Goal: Communication & Community: Answer question/provide support

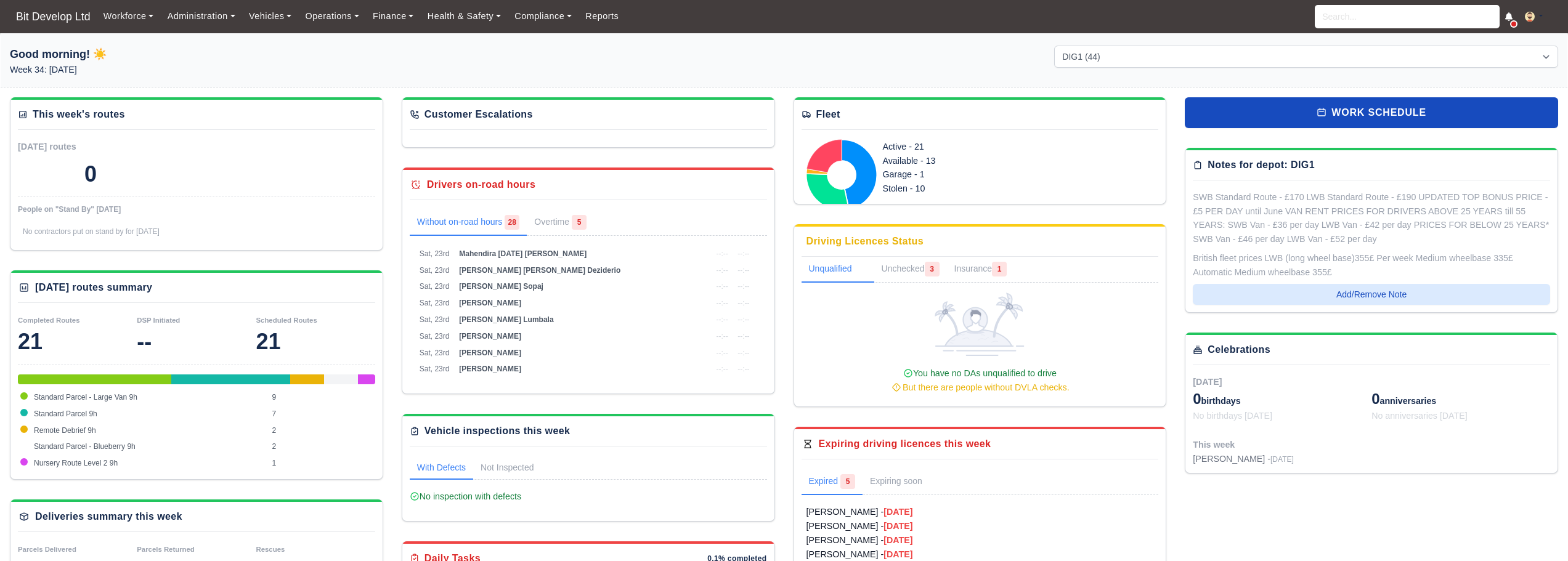
select select "2"
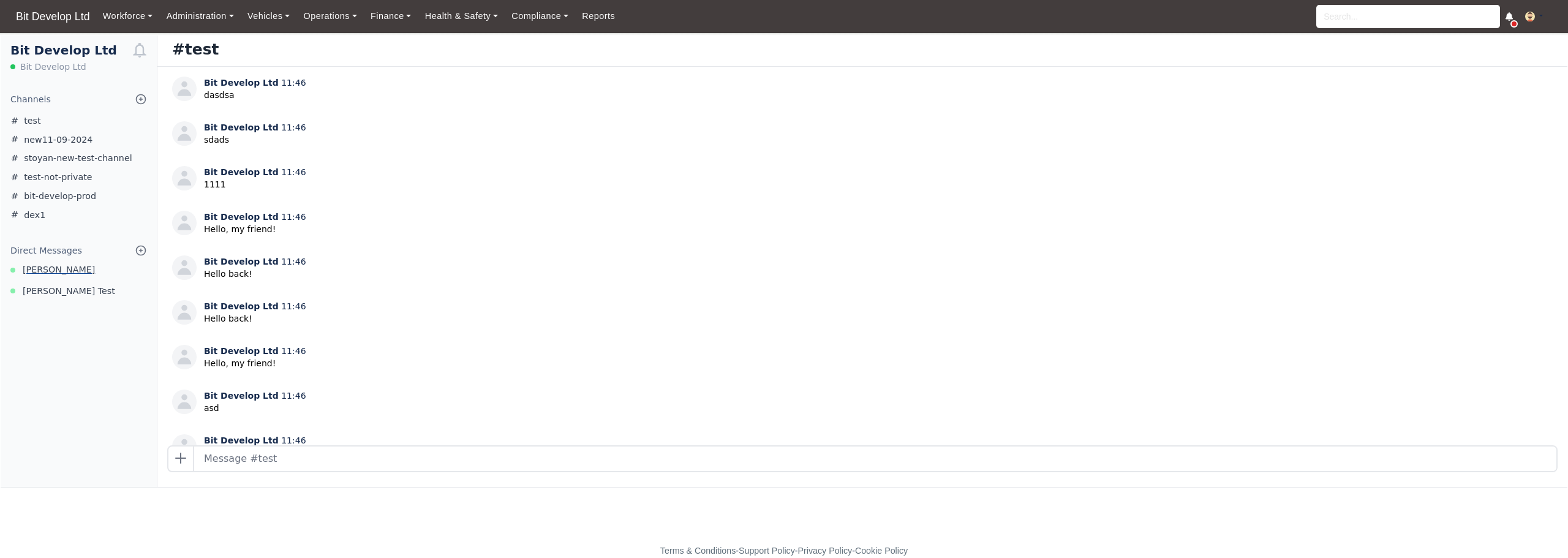
click at [52, 269] on span "Nick Baldjiev" at bounding box center [58, 269] width 73 height 14
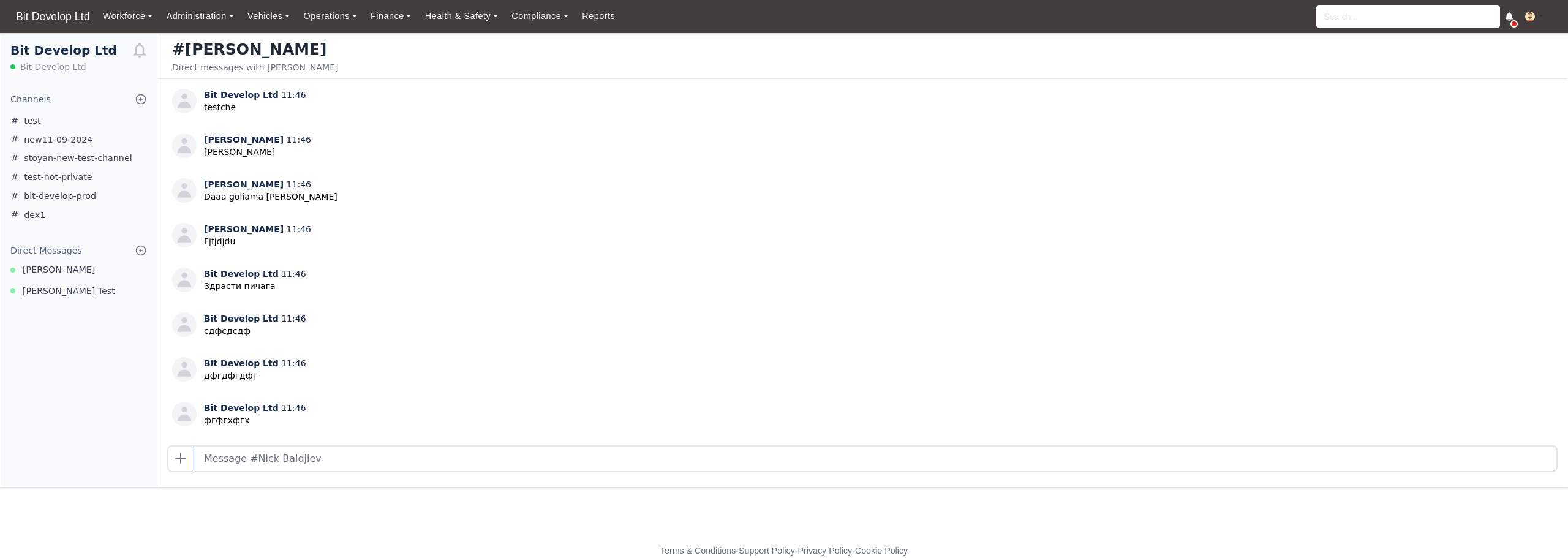
click at [309, 460] on input "text" at bounding box center [875, 458] width 1362 height 24
type input "koko test"
click at [258, 460] on input "text" at bounding box center [875, 458] width 1362 height 24
type input "dfsdfsdf"
type input "koko"
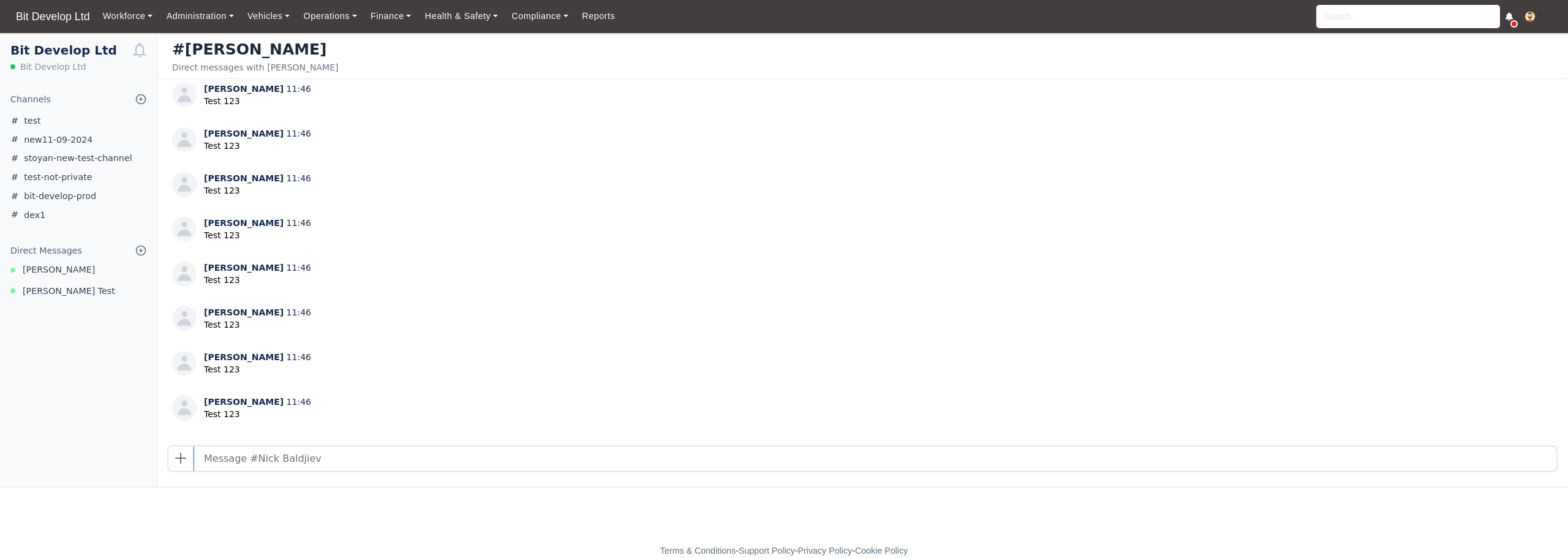
scroll to position [772, 0]
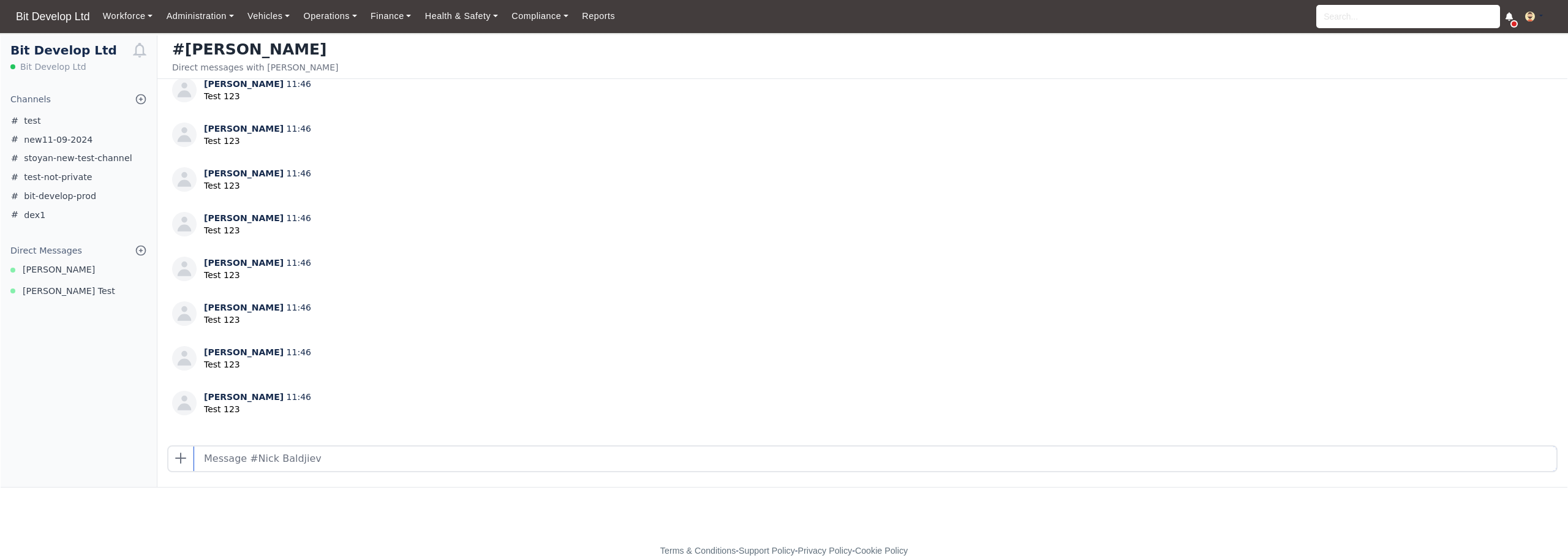
click at [285, 458] on input "text" at bounding box center [875, 458] width 1362 height 24
type input "test kjo"
drag, startPoint x: 86, startPoint y: 480, endPoint x: 119, endPoint y: 471, distance: 34.2
click at [86, 480] on div "Bit Develop Ltd Bit Develop Ltd Channels Browse Channels Create Channel test ne…" at bounding box center [79, 261] width 157 height 451
click at [430, 470] on input "text" at bounding box center [875, 458] width 1362 height 24
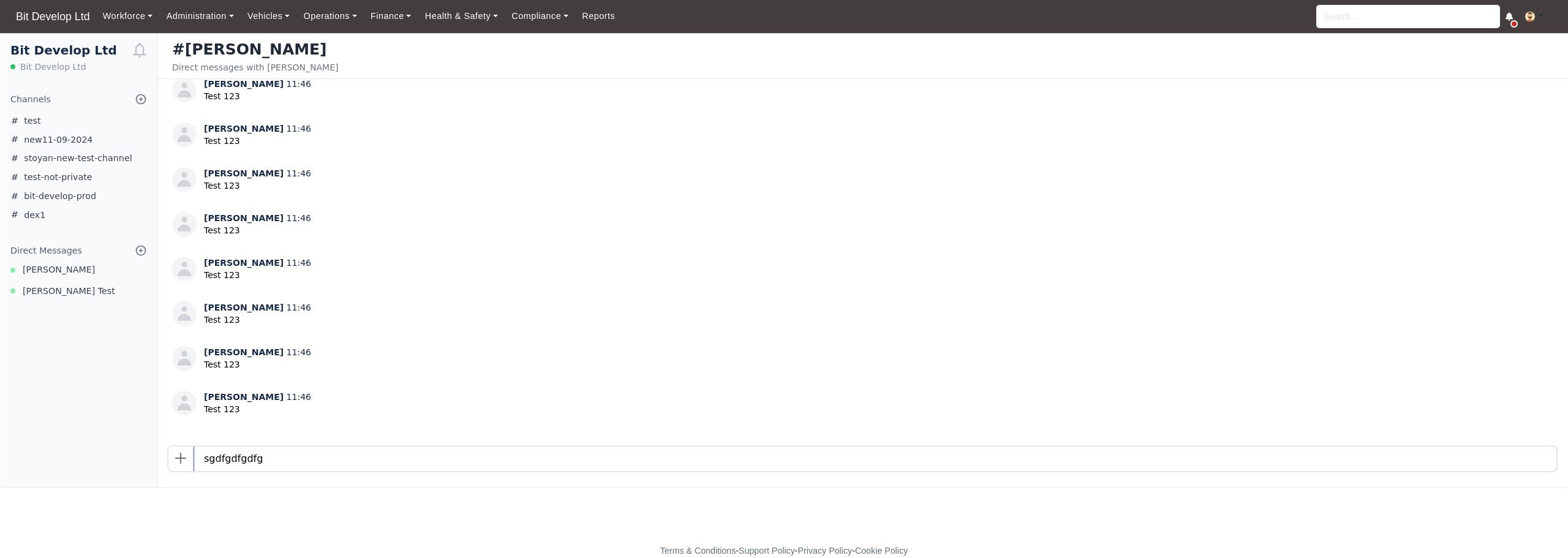
type input "sgdfgdfgdfg"
click at [63, 448] on div "Bit Develop Ltd Bit Develop Ltd Channels Browse Channels Create Channel test ne…" at bounding box center [79, 261] width 157 height 451
click at [354, 451] on input "text" at bounding box center [875, 458] width 1362 height 24
type input "dfgfdfdgfdg"
click at [662, 466] on input "text" at bounding box center [875, 458] width 1362 height 24
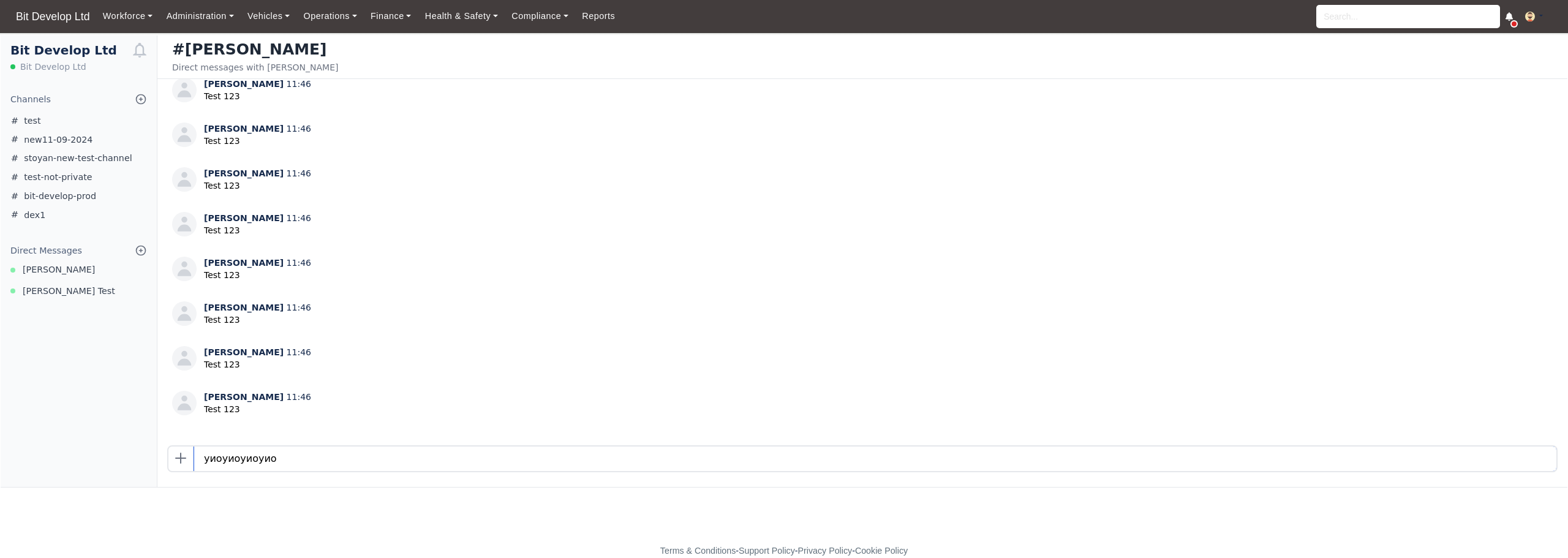
type input "уиоуиоуиоуио"
click at [326, 462] on input "text" at bounding box center [875, 458] width 1362 height 24
type input "дгфдггфхфгх"
click at [426, 458] on input "text" at bounding box center [875, 458] width 1362 height 24
type input "тест тест"
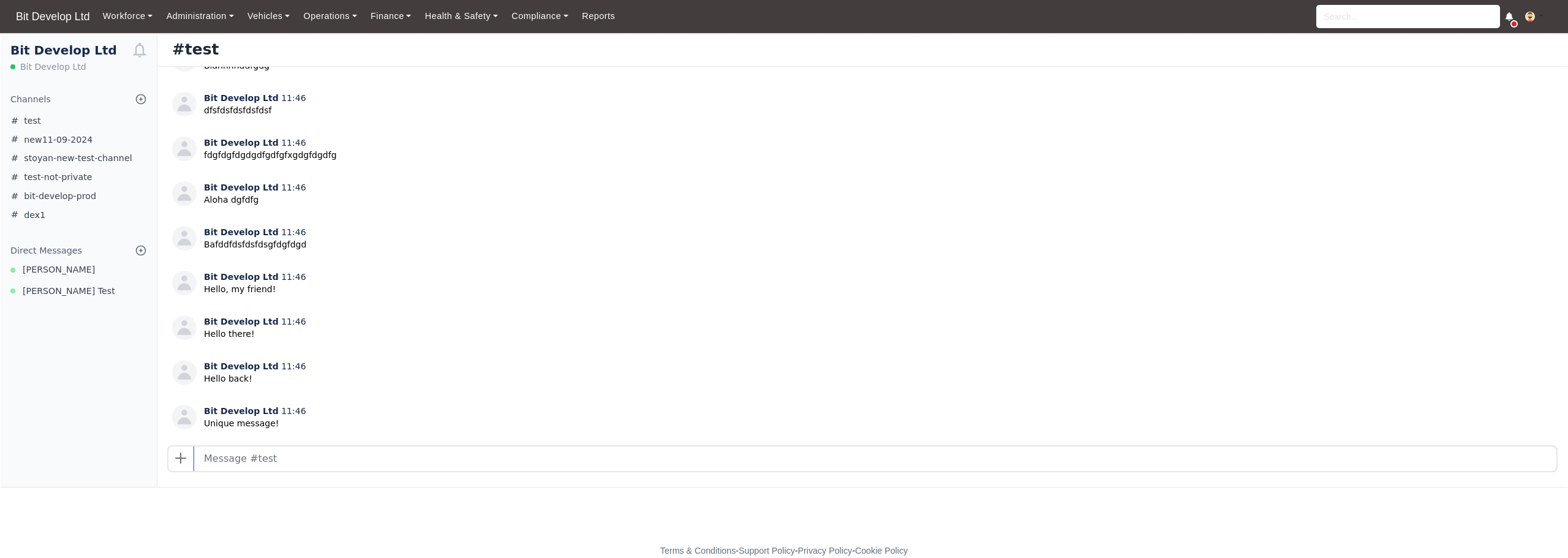
scroll to position [759, 0]
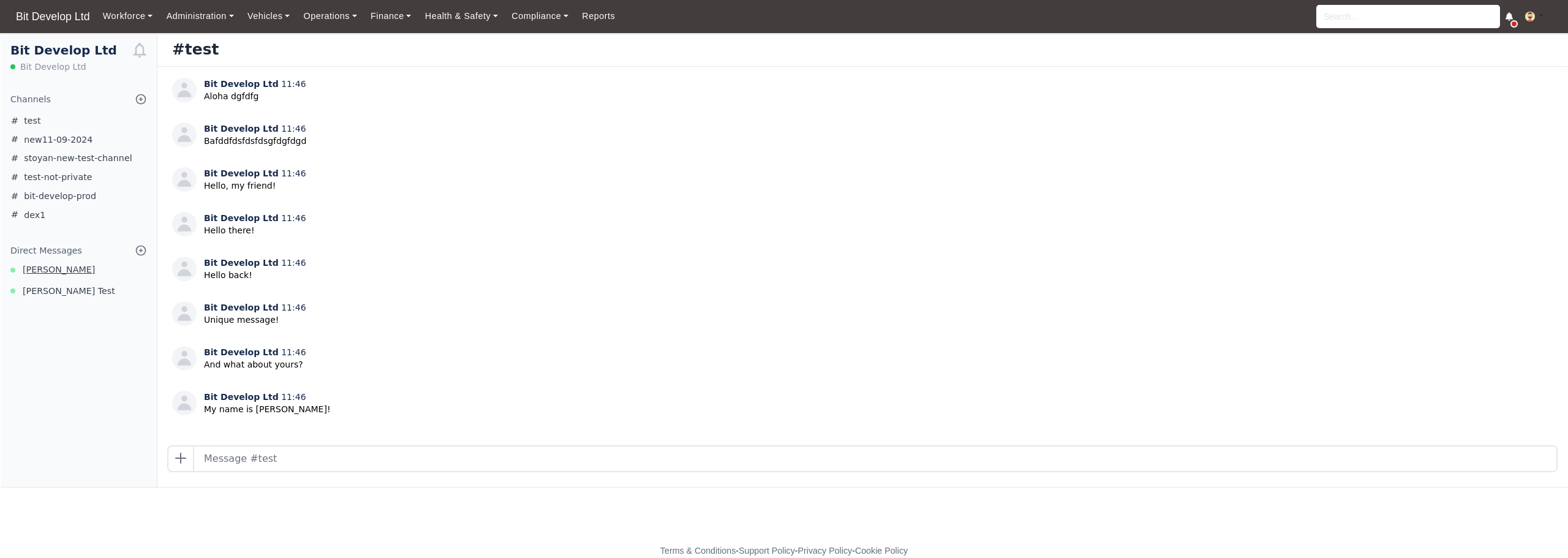
click at [56, 267] on span "[PERSON_NAME]" at bounding box center [58, 269] width 73 height 14
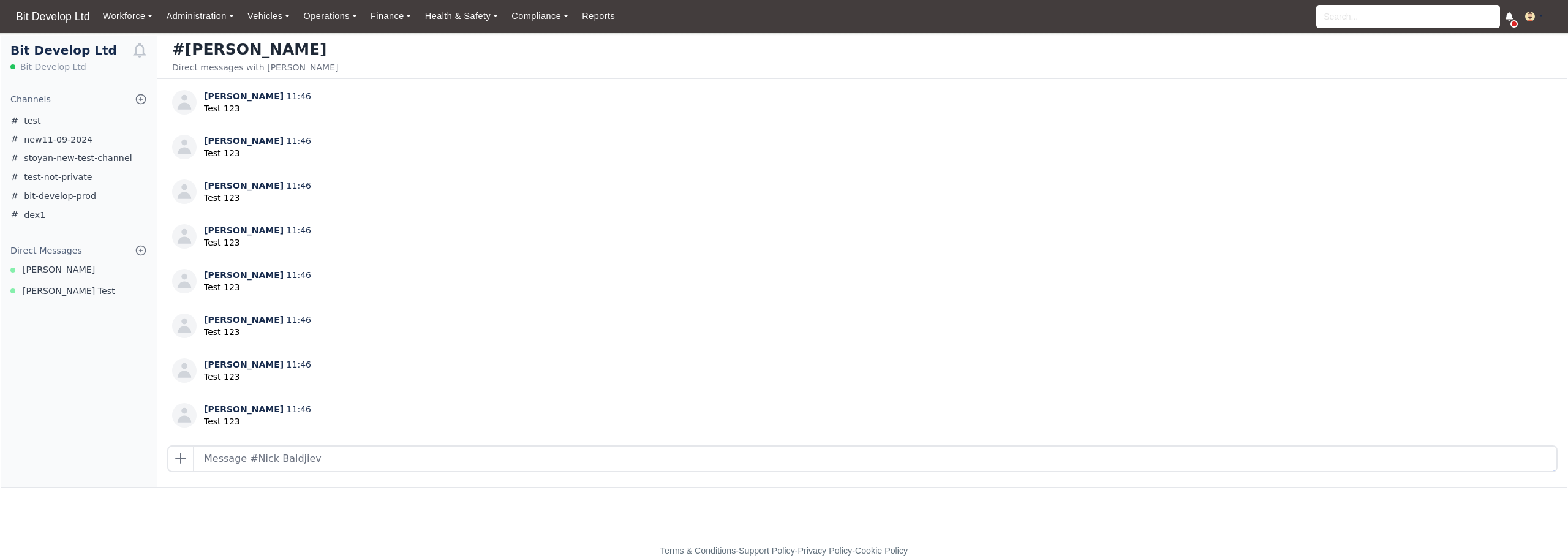
click at [354, 470] on input "text" at bounding box center [875, 458] width 1362 height 24
type input "тес тест"
click at [287, 459] on input "text" at bounding box center [875, 458] width 1362 height 24
type input "test"
click at [290, 466] on input "text" at bounding box center [875, 458] width 1362 height 24
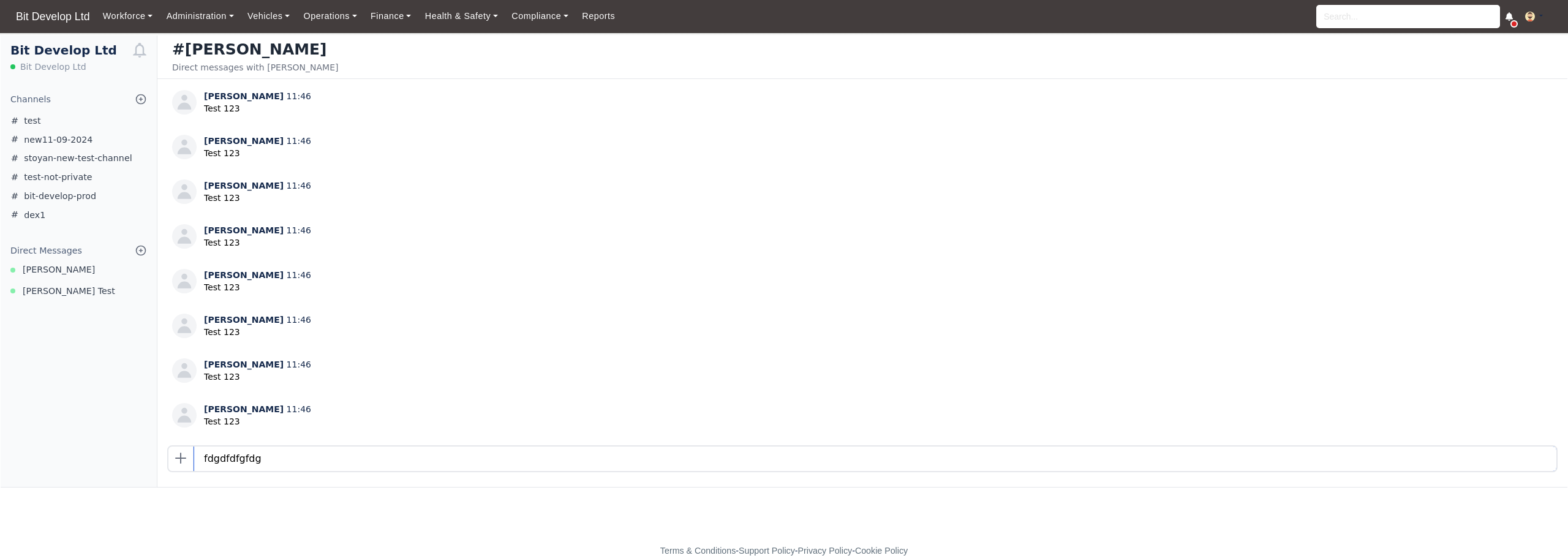
type input "fdgdfdfgfdg"
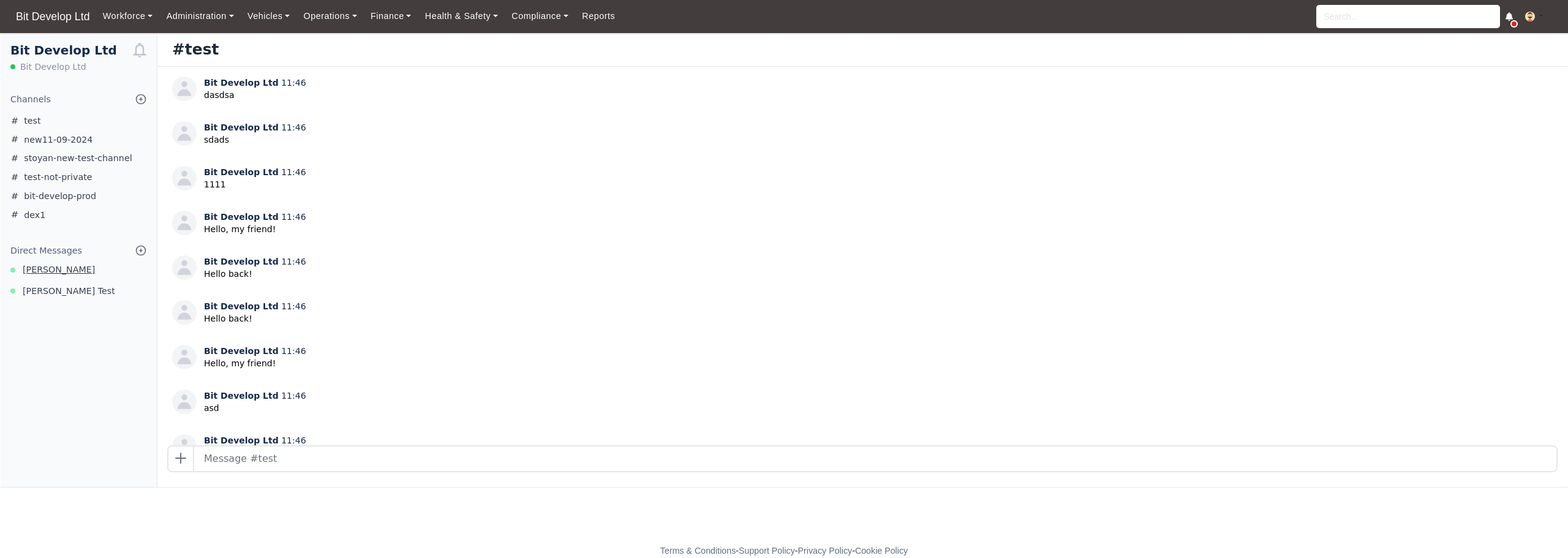
click at [73, 269] on link "[PERSON_NAME]" at bounding box center [78, 269] width 156 height 14
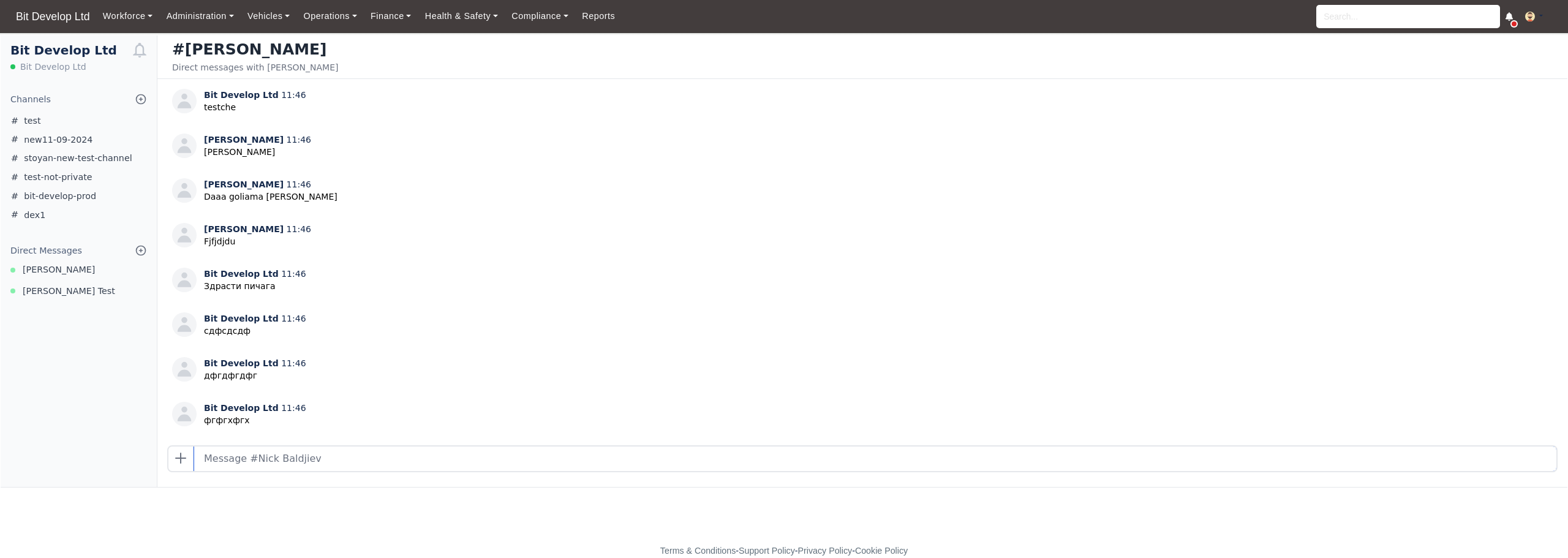
click at [379, 467] on input "text" at bounding box center [875, 458] width 1362 height 24
type input "fdgfdgdffdgfdg"
click at [31, 397] on div "Bit Develop Ltd Bit Develop Ltd Channels Browse Channels Create Channel test ne…" at bounding box center [79, 261] width 157 height 451
click at [384, 462] on input "text" at bounding box center [875, 458] width 1362 height 24
type input "aaa"
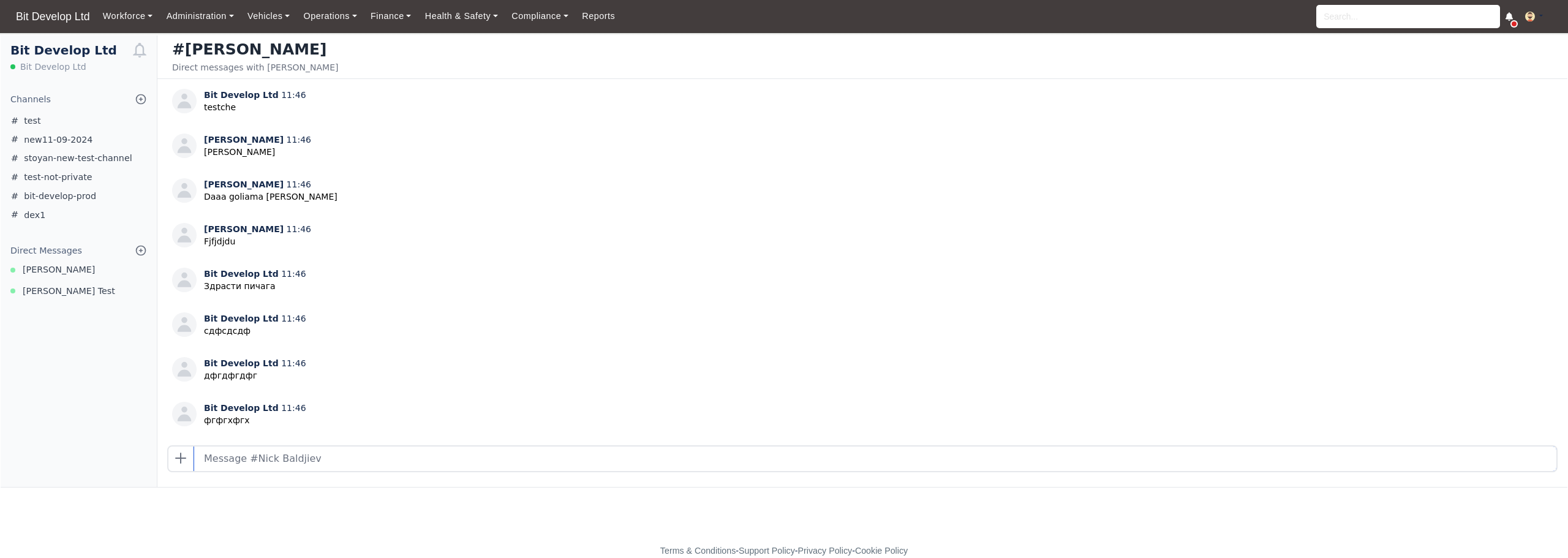
click at [245, 467] on input "text" at bounding box center [875, 458] width 1362 height 24
type input "dfgfdfdgfd"
click at [689, 365] on div "Bit Develop Ltd 11:46 дфгдфгдфг" at bounding box center [862, 375] width 1381 height 35
click at [334, 458] on input "text" at bounding box center [875, 458] width 1362 height 24
type input "sdfsdfsdfsd"
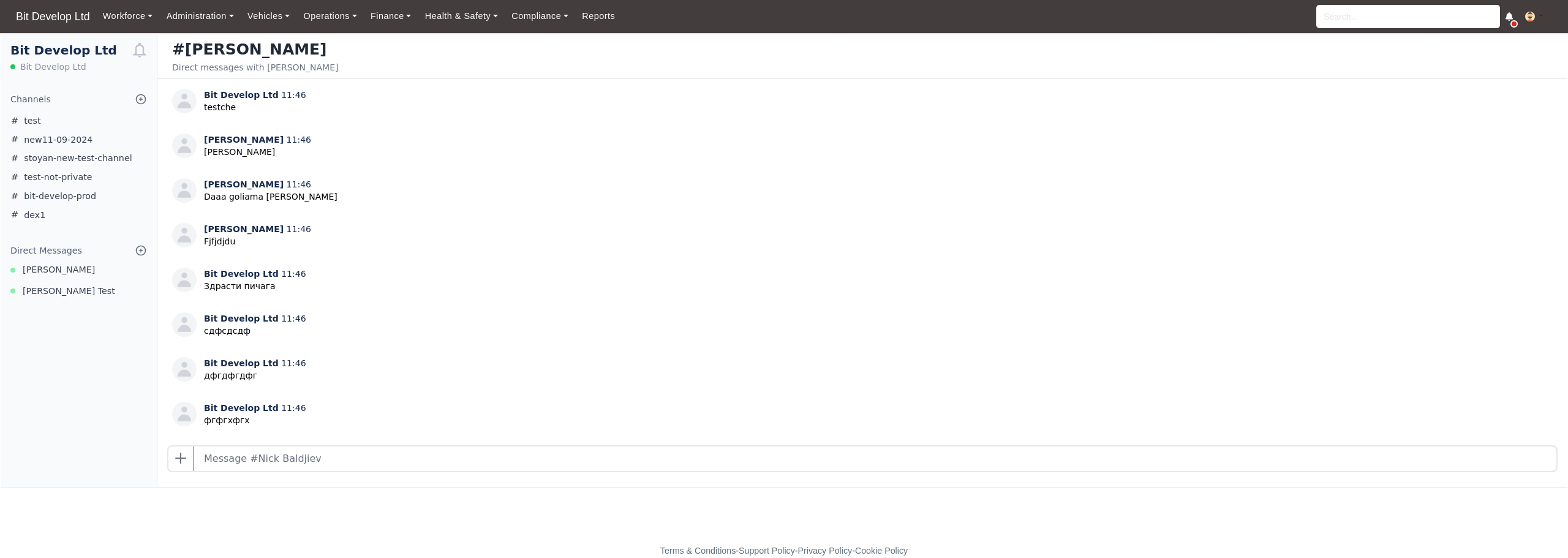
click at [283, 460] on input "text" at bounding box center [875, 458] width 1362 height 24
type input "dsfsdfdsfsdf"
click at [316, 464] on input "text" at bounding box center [875, 458] width 1362 height 24
type input "fgdgfdfdgfdg"
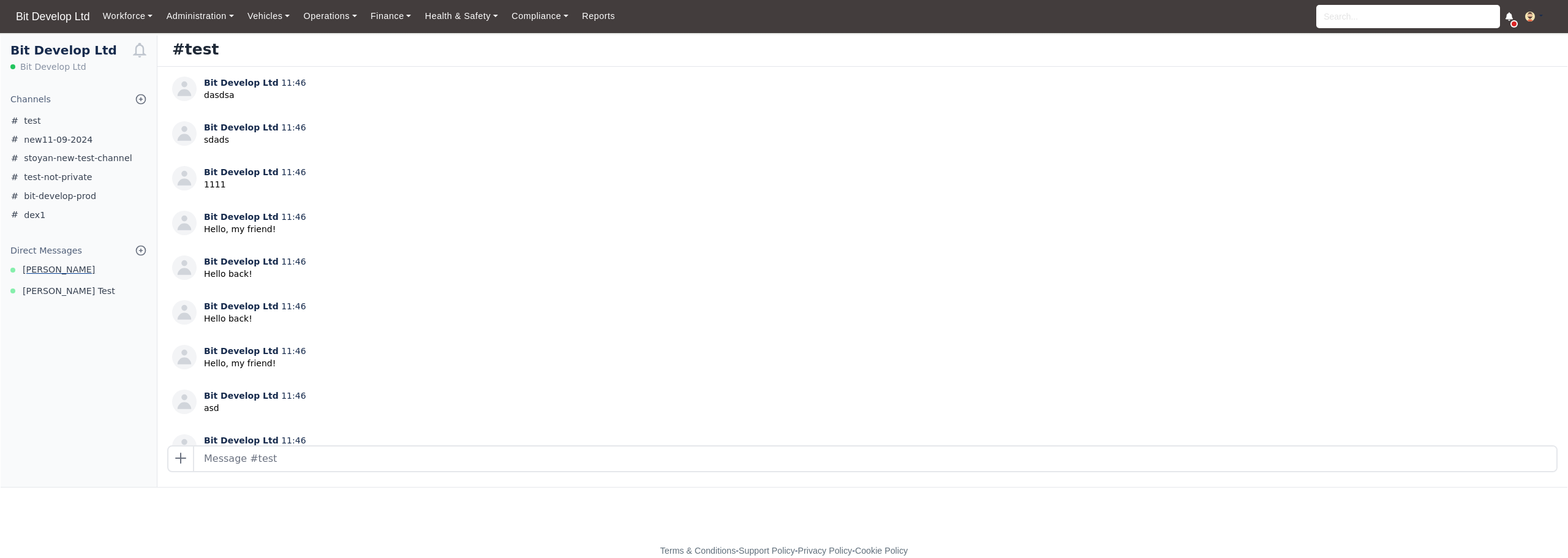
click at [61, 272] on span "[PERSON_NAME]" at bounding box center [58, 269] width 73 height 14
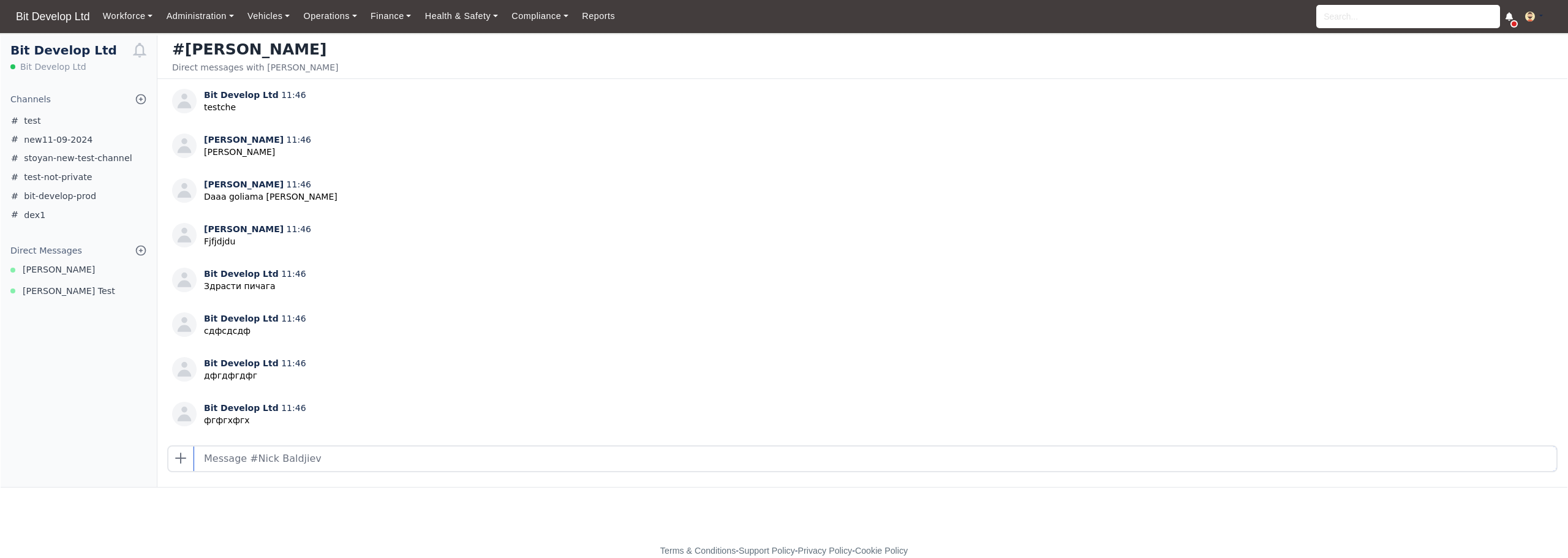
click at [381, 469] on input "text" at bounding box center [875, 458] width 1362 height 24
type input "дфгдфгфдг"
click at [20, 374] on div "Bit Develop Ltd Bit Develop Ltd Channels Browse Channels Create Channel test ne…" at bounding box center [79, 261] width 157 height 451
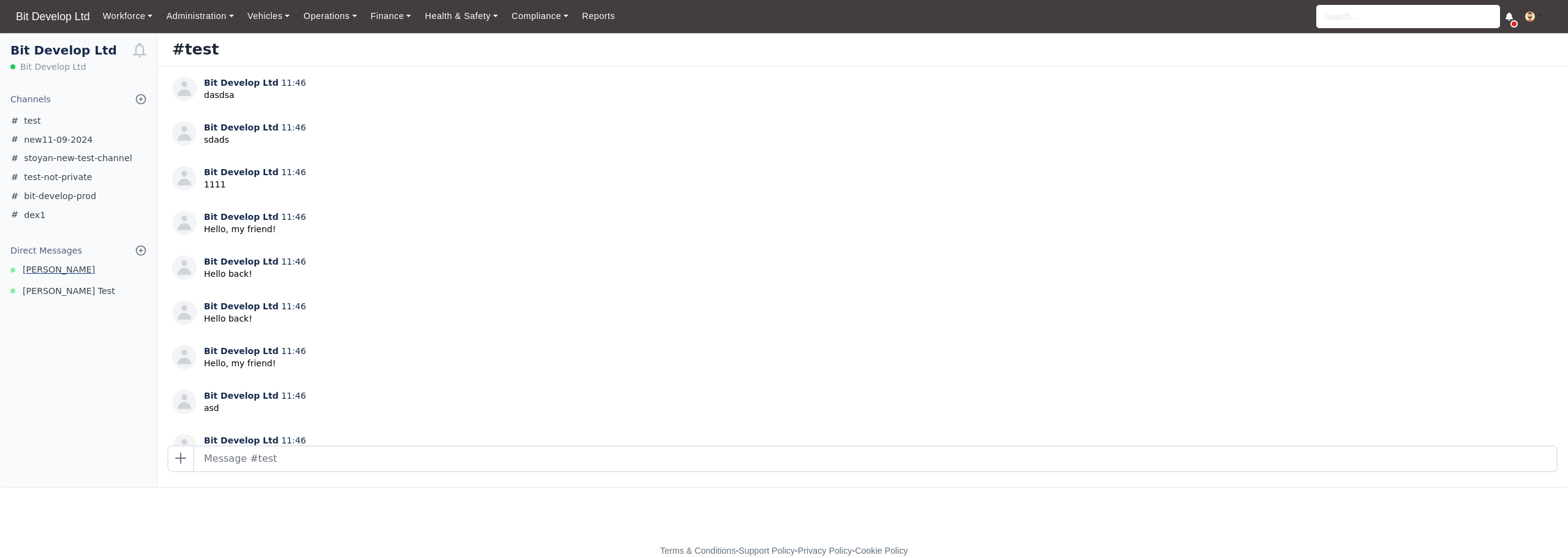
click at [56, 269] on span "[PERSON_NAME]" at bounding box center [58, 269] width 73 height 14
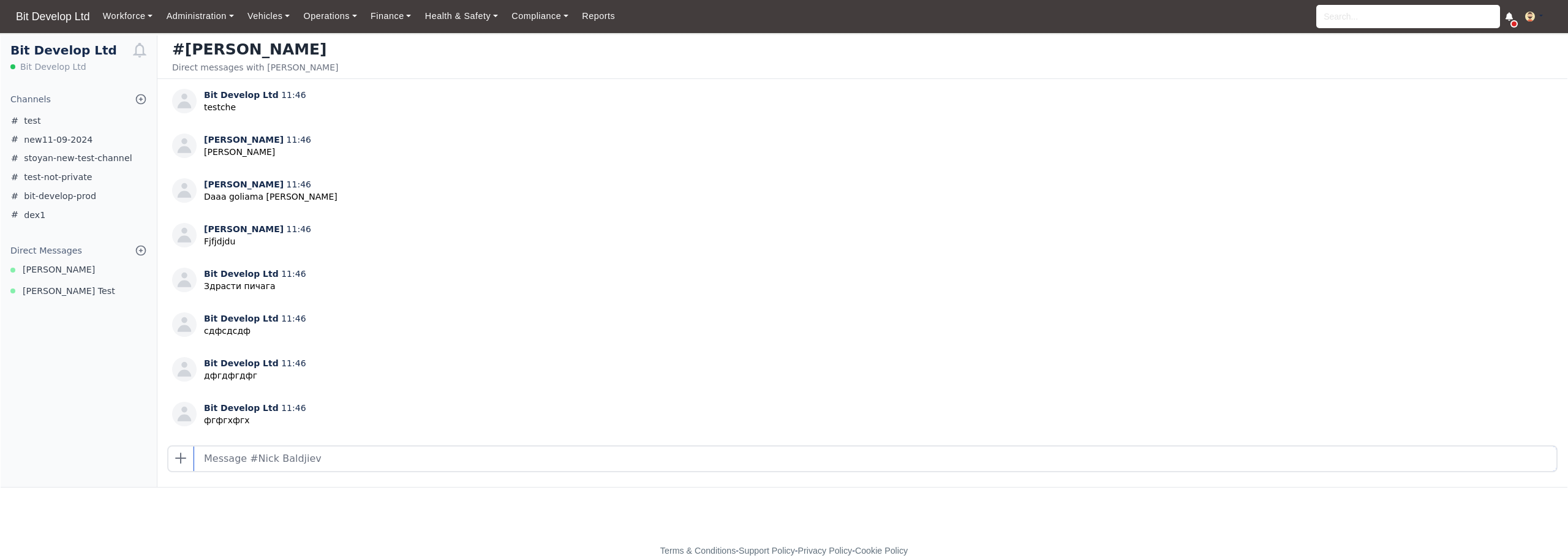
click at [310, 463] on input "text" at bounding box center [875, 458] width 1362 height 24
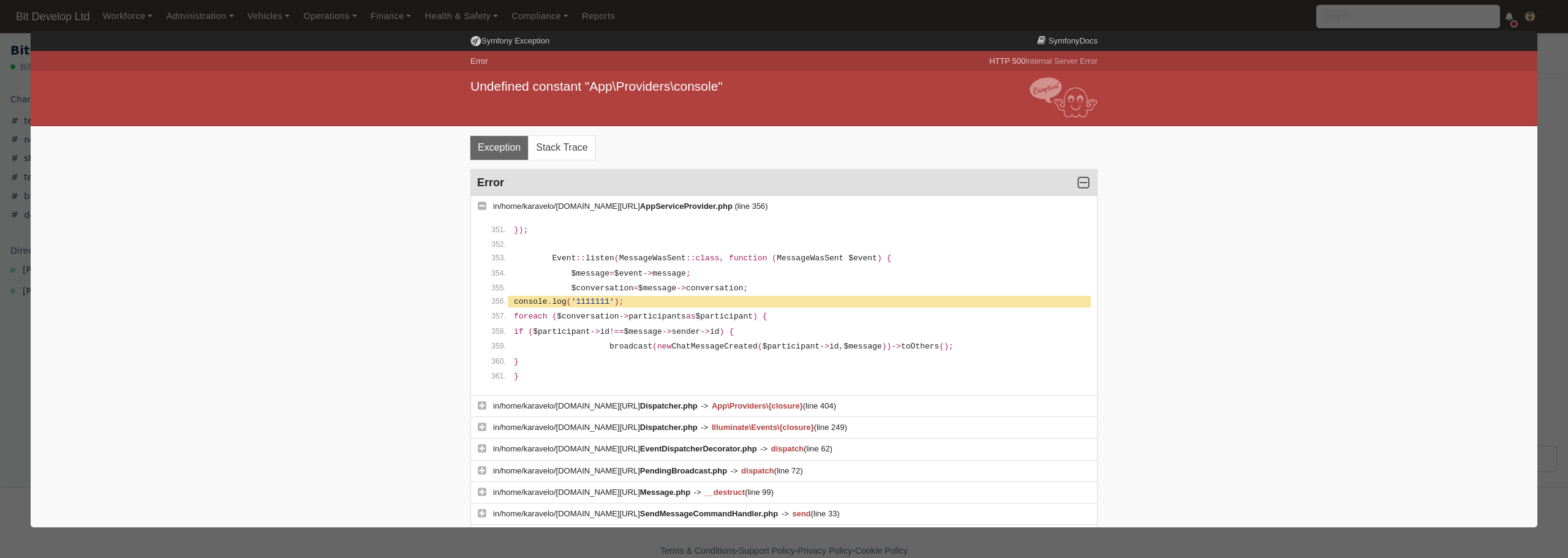
drag, startPoint x: 64, startPoint y: 440, endPoint x: 123, endPoint y: 408, distance: 67.1
click at [1552, 200] on div at bounding box center [784, 279] width 1568 height 558
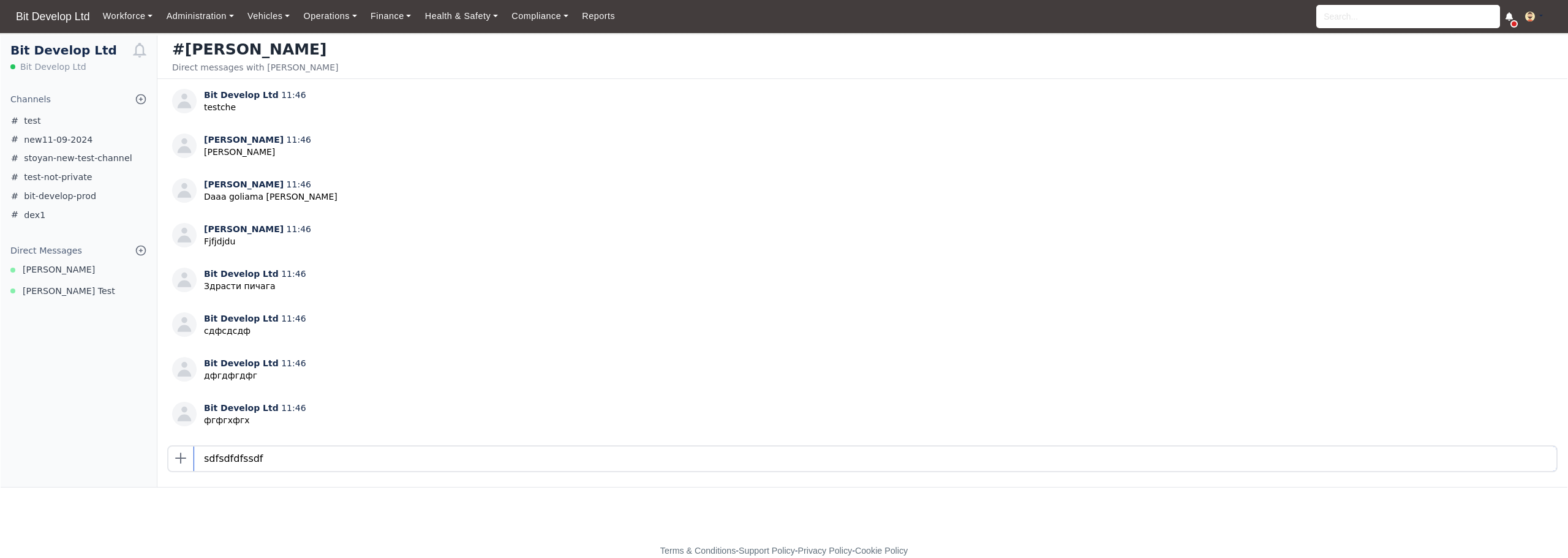
click at [288, 457] on input "sdfsdfdfssdf" at bounding box center [875, 458] width 1362 height 24
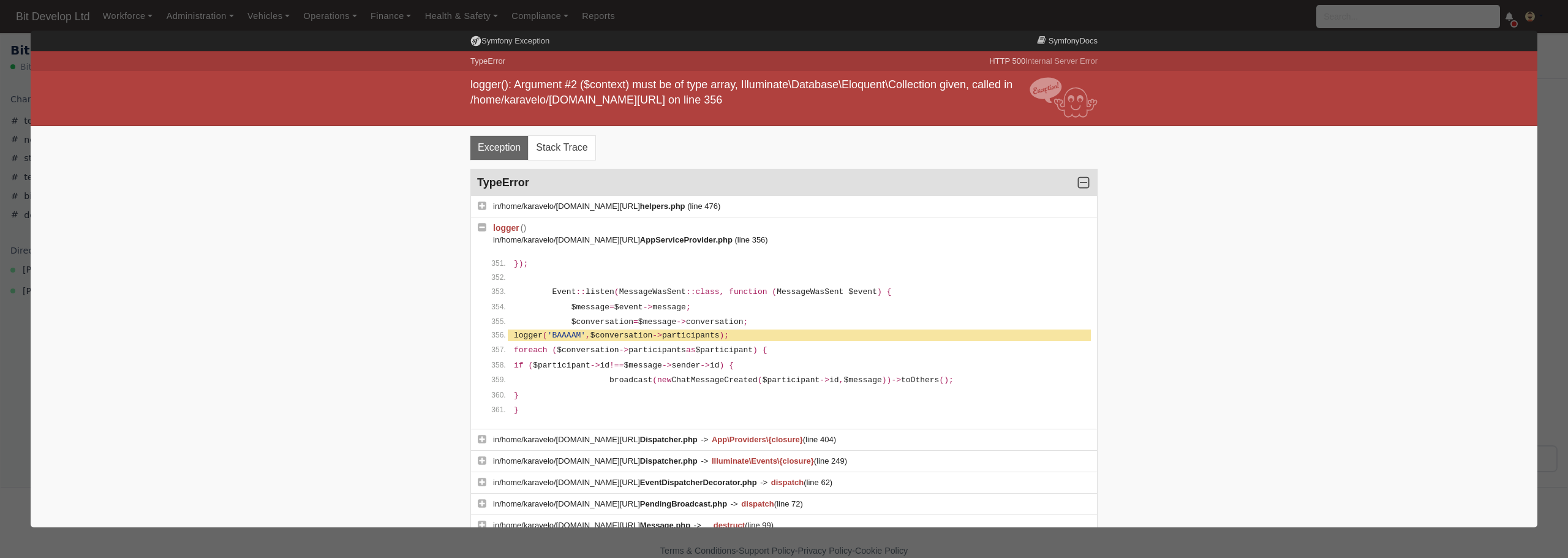
click at [294, 545] on div at bounding box center [784, 279] width 1568 height 558
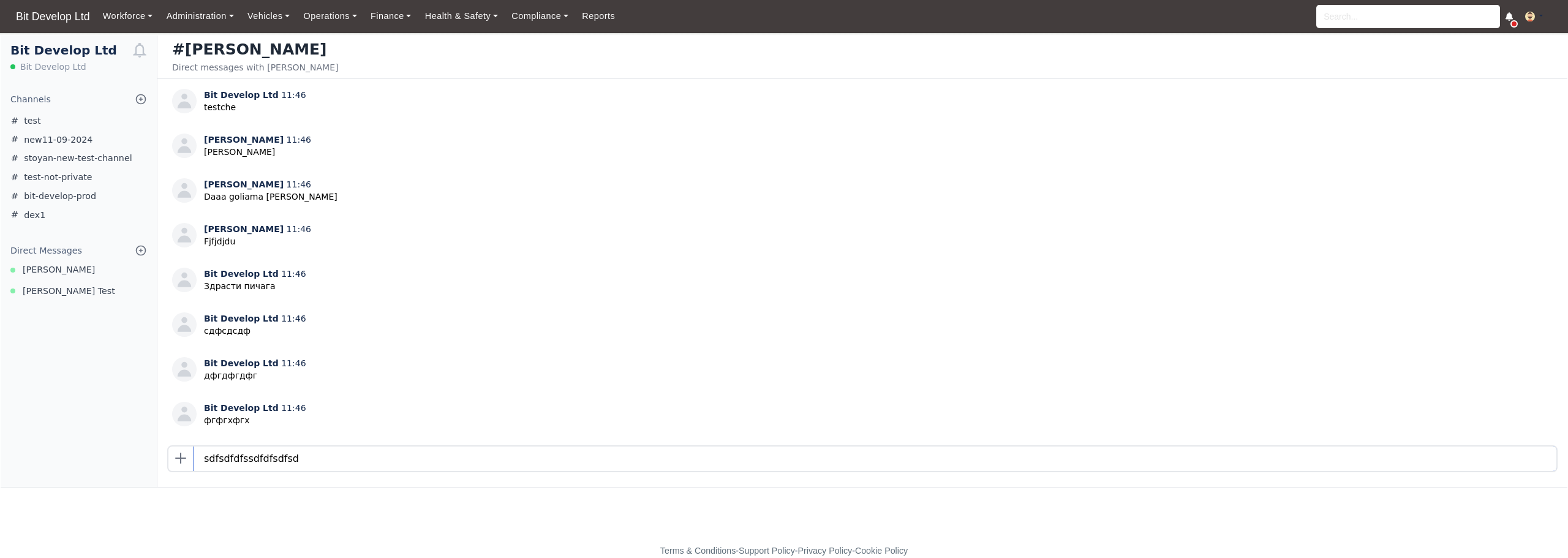
click at [532, 451] on input "sdfsdfdfssdfdfsdfsd" at bounding box center [875, 458] width 1362 height 24
type input "sdfsdfdfssdfdfsdfsddsf"
click at [59, 372] on div "Bit Develop Ltd Bit Develop Ltd Channels Browse Channels Create Channel test ne…" at bounding box center [79, 261] width 157 height 451
click at [359, 462] on input "text" at bounding box center [875, 458] width 1362 height 24
type input "sfsdsdf"
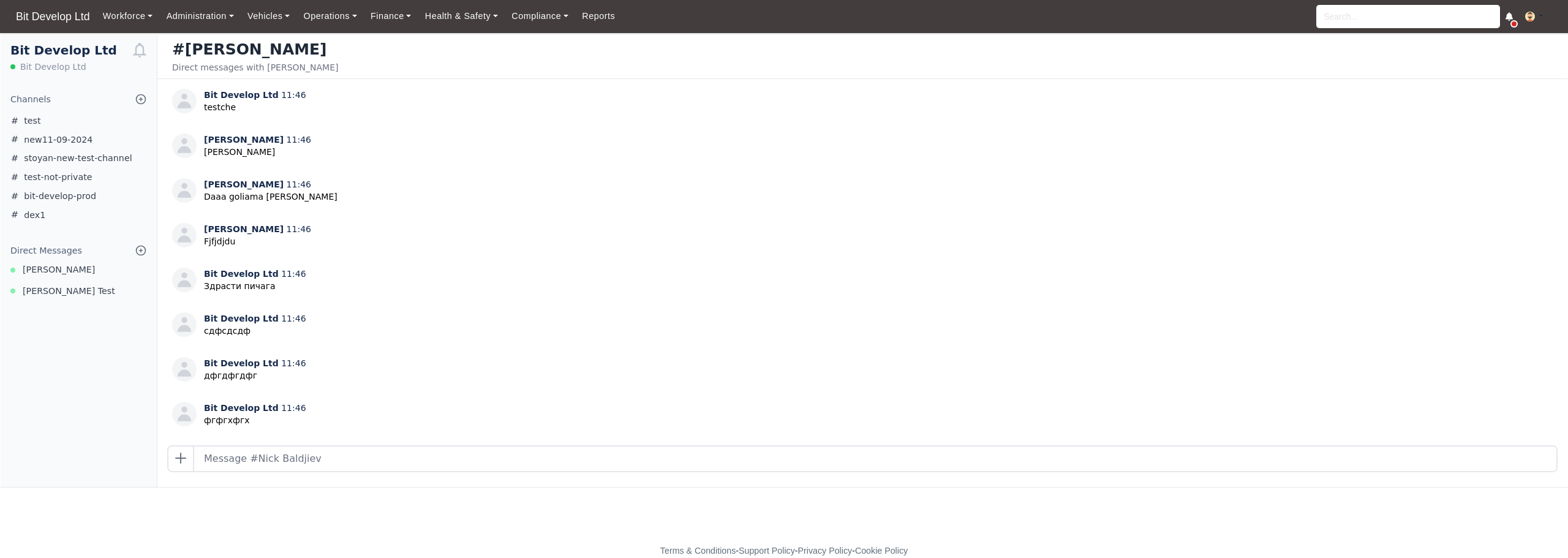
click at [43, 400] on div "Bit Develop Ltd Bit Develop Ltd Channels Browse Channels Create Channel test ne…" at bounding box center [79, 261] width 157 height 451
click at [386, 463] on input "text" at bounding box center [875, 458] width 1362 height 24
type input "sdfs"
drag, startPoint x: 32, startPoint y: 356, endPoint x: 267, endPoint y: 391, distance: 237.6
click at [32, 356] on div "Bit Develop Ltd Bit Develop Ltd Channels Browse Channels Create Channel test ne…" at bounding box center [79, 261] width 157 height 451
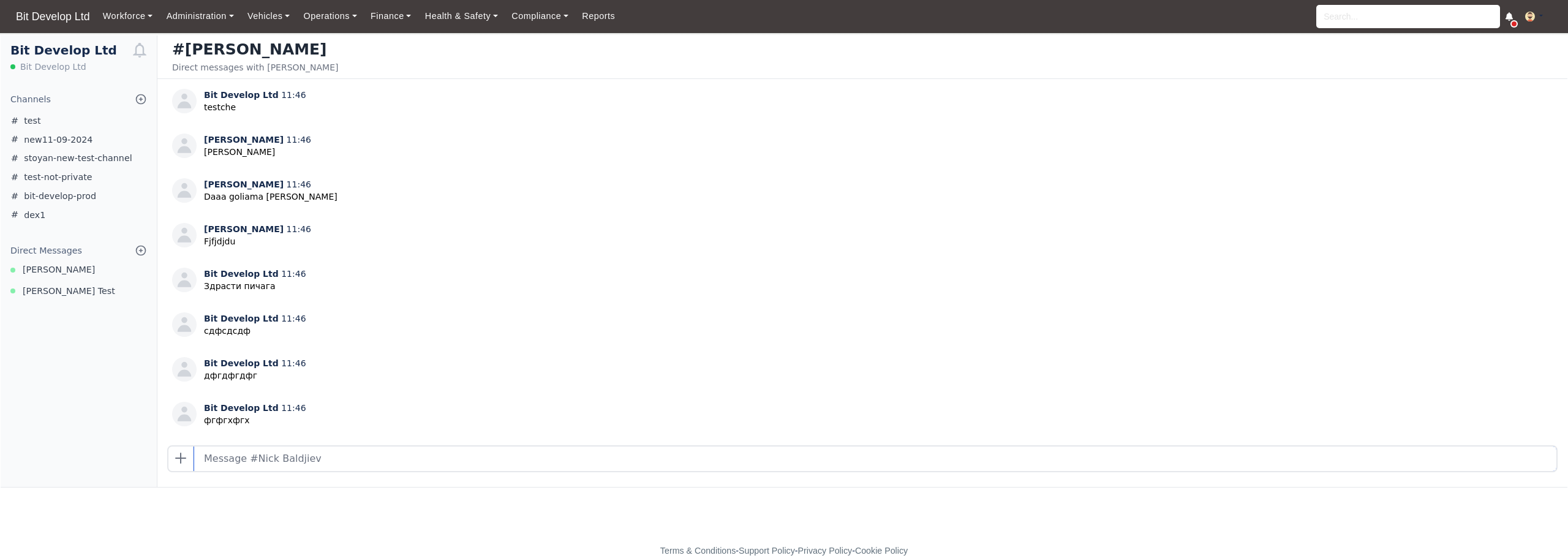
click at [379, 468] on input "text" at bounding box center [875, 458] width 1362 height 24
type input "dsfsdf"
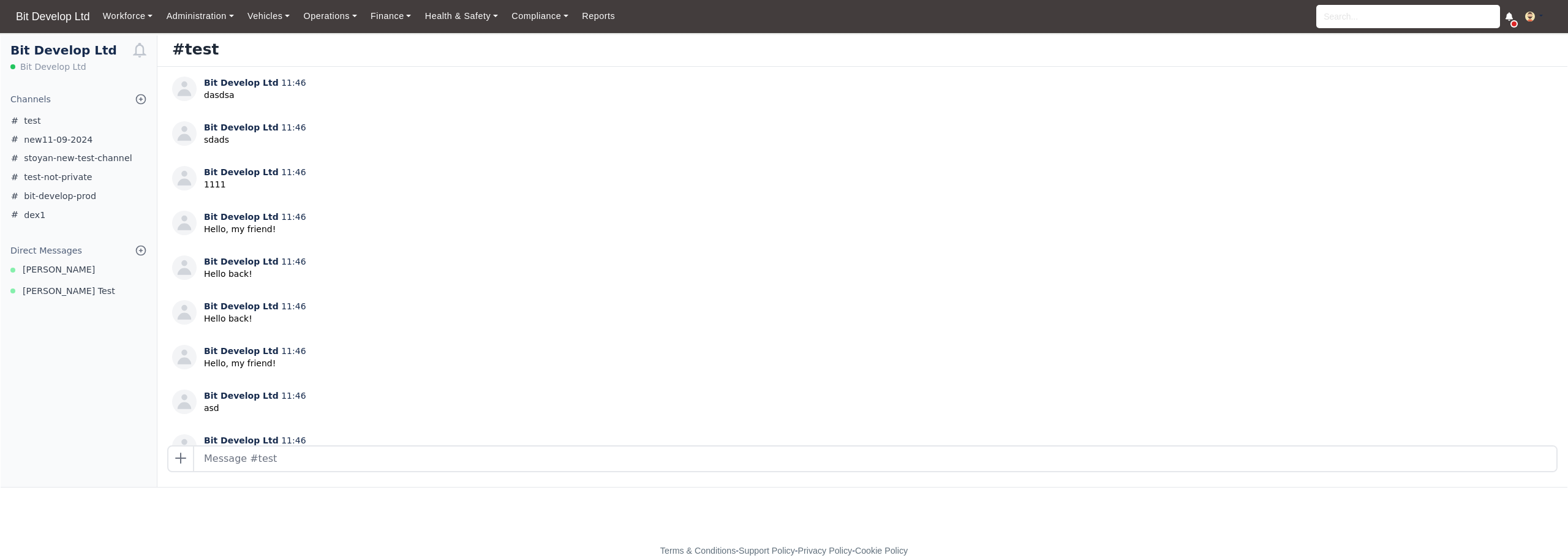
click at [301, 455] on input "text" at bounding box center [875, 458] width 1362 height 24
click at [67, 269] on span "[PERSON_NAME]" at bounding box center [58, 269] width 73 height 14
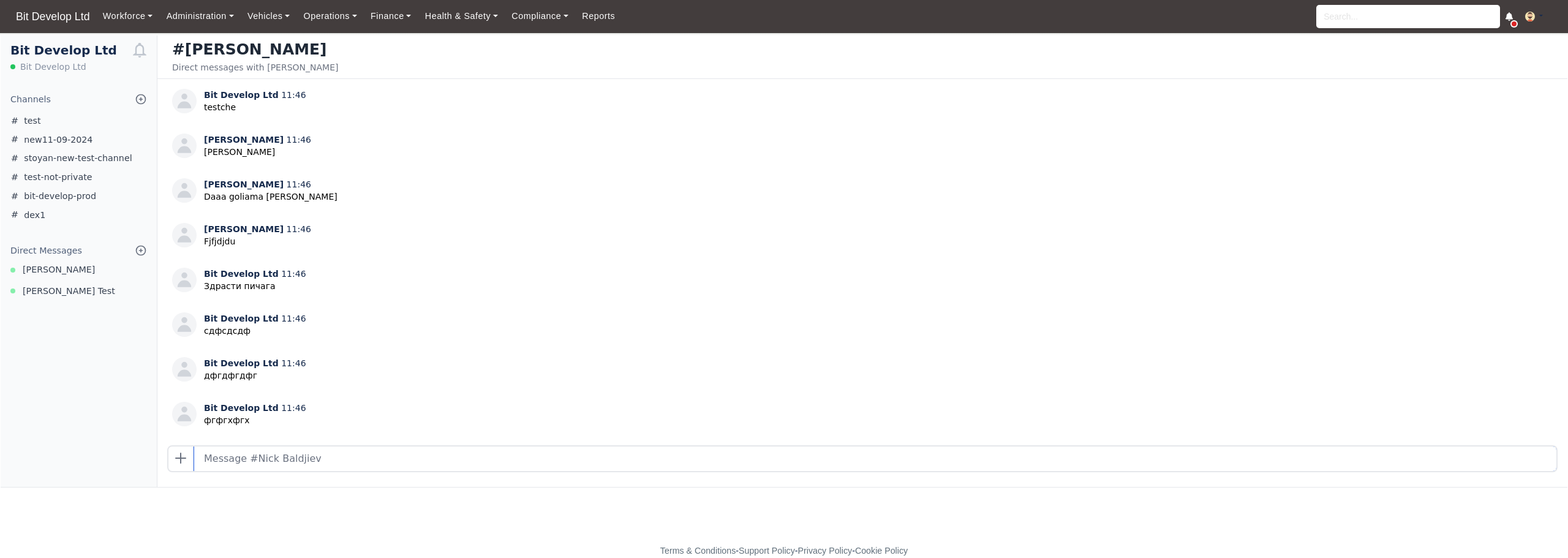
click at [287, 460] on input "text" at bounding box center [875, 458] width 1362 height 24
type input "111"
click at [310, 461] on input "text" at bounding box center [875, 458] width 1362 height 24
type input "sdfsdf"
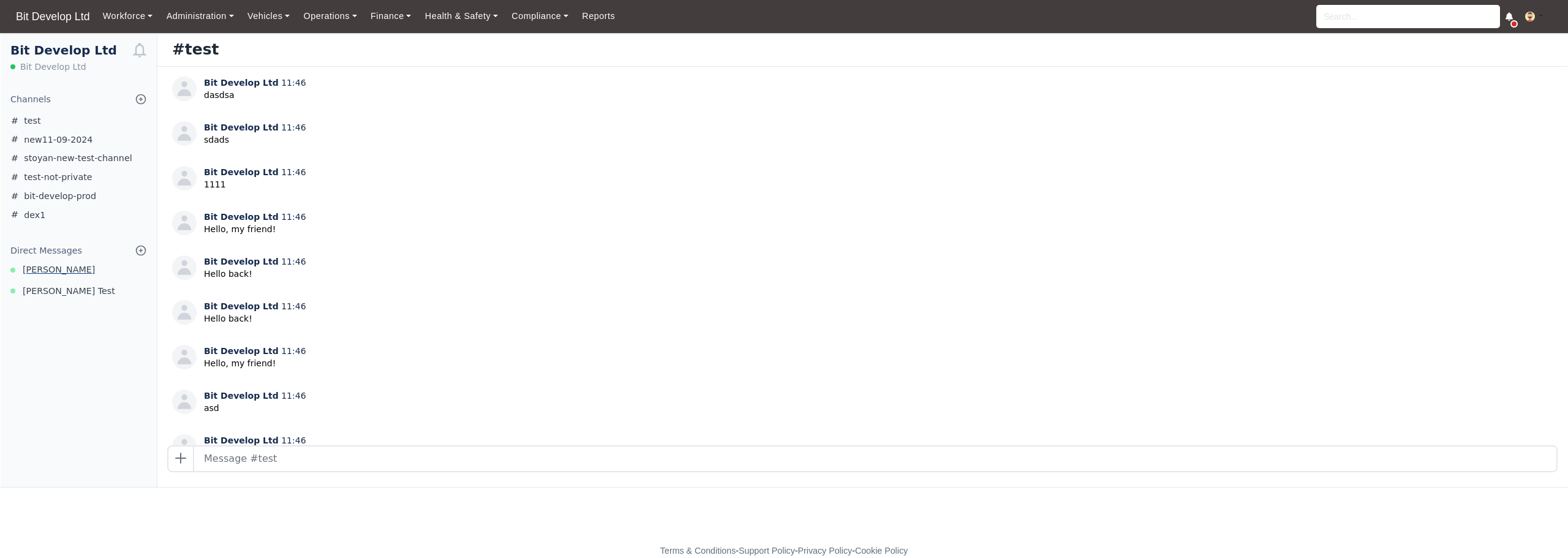
click at [70, 271] on span "[PERSON_NAME]" at bounding box center [58, 269] width 73 height 14
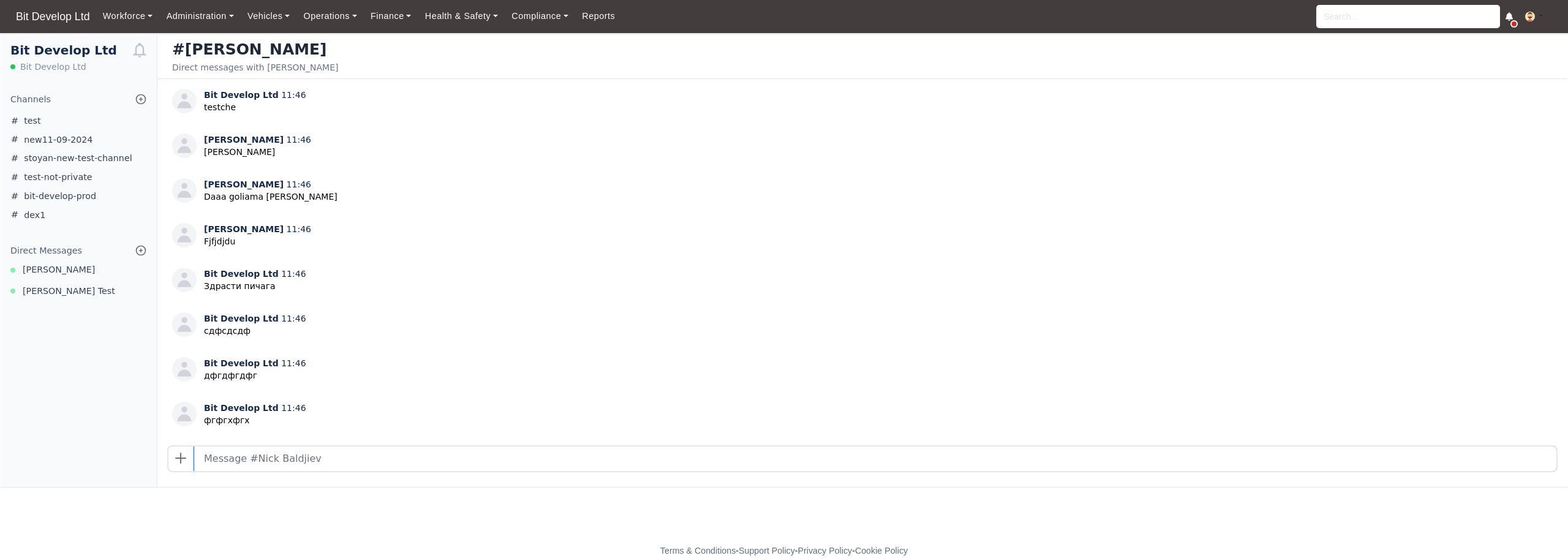
click at [367, 463] on input "text" at bounding box center [875, 458] width 1362 height 24
type input "dfgdfg"
click at [283, 459] on input "text" at bounding box center [875, 458] width 1362 height 24
type input "test"
click at [394, 463] on input "text" at bounding box center [875, 458] width 1362 height 24
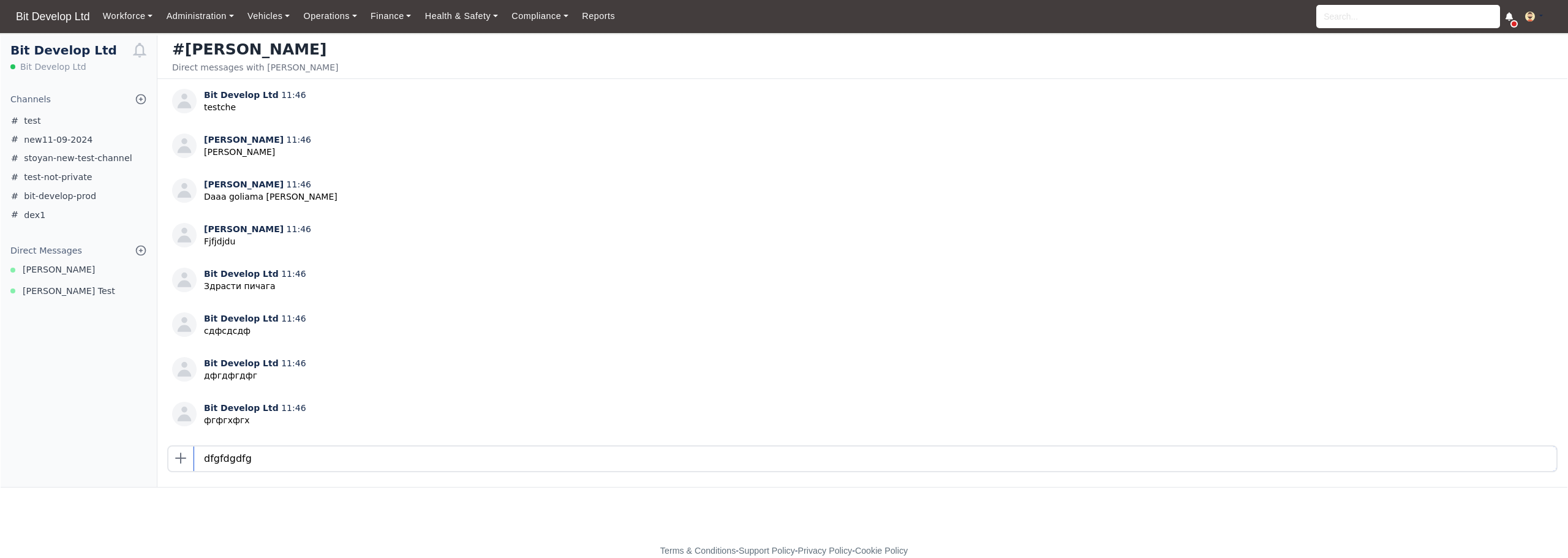
type input "dfgfdgdfg"
type input "dfgdfgdfg"
click at [32, 420] on div "Bit Develop Ltd Bit Develop Ltd Channels Browse Channels Create Channel test ne…" at bounding box center [79, 261] width 157 height 451
click at [332, 454] on input "text" at bounding box center [875, 458] width 1362 height 24
type input "dfgdfg"
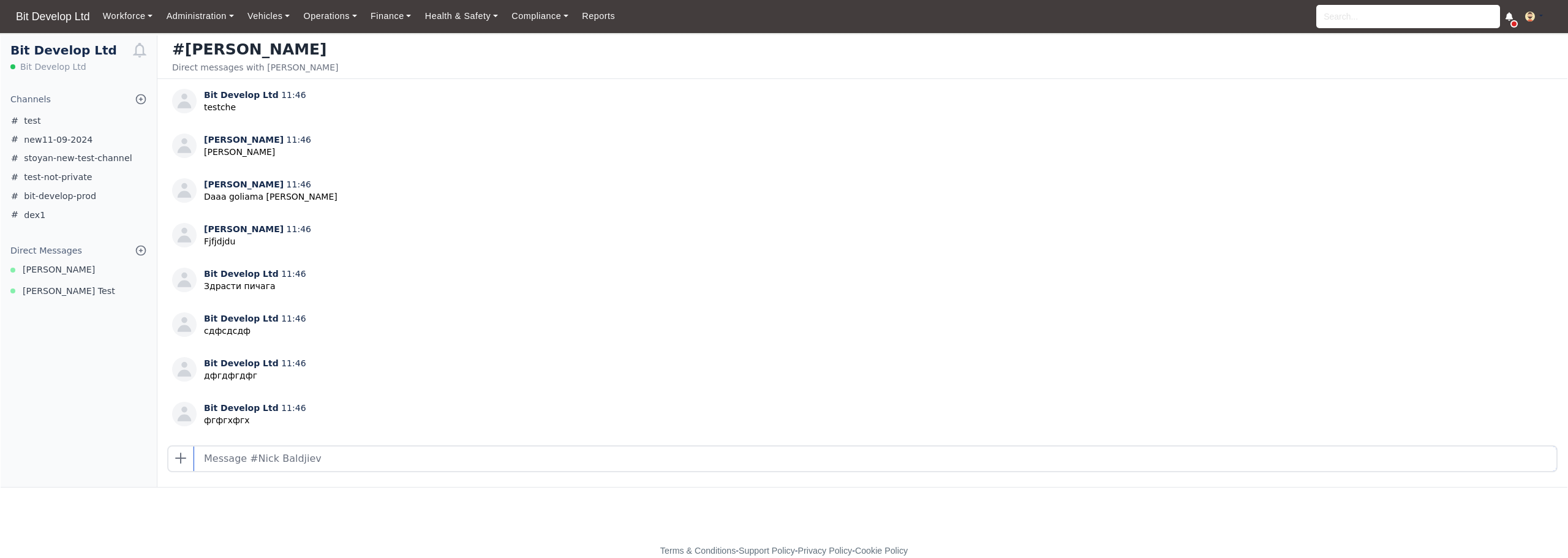
click at [340, 463] on input "text" at bounding box center [875, 458] width 1362 height 24
type input "dfgdfg"
click at [300, 467] on input "text" at bounding box center [875, 458] width 1362 height 24
type input "sdfsdfsd"
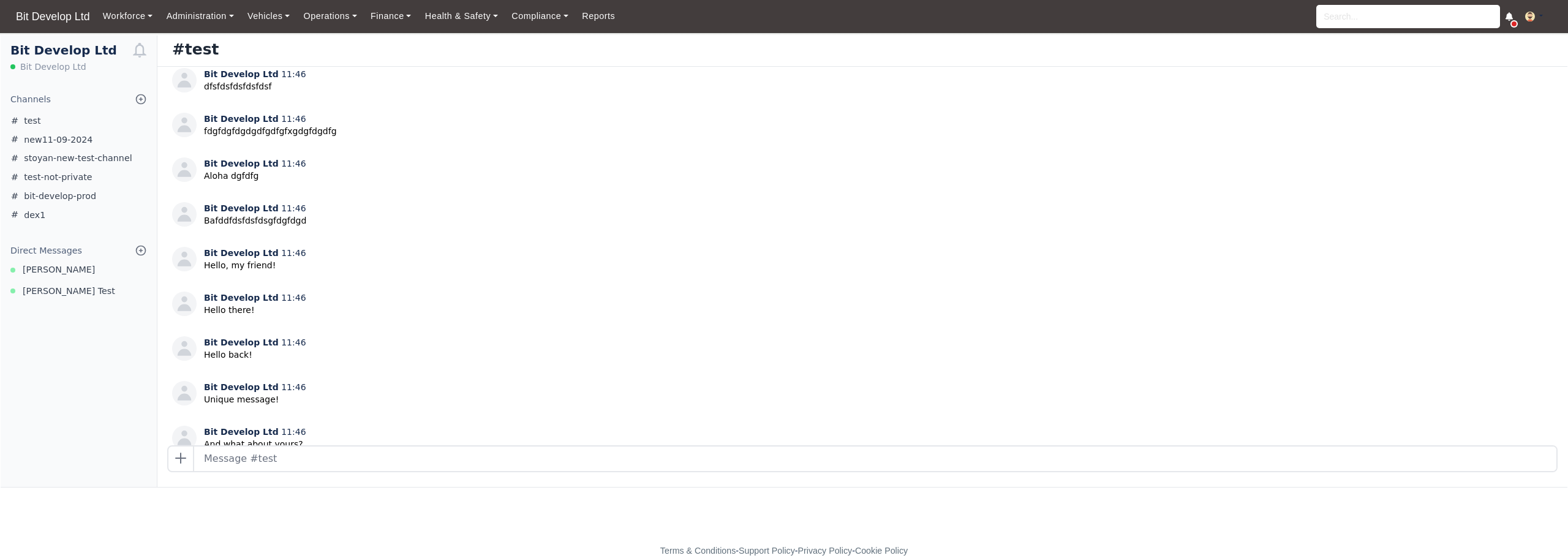
scroll to position [759, 0]
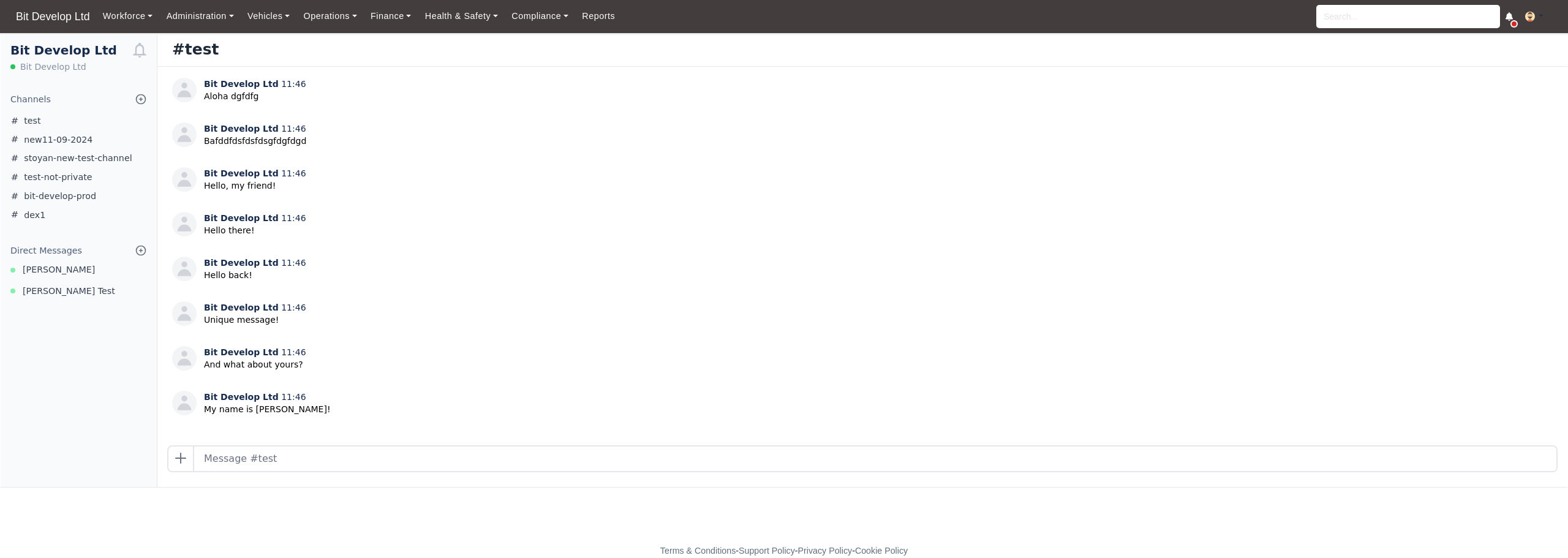
click at [59, 277] on div "Direct Messages Nick Baldjiev Petko Delchev Test" at bounding box center [78, 270] width 156 height 54
click at [63, 273] on span "[PERSON_NAME]" at bounding box center [58, 269] width 73 height 14
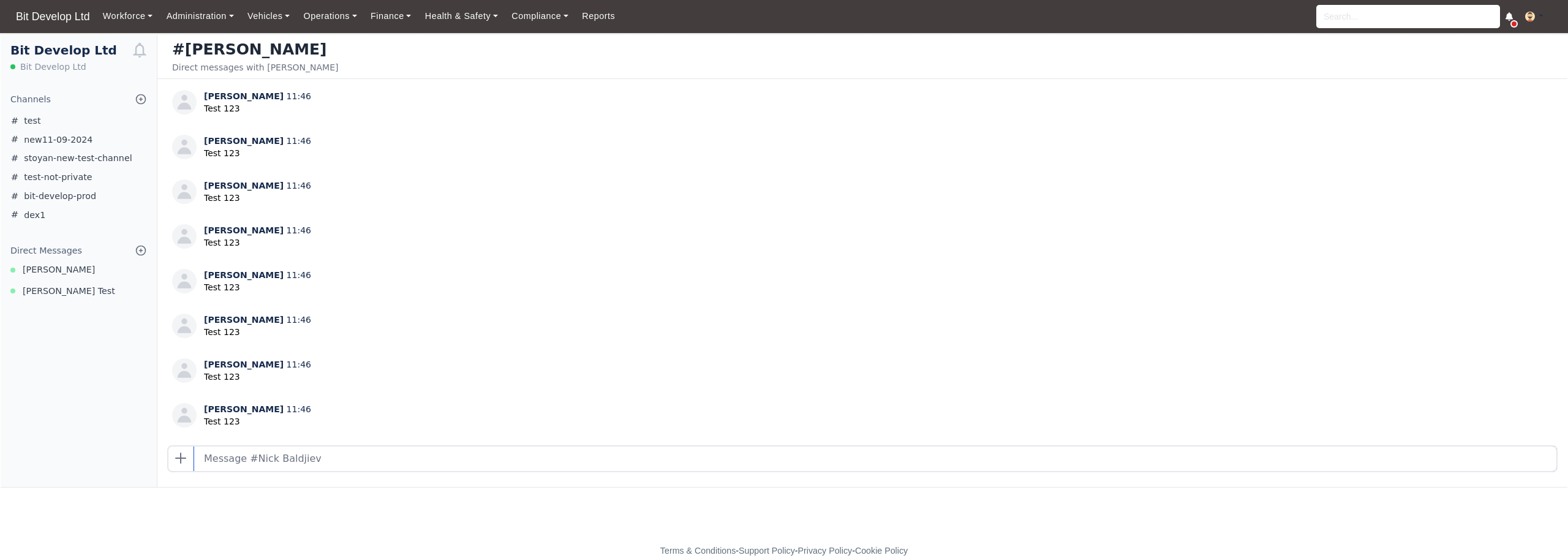
click at [291, 465] on input "text" at bounding box center [875, 458] width 1362 height 24
type input "sdfsdfsdfsdf"
click at [253, 460] on input "text" at bounding box center [875, 458] width 1362 height 24
type input "dfsdf"
drag, startPoint x: 45, startPoint y: 430, endPoint x: 74, endPoint y: 426, distance: 29.3
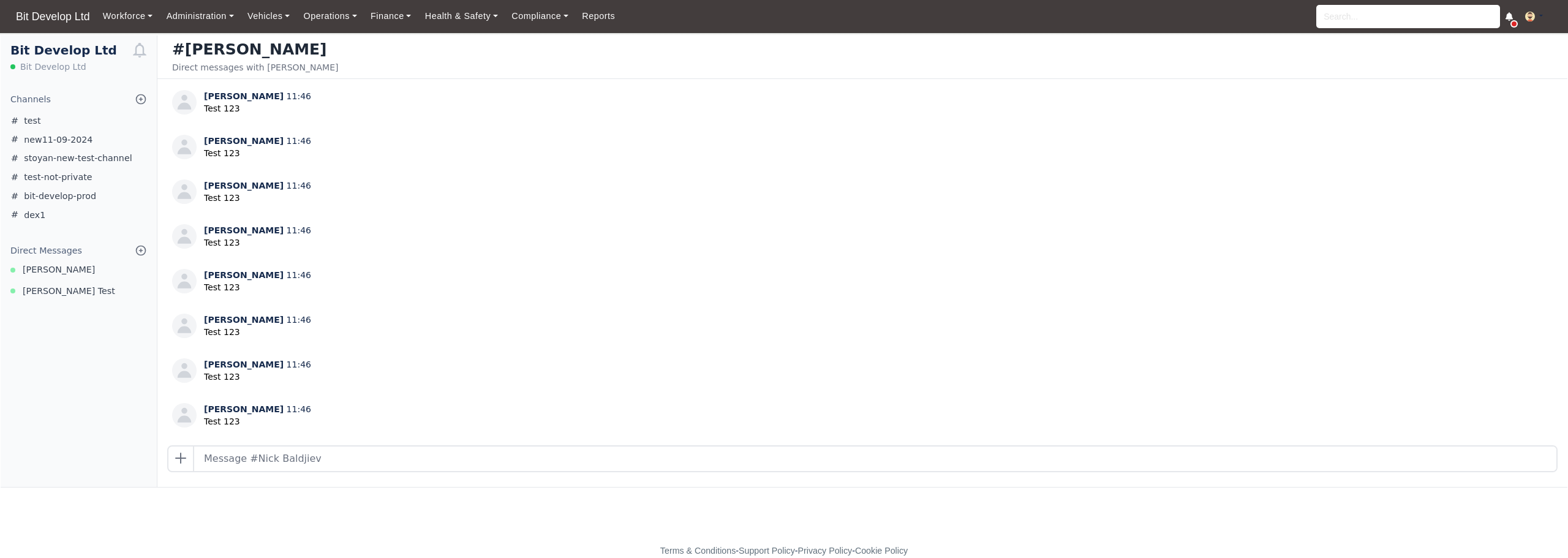
click at [45, 430] on div "Bit Develop Ltd Bit Develop Ltd Channels Browse Channels Create Channel test ne…" at bounding box center [79, 261] width 157 height 451
click at [262, 455] on input "text" at bounding box center [875, 458] width 1362 height 24
type input "dfgdfgdfg"
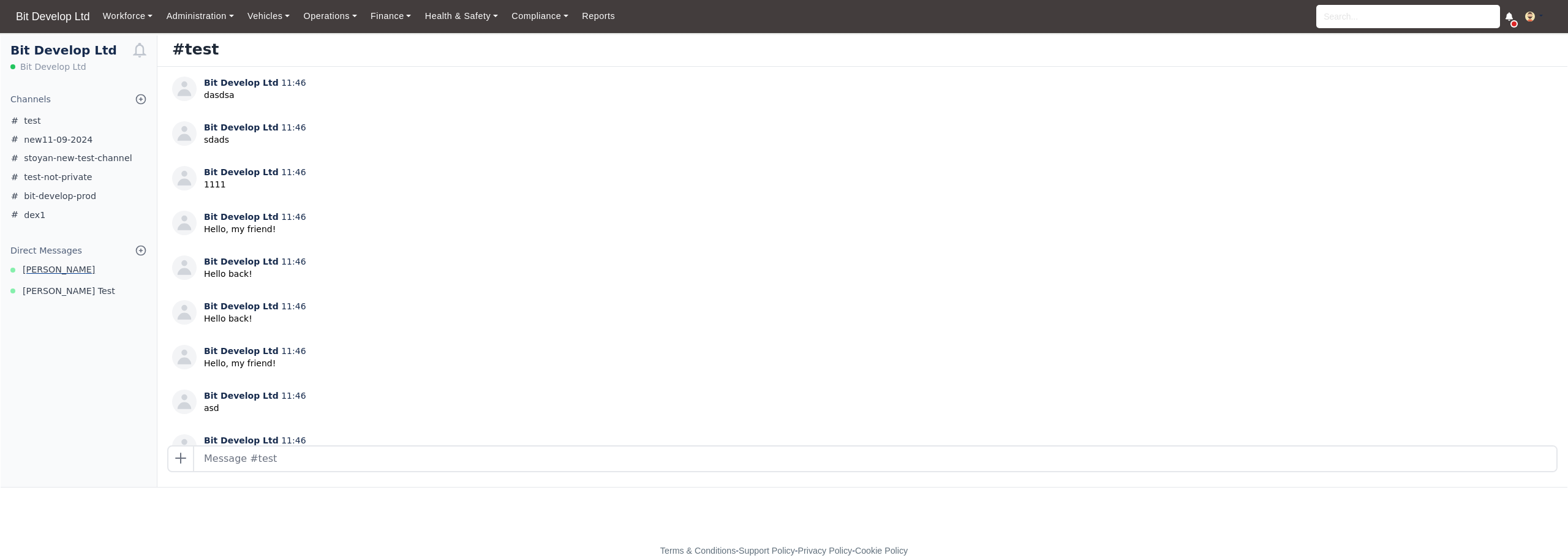
click at [60, 267] on span "[PERSON_NAME]" at bounding box center [58, 269] width 73 height 14
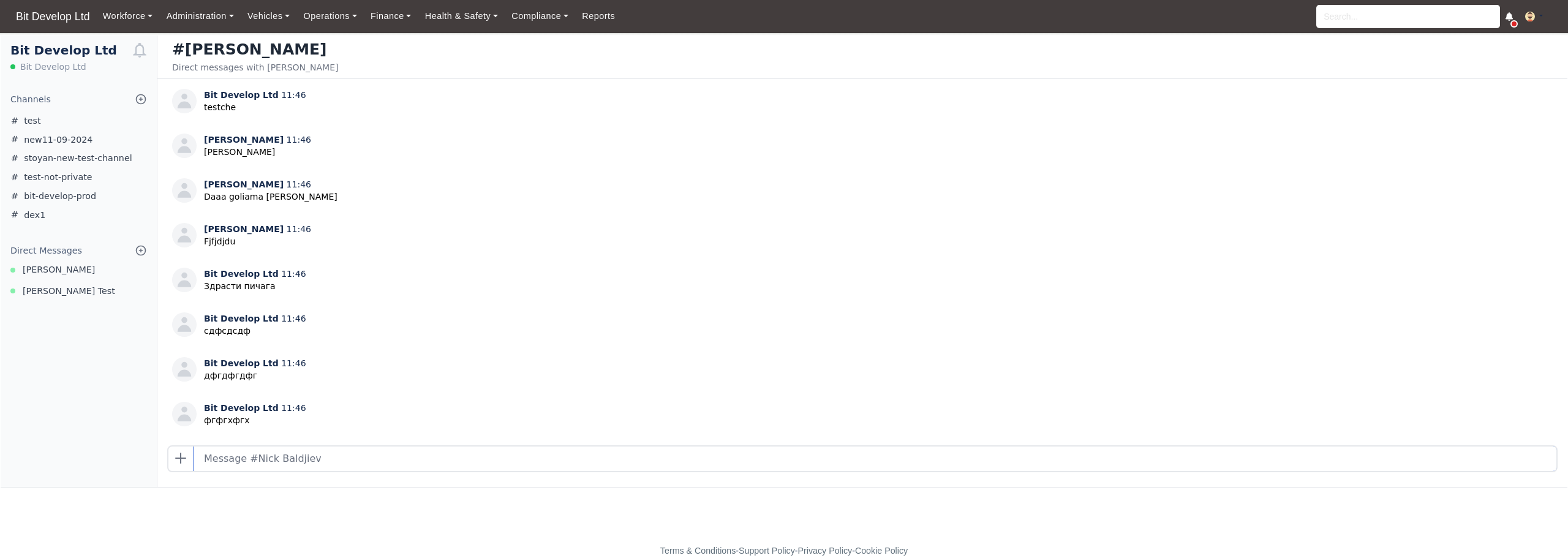
click at [338, 460] on input "text" at bounding box center [875, 458] width 1362 height 24
type input "dfgdfdfgfdg"
click at [264, 462] on input "text" at bounding box center [875, 458] width 1362 height 24
type input "dsfdsdsf"
click at [287, 460] on input "text" at bounding box center [875, 458] width 1362 height 24
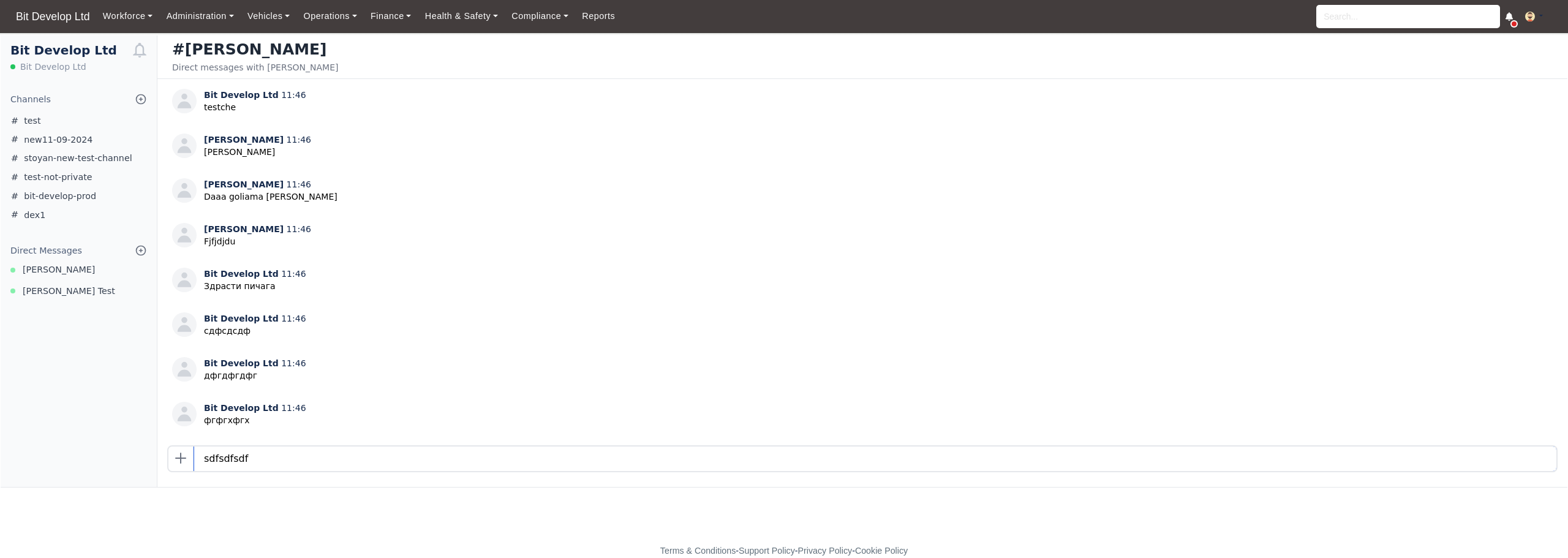
type input "sdfsdfsdf"
click at [285, 463] on input "text" at bounding box center [875, 458] width 1362 height 24
type input "fdfdgdfg"
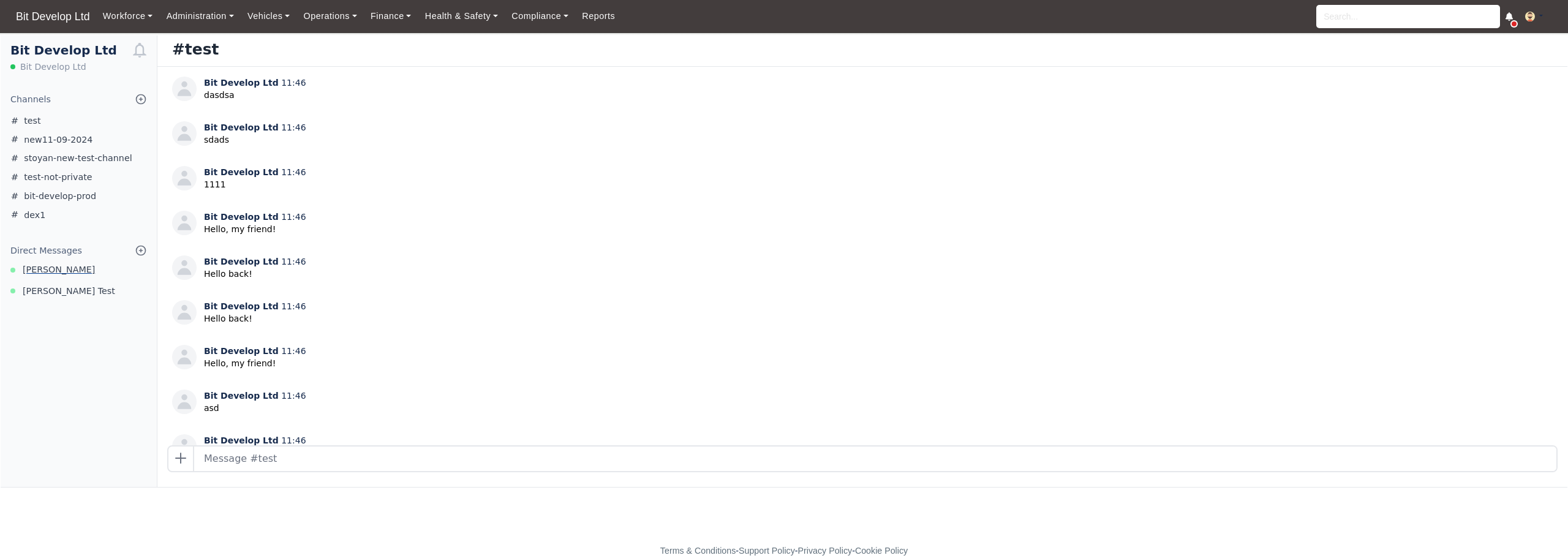
click at [52, 271] on span "[PERSON_NAME]" at bounding box center [58, 269] width 73 height 14
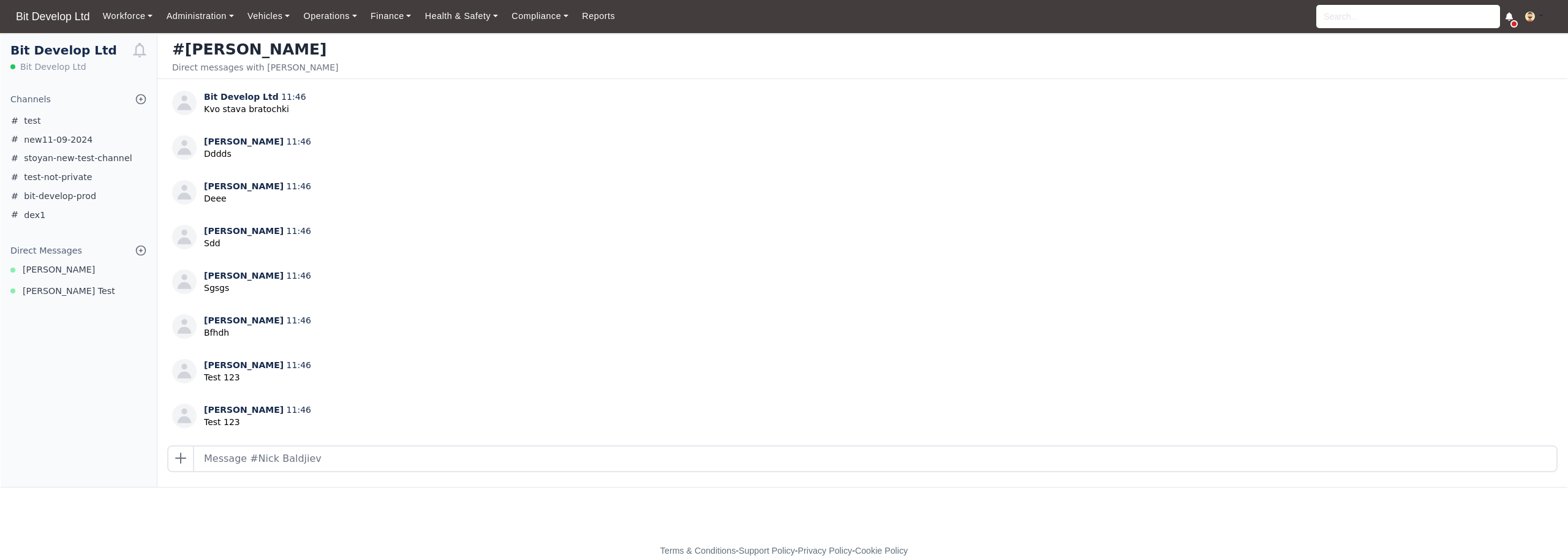
scroll to position [772, 0]
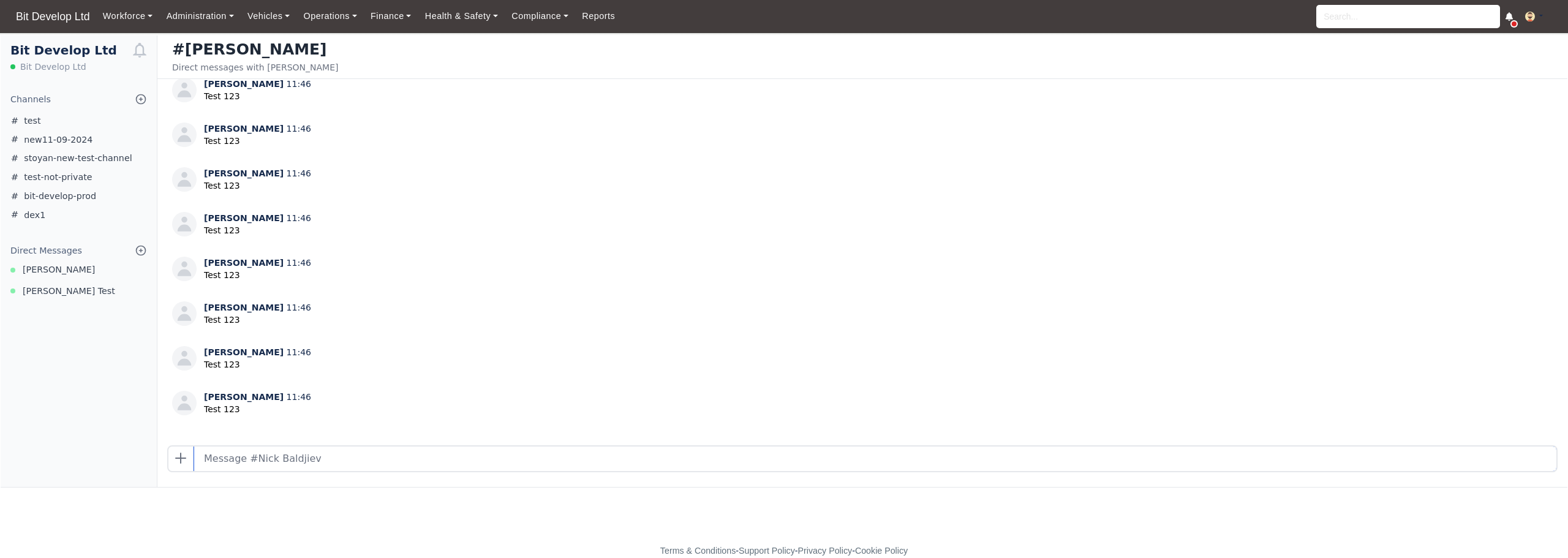
click at [379, 458] on input "text" at bounding box center [875, 458] width 1362 height 24
type input "sdfsdfsdfsdf"
click at [264, 460] on input "text" at bounding box center [875, 458] width 1362 height 24
type input "dfsdsfsdf"
click at [405, 467] on input "text" at bounding box center [875, 458] width 1362 height 24
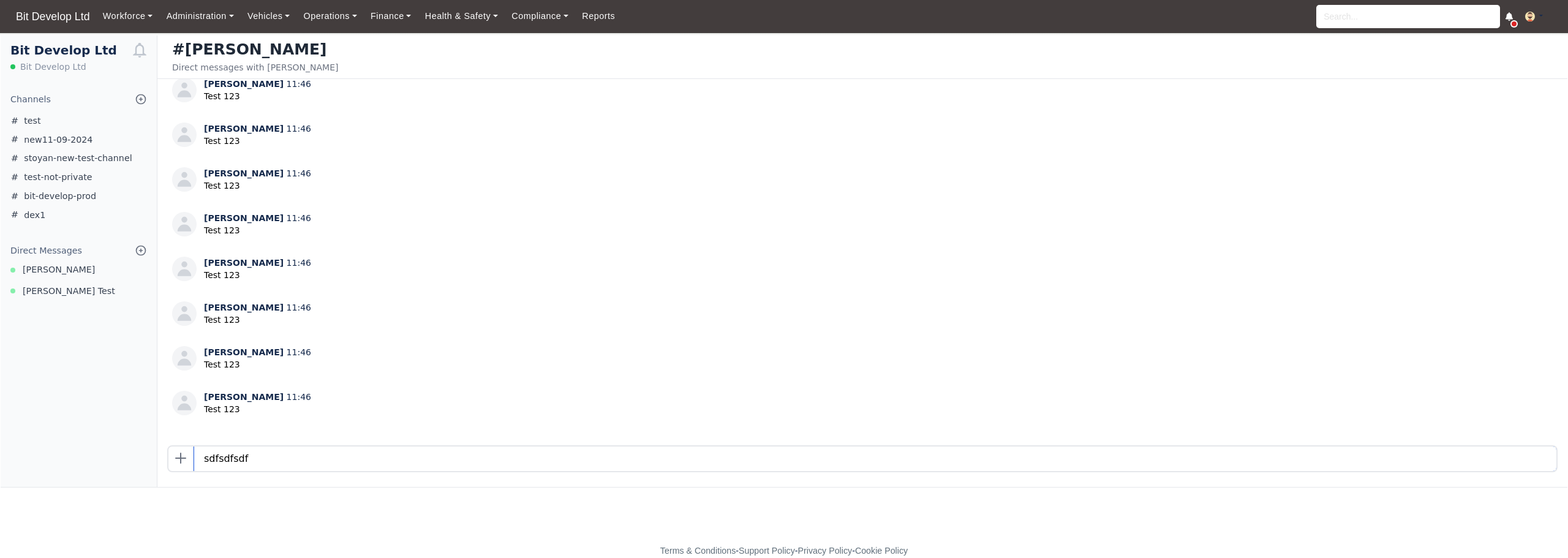
type input "sdfsdfsdf"
drag, startPoint x: 0, startPoint y: 0, endPoint x: 56, endPoint y: 273, distance: 278.7
click at [56, 273] on span "[PERSON_NAME]" at bounding box center [58, 269] width 73 height 14
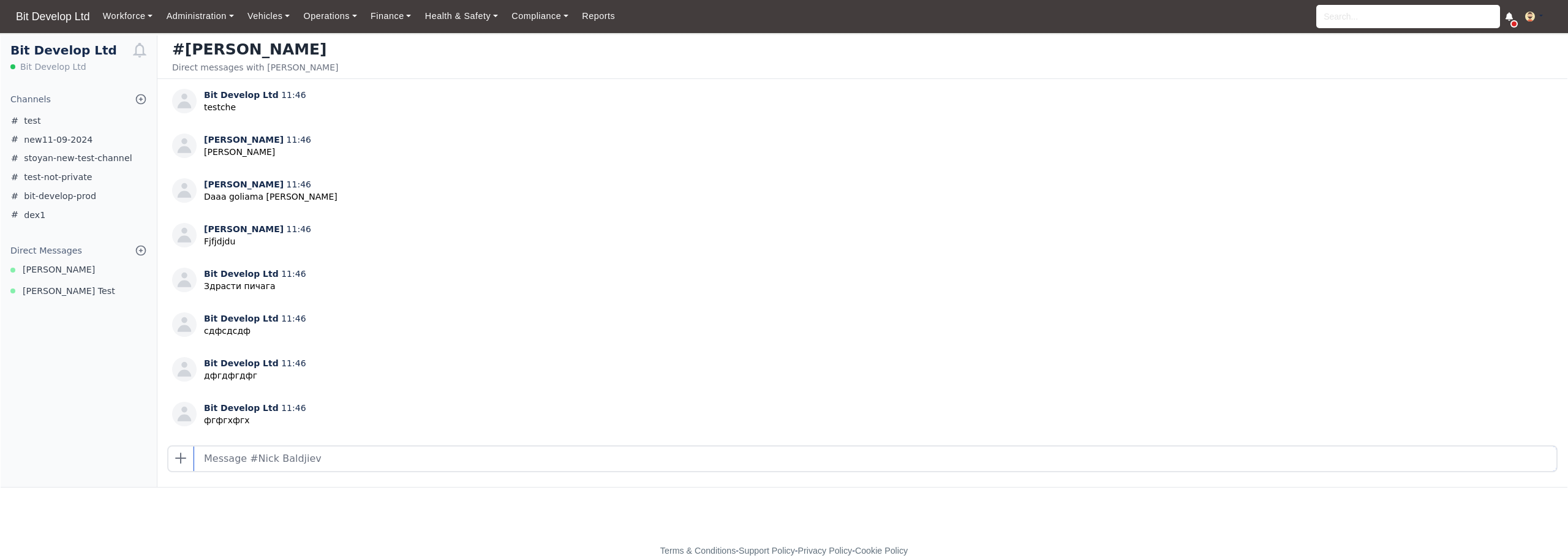
click at [280, 458] on input "text" at bounding box center [875, 458] width 1362 height 24
type input "xcvxcvxcvx"
click at [324, 461] on input "text" at bounding box center [875, 458] width 1362 height 24
type input "xcvxcvxcvxc"
click at [308, 459] on input "text" at bounding box center [875, 458] width 1362 height 24
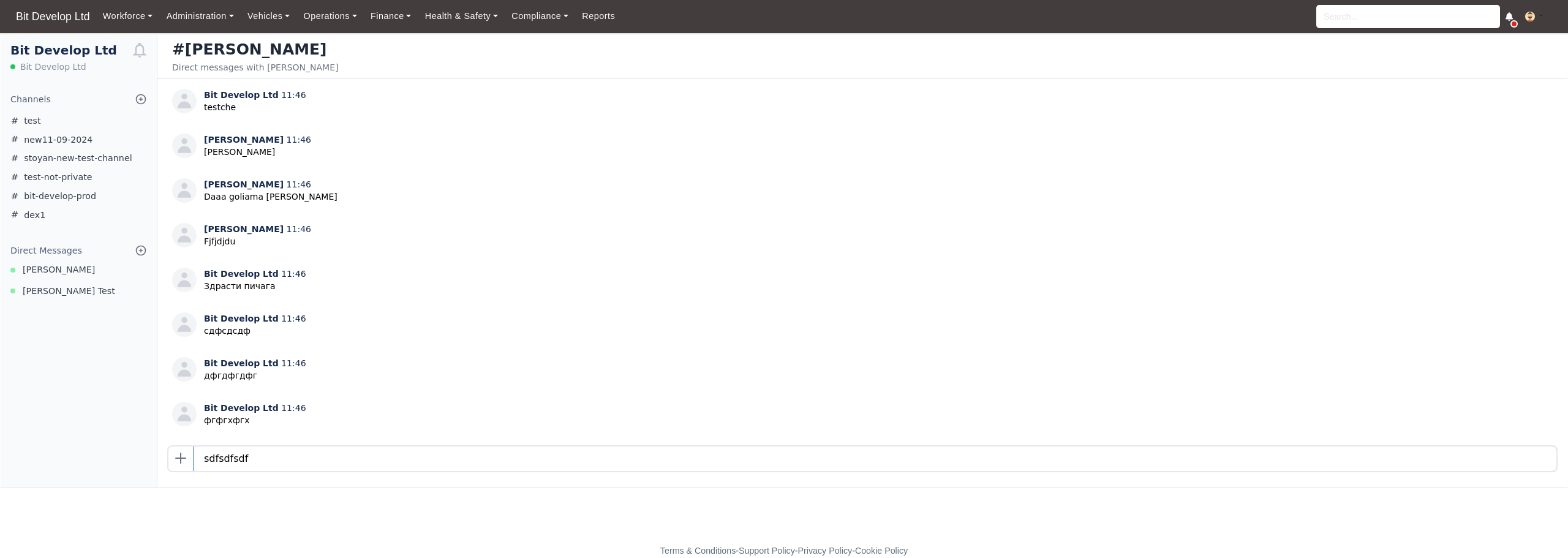
type input "sdfsdfsdf"
click at [266, 458] on input "text" at bounding box center [875, 458] width 1362 height 24
type input "sdfsdfsdf"
click at [592, 458] on input "text" at bounding box center [875, 458] width 1362 height 24
type input "фгддфг"
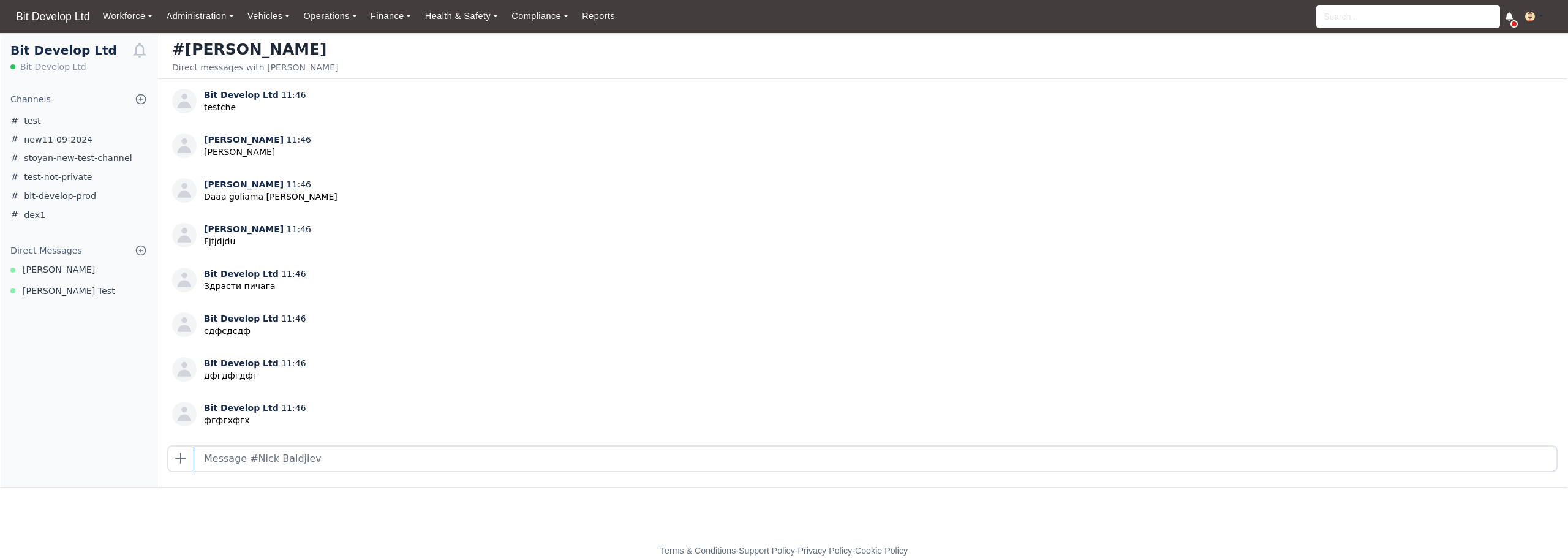
click at [359, 463] on input "text" at bounding box center [875, 458] width 1362 height 24
type input "hjhjk"
click at [509, 463] on input "text" at bounding box center [875, 458] width 1362 height 24
type input "jlhjkh"
click at [59, 290] on span "Petko Delchev Test" at bounding box center [68, 291] width 93 height 14
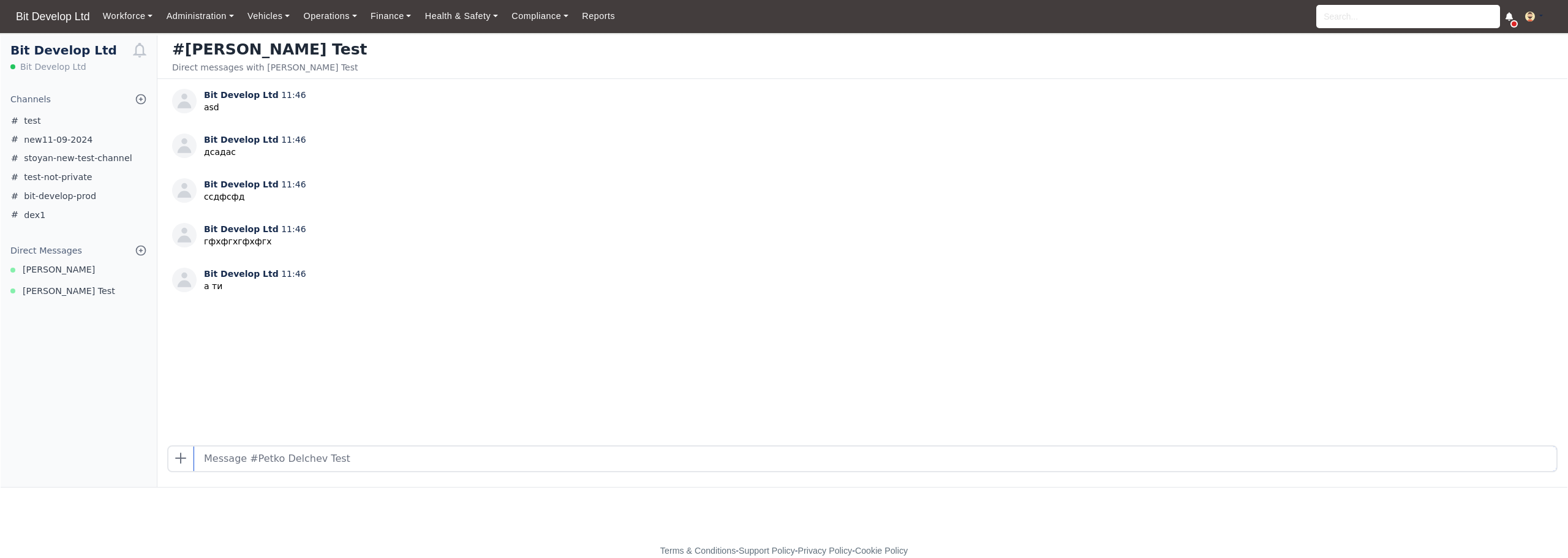
click at [334, 458] on input "text" at bounding box center [875, 458] width 1362 height 24
type input "гфхфгхгфх"
click at [440, 458] on input "text" at bounding box center [875, 458] width 1362 height 24
click at [37, 289] on span "[PERSON_NAME]" at bounding box center [58, 291] width 73 height 14
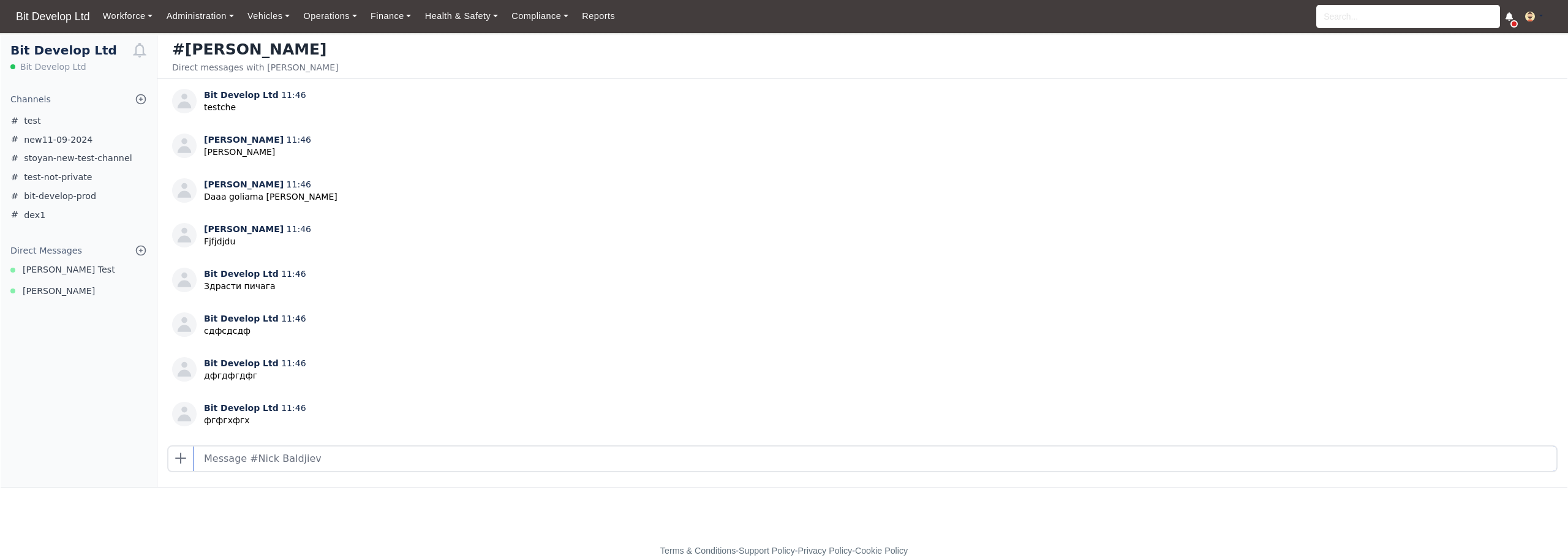
click at [350, 460] on input "text" at bounding box center [875, 458] width 1362 height 24
type input "sdfsdfsdfsdf"
click at [314, 461] on input "text" at bounding box center [875, 458] width 1362 height 24
type input "test"
type input "novo saobshtenie"
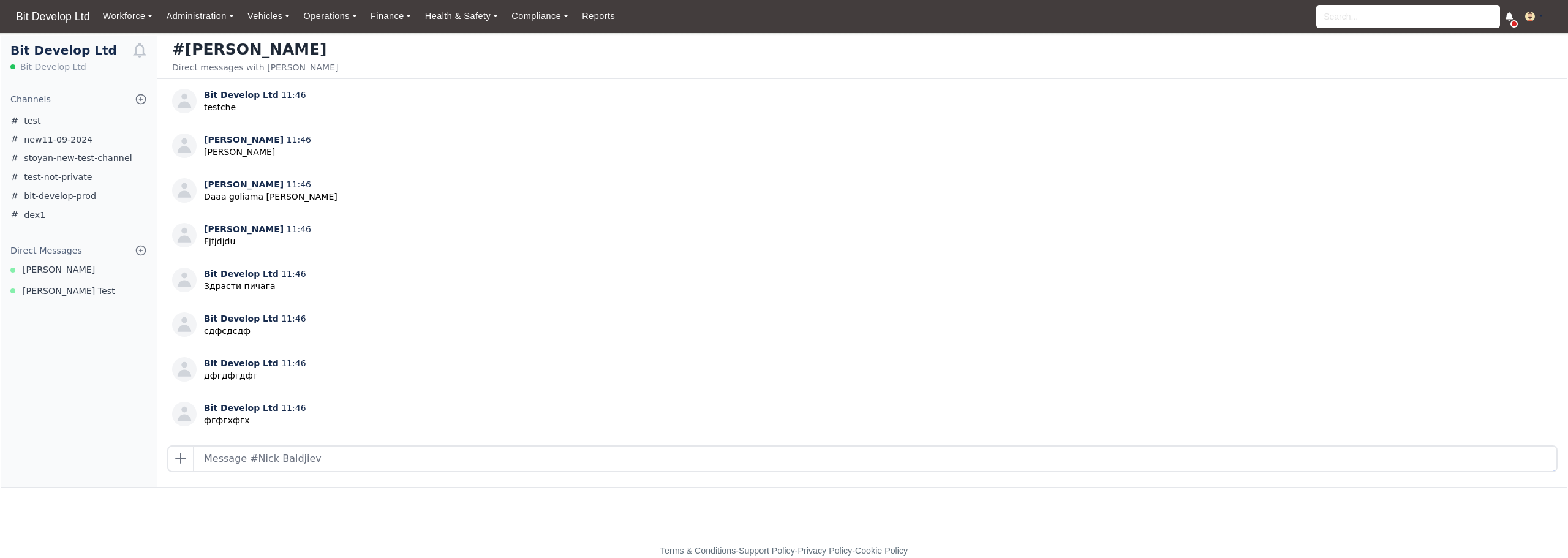
click at [338, 462] on input "text" at bounding box center [875, 458] width 1362 height 24
type input "sdfsdfsdf"
click at [325, 463] on input "text" at bounding box center [875, 458] width 1362 height 24
type input "ne razbiram"
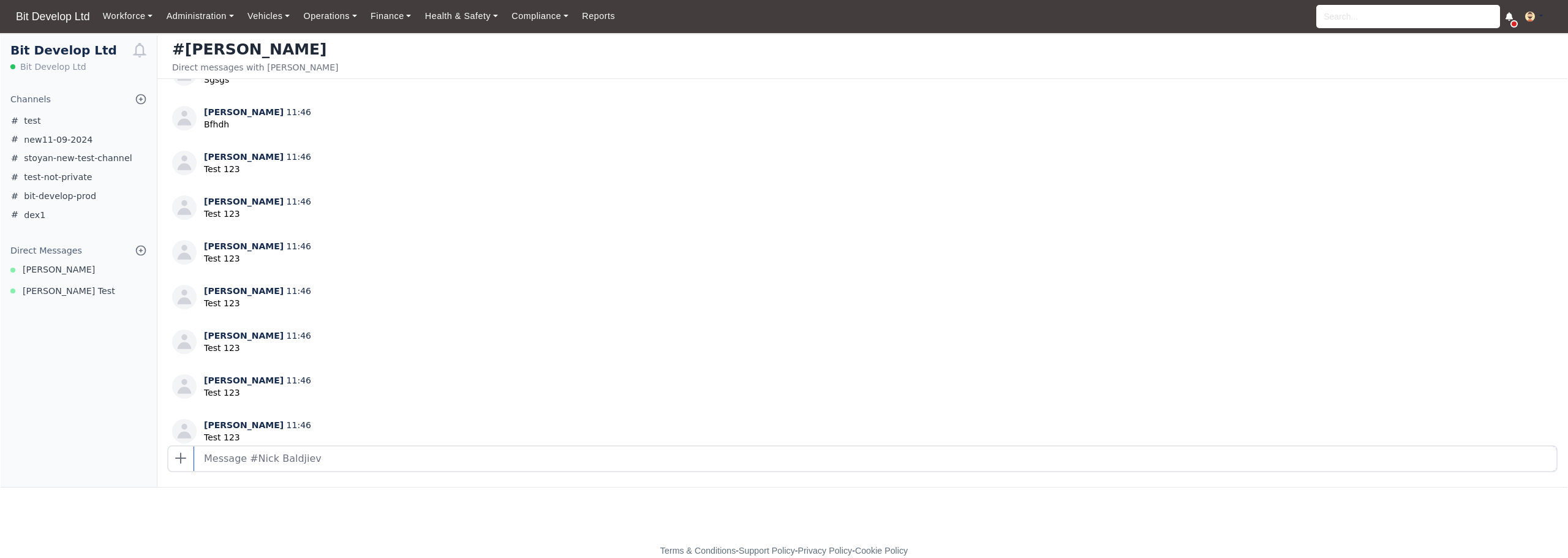
scroll to position [772, 0]
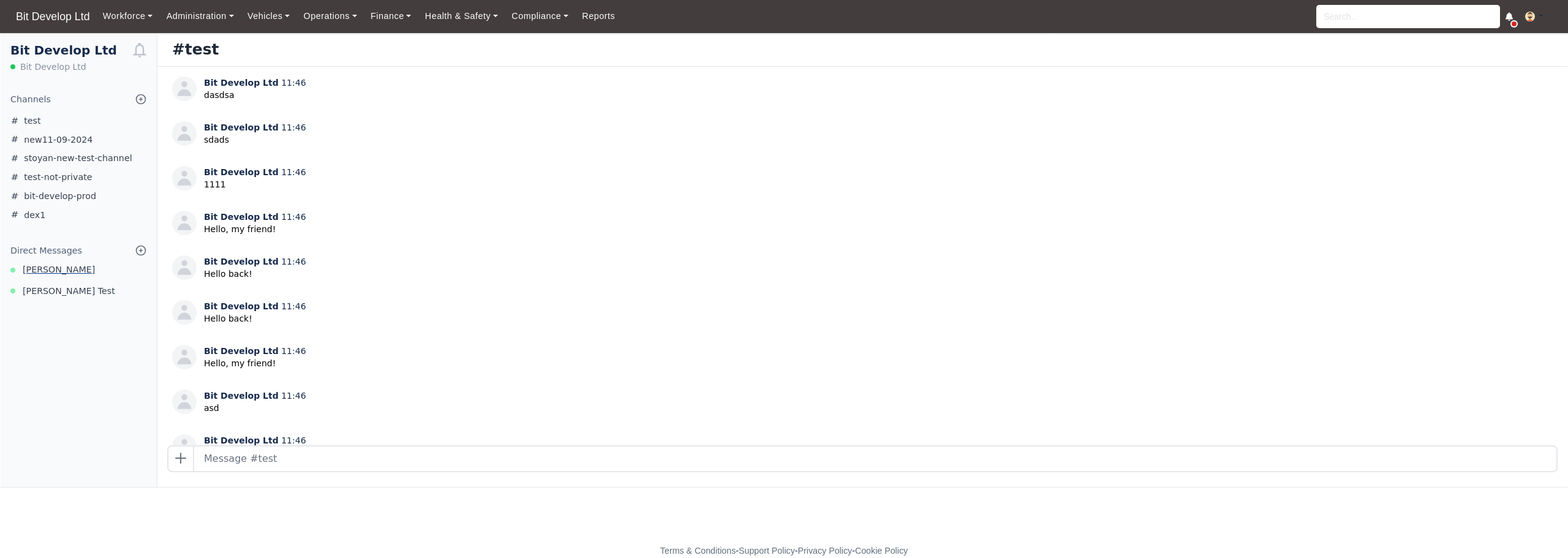
click at [47, 264] on span "[PERSON_NAME]" at bounding box center [58, 269] width 73 height 14
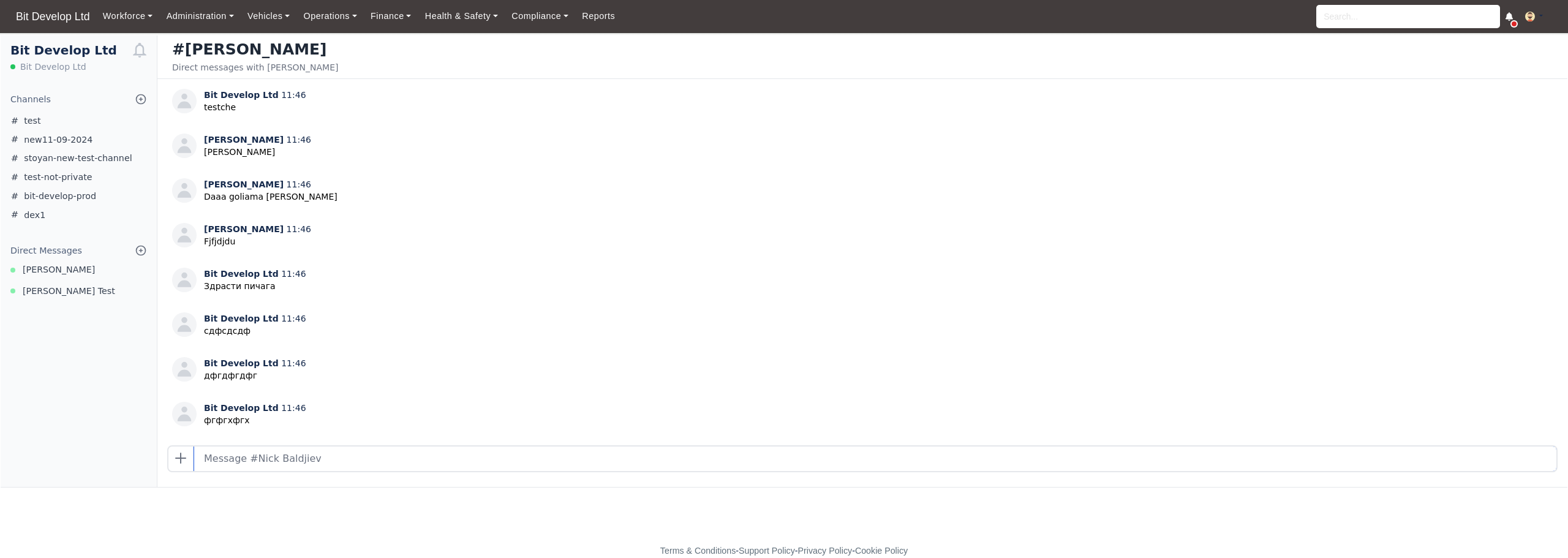
click at [361, 458] on input "text" at bounding box center [875, 458] width 1362 height 24
type input "test"
click at [367, 464] on input "text" at bounding box center [875, 458] width 1362 height 24
type input "d"
type input "Novo saobshtenie"
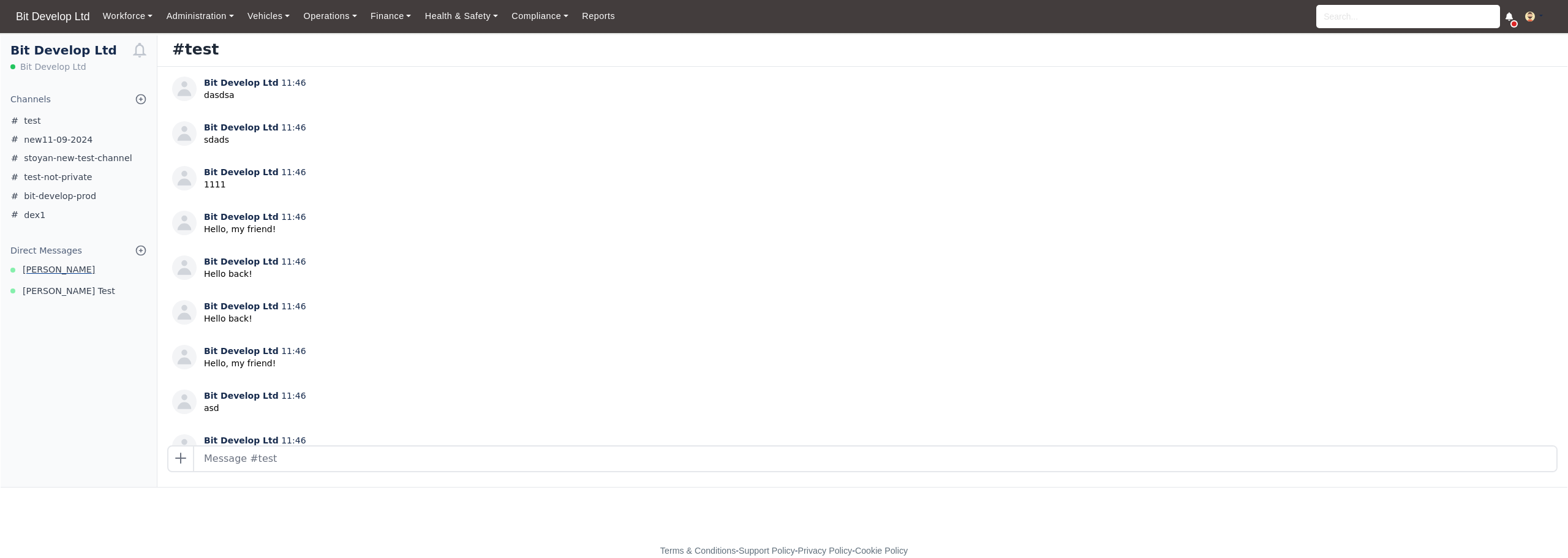
click at [48, 269] on span "[PERSON_NAME]" at bounding box center [58, 269] width 73 height 14
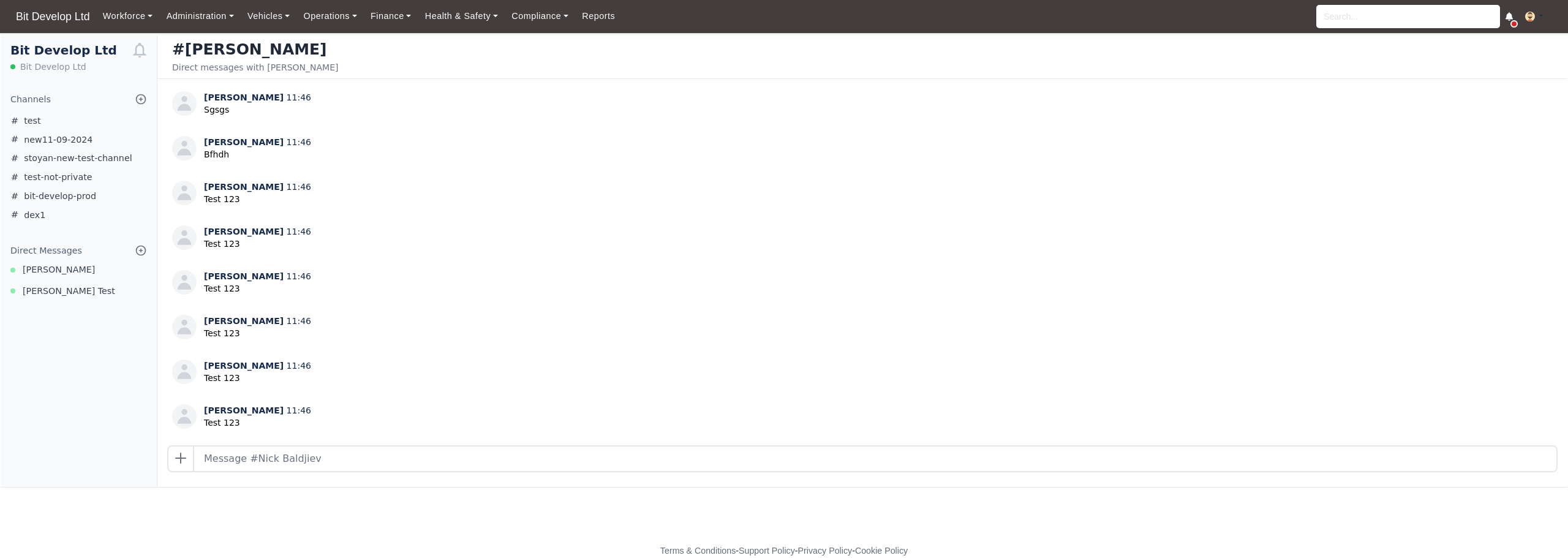
scroll to position [772, 0]
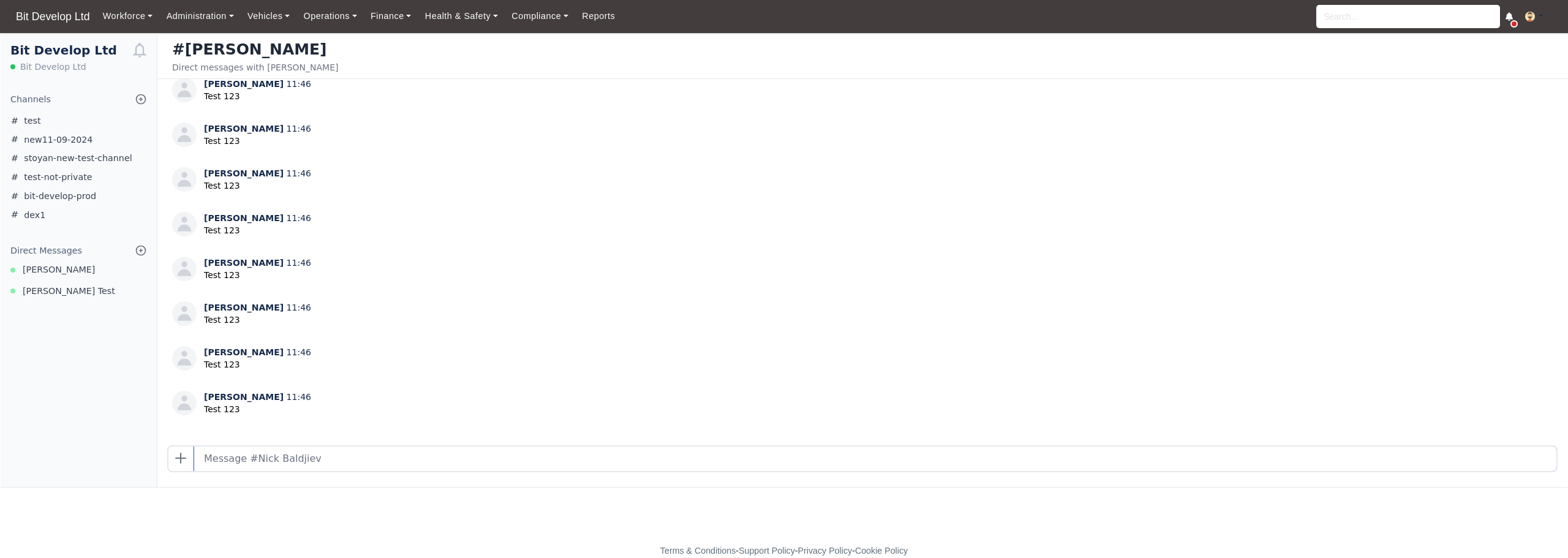
click at [330, 460] on input "text" at bounding box center [875, 458] width 1362 height 24
type input "neshto"
click at [175, 459] on icon at bounding box center [181, 459] width 15 height 15
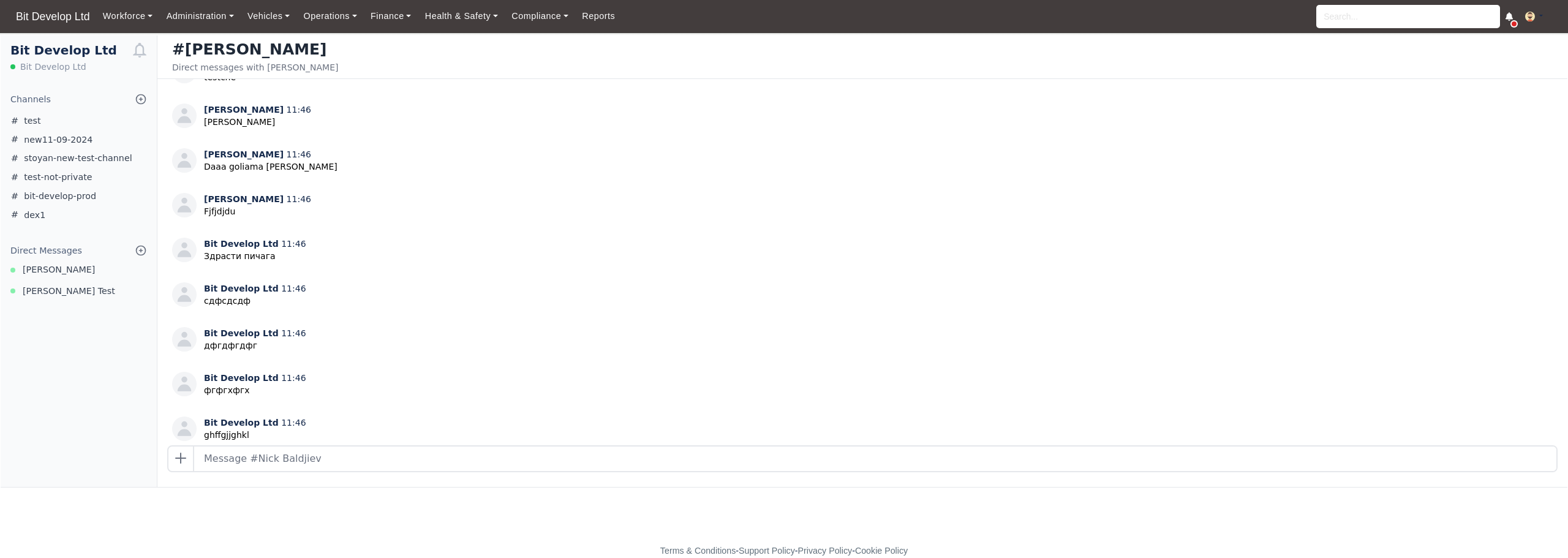
scroll to position [0, 0]
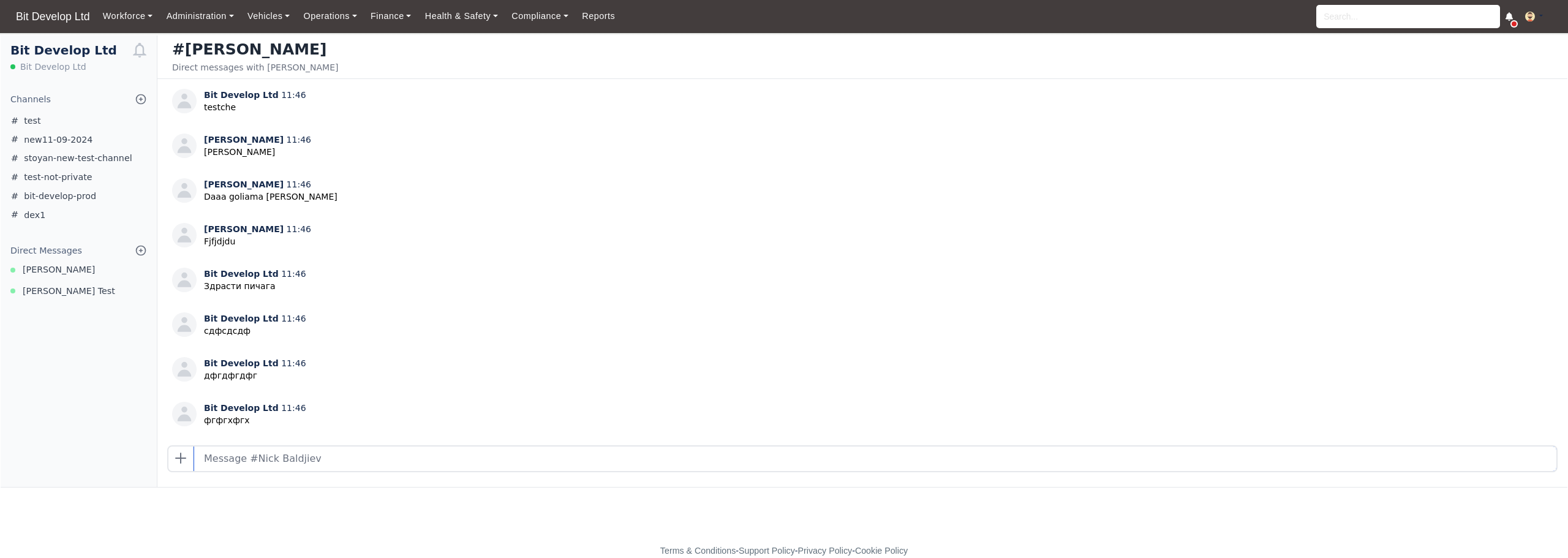
click at [315, 455] on input "text" at bounding box center [875, 458] width 1362 height 24
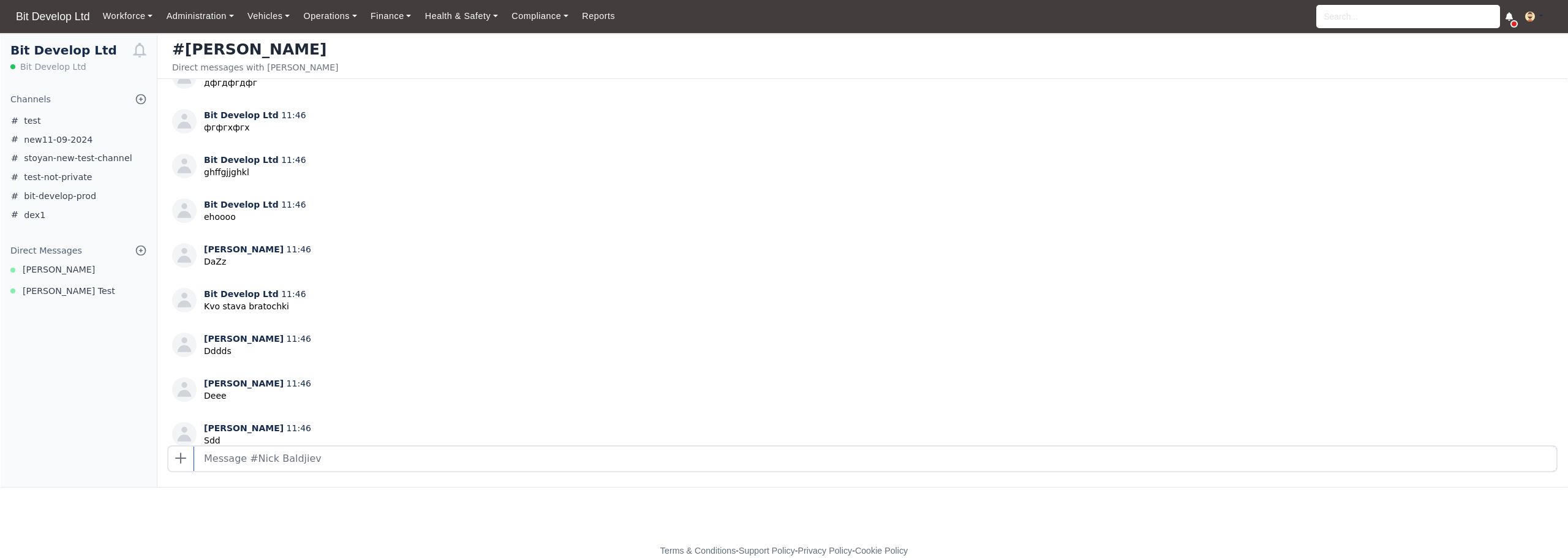
scroll to position [772, 0]
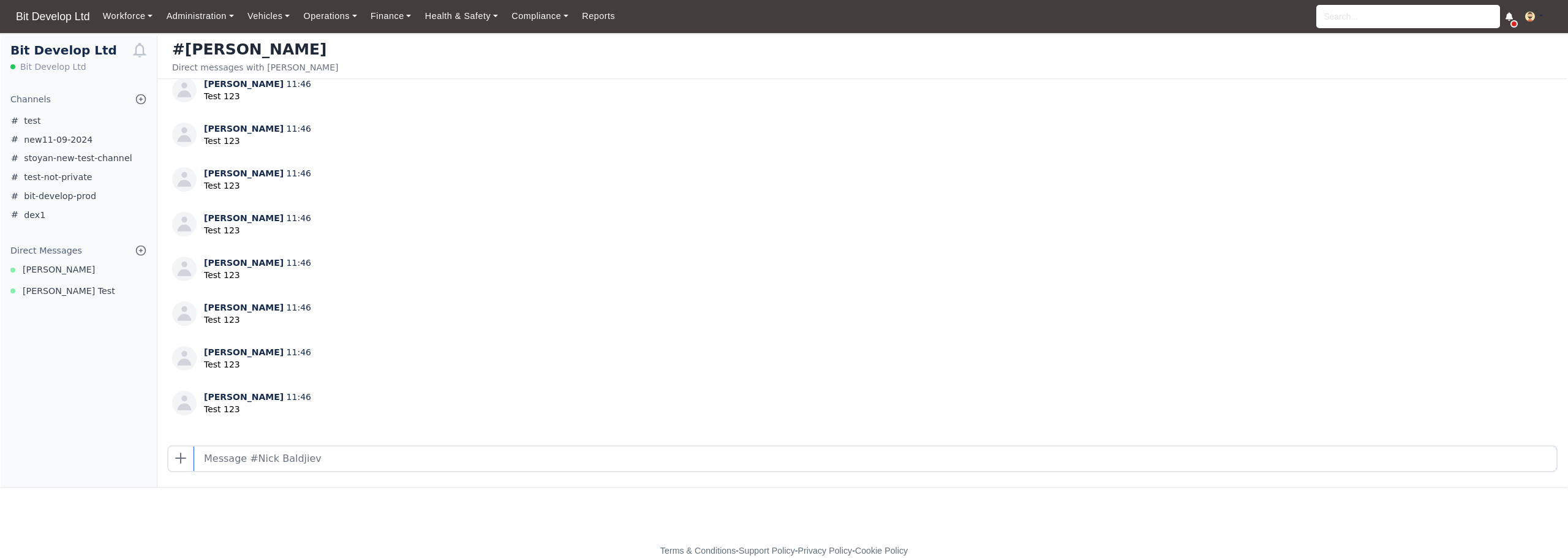
click at [439, 458] on input "text" at bounding box center [875, 458] width 1362 height 24
type input "Николай Балджиев"
click at [139, 249] on icon at bounding box center [141, 250] width 13 height 13
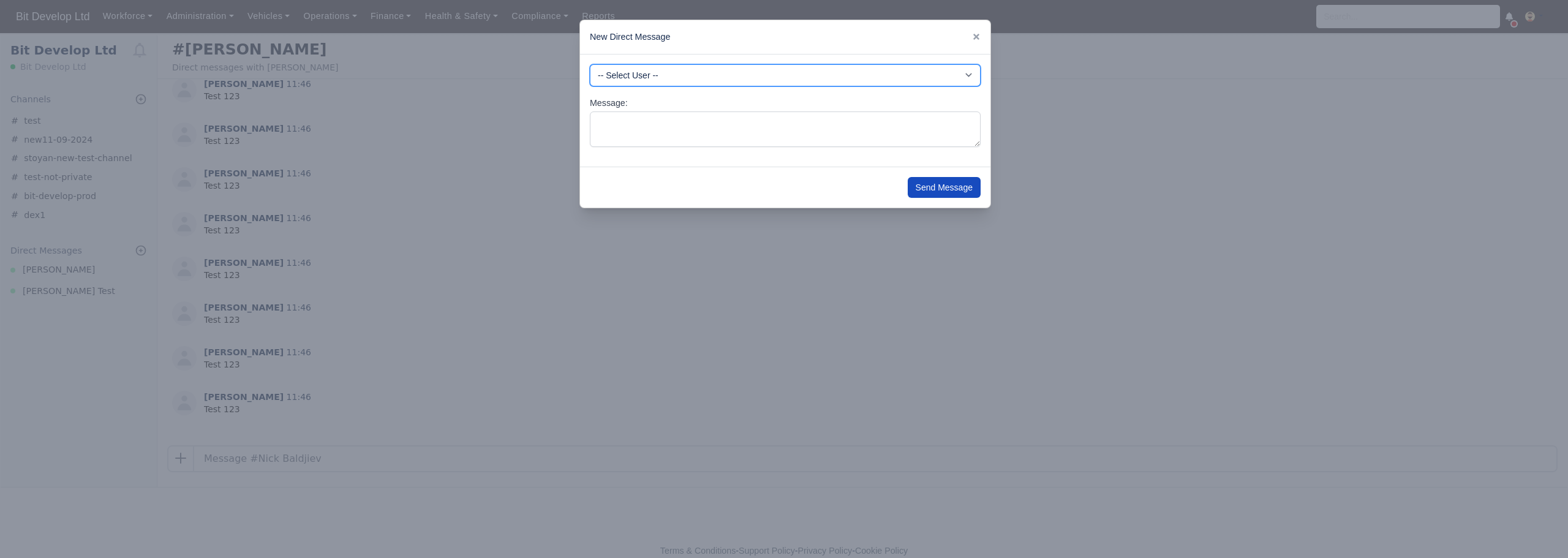
click at [781, 80] on select "-- Select User -- -DHP - NO DRIVER PAYMENT -DIG - NO DRIVER PAYMENT -DME - NO D…" at bounding box center [785, 75] width 391 height 22
select select "3006"
click at [590, 64] on select "-- Select User -- -DHP - NO DRIVER PAYMENT -DIG - NO DRIVER PAYMENT -DME - NO D…" at bounding box center [785, 75] width 391 height 22
click at [739, 126] on textarea "Message:" at bounding box center [785, 129] width 391 height 36
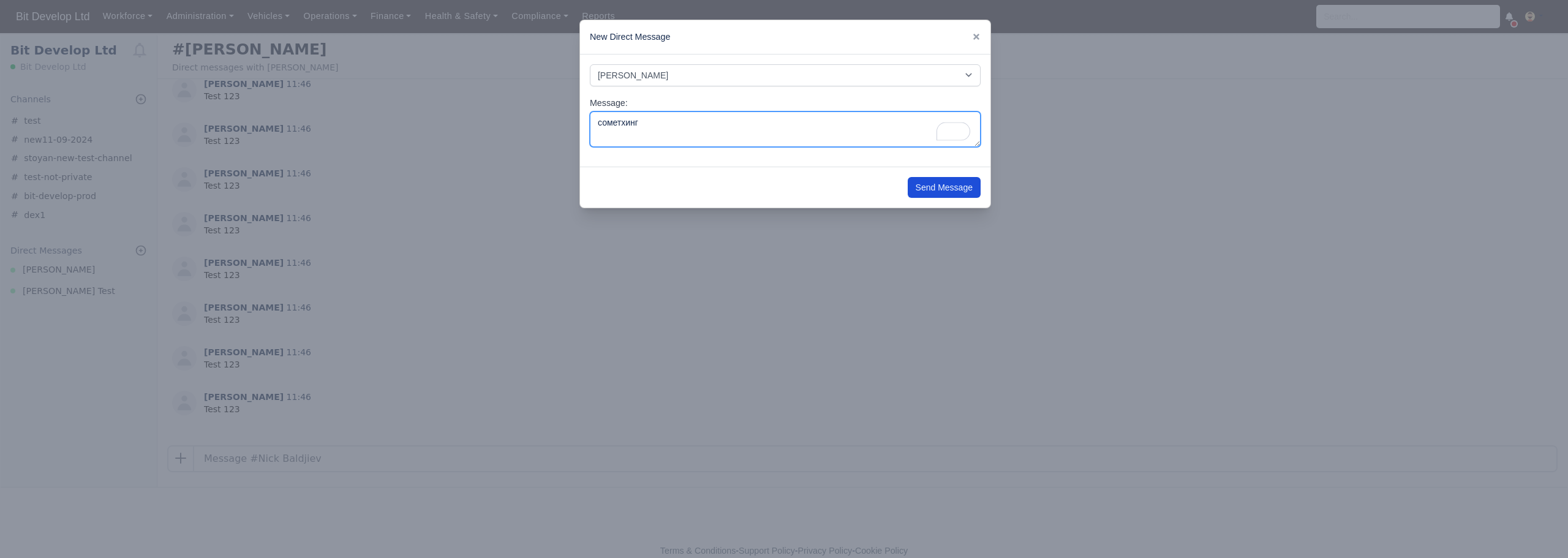
type textarea "сометхинг"
click at [931, 186] on button "Send Message" at bounding box center [943, 187] width 73 height 21
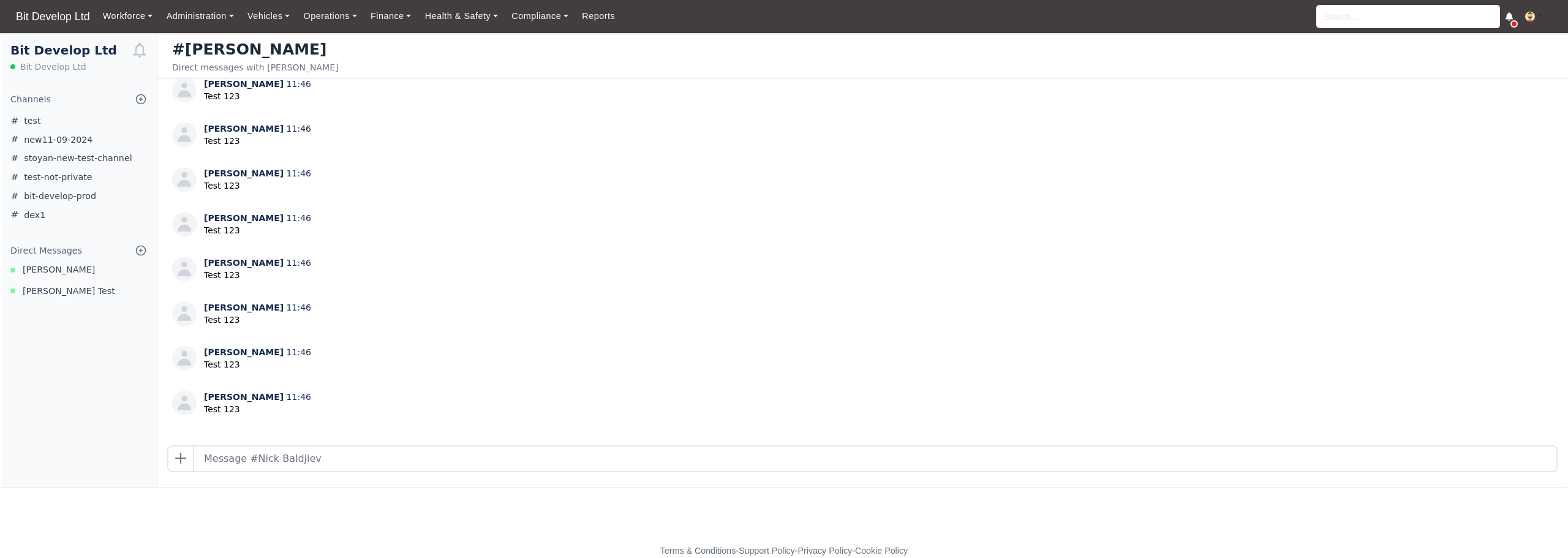
scroll to position [0, 0]
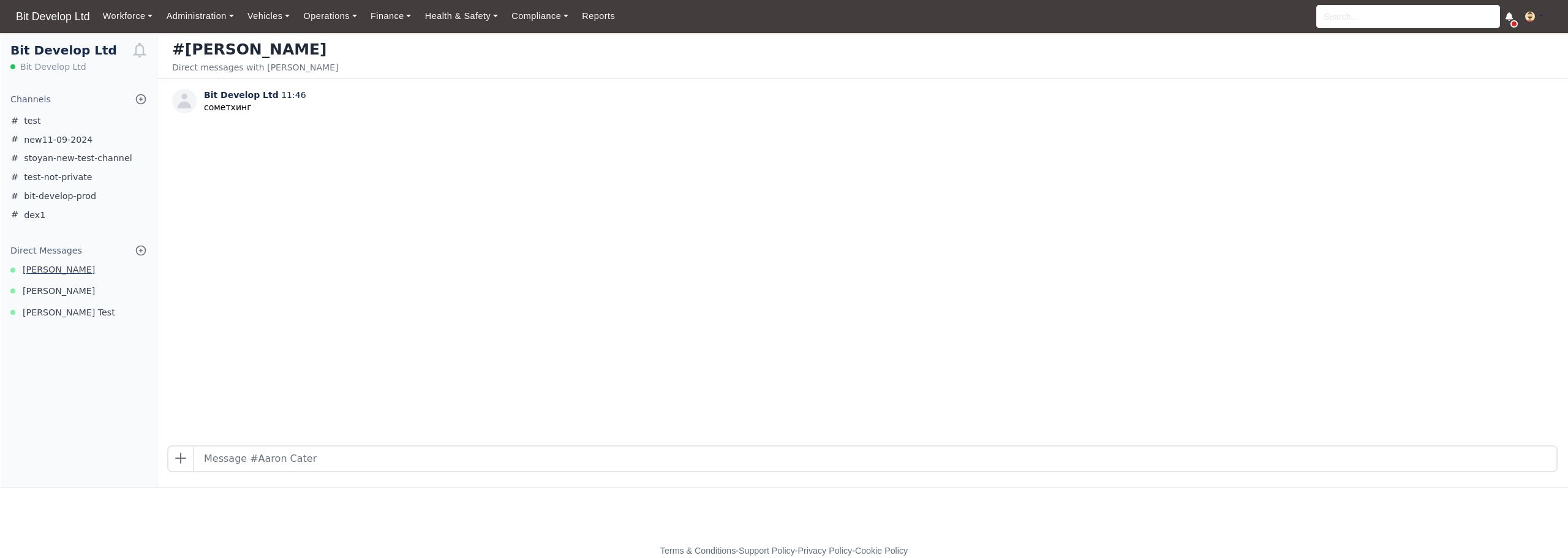
click at [64, 269] on span "Aaron Cater" at bounding box center [58, 269] width 73 height 14
click at [331, 458] on input "text" at bounding box center [875, 458] width 1362 height 24
type input "тест"
click at [71, 292] on span "[PERSON_NAME]" at bounding box center [58, 291] width 73 height 14
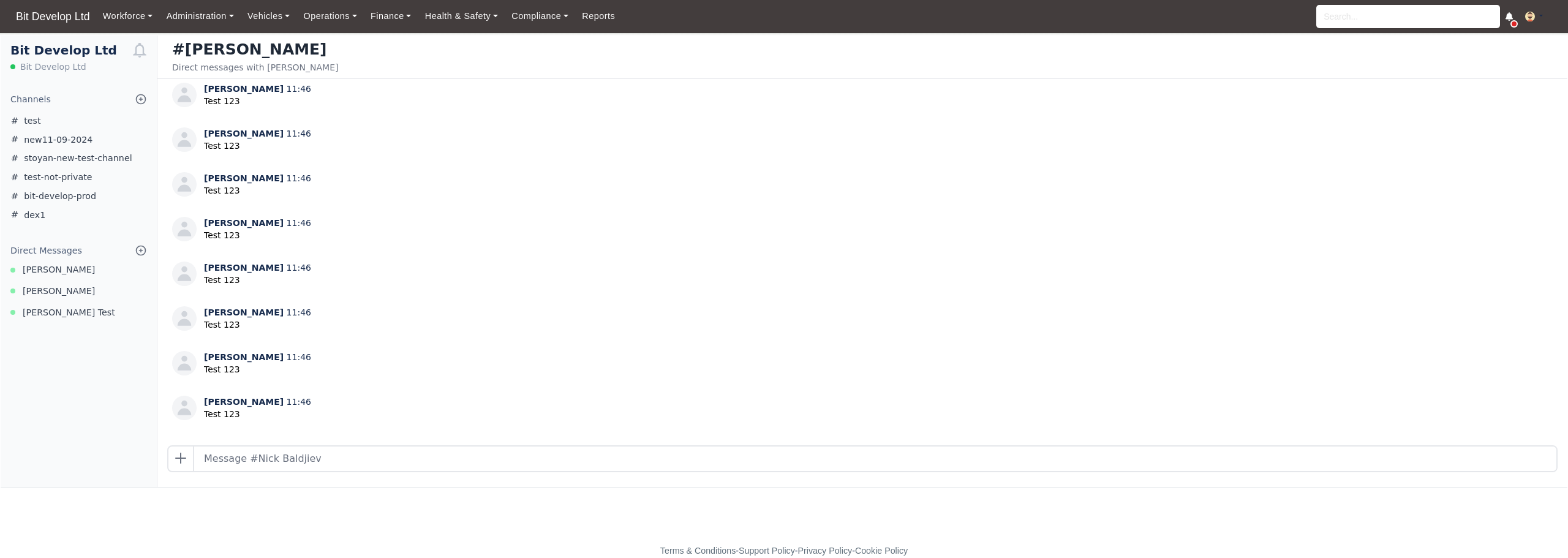
scroll to position [772, 0]
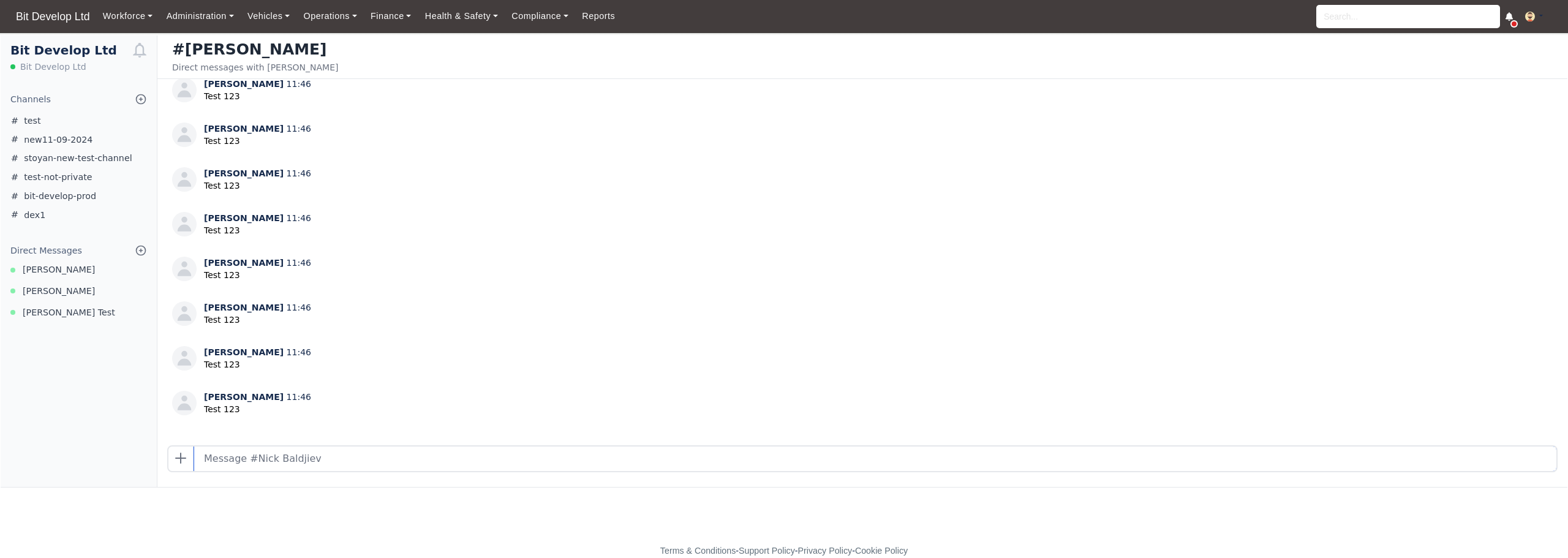
click at [302, 463] on input "text" at bounding box center [875, 458] width 1362 height 24
type input "проверка"
click at [143, 250] on icon at bounding box center [141, 250] width 13 height 13
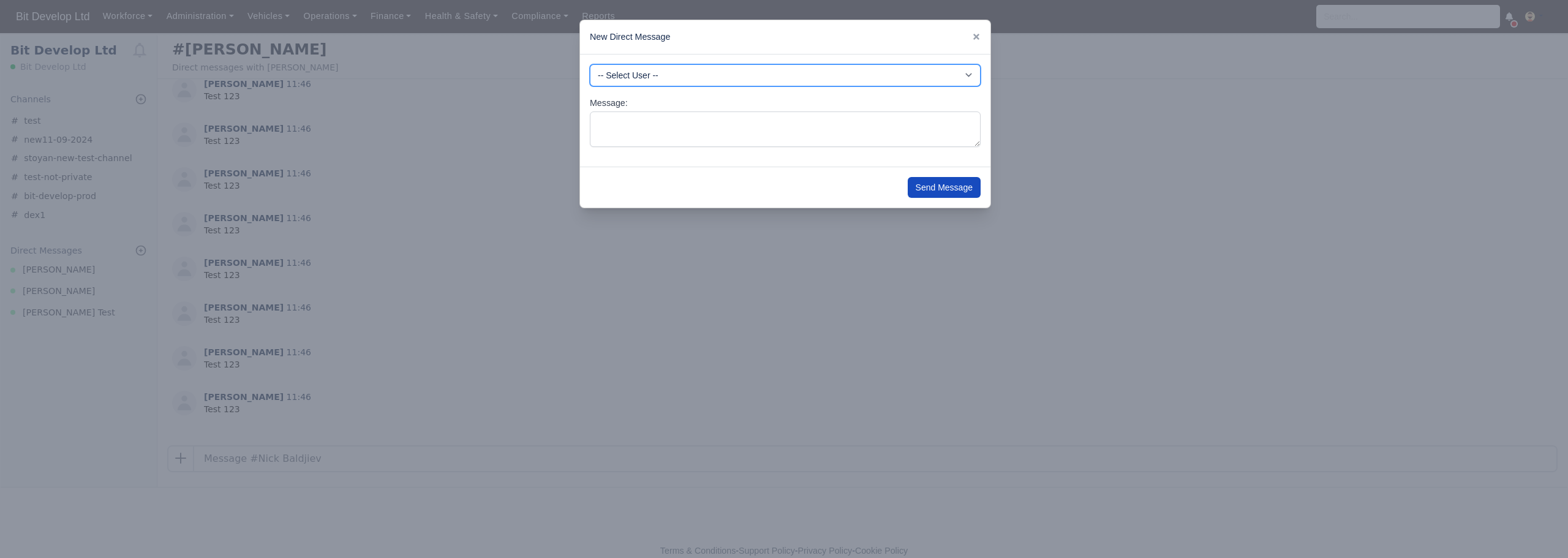
click at [646, 73] on select "-- Select User -- -DHP - NO DRIVER PAYMENT -DIG - NO DRIVER PAYMENT -DME - NO D…" at bounding box center [785, 75] width 391 height 22
select select "3635"
click at [590, 64] on select "-- Select User -- -DHP - NO DRIVER PAYMENT -DIG - NO DRIVER PAYMENT -DME - NO D…" at bounding box center [785, 75] width 391 height 22
click at [656, 130] on textarea "Message:" at bounding box center [785, 129] width 391 height 36
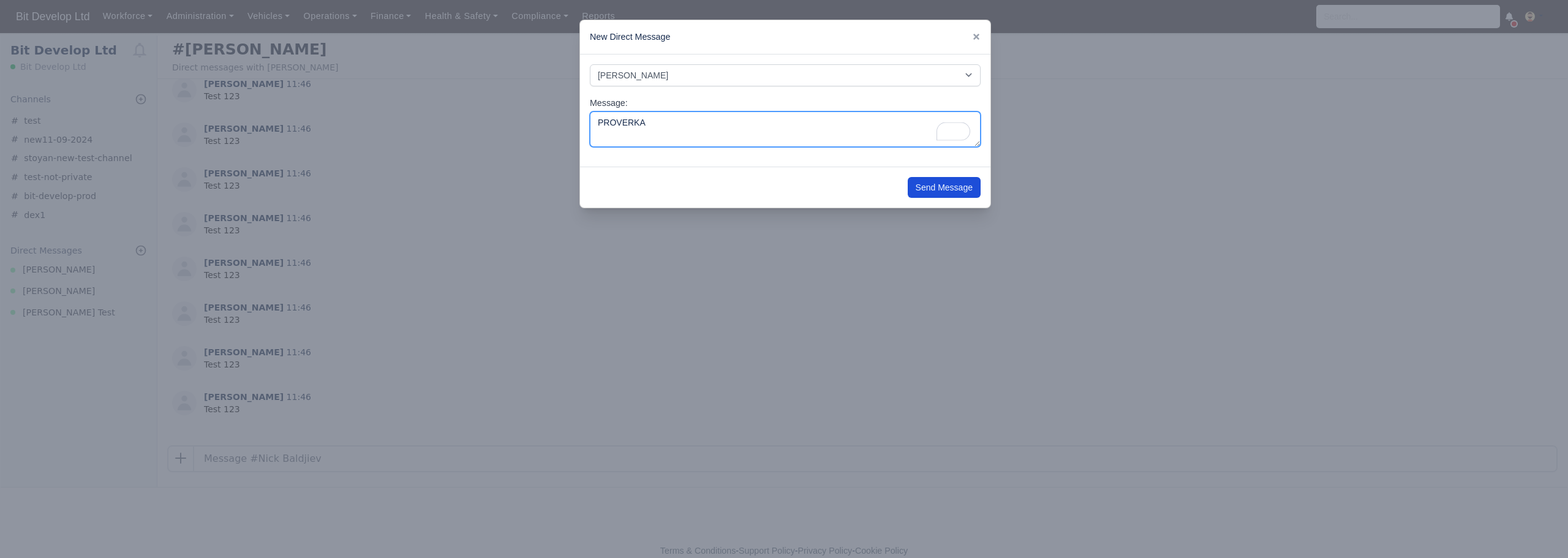
type textarea "PROVERKA"
click at [929, 186] on button "Send Message" at bounding box center [943, 187] width 73 height 21
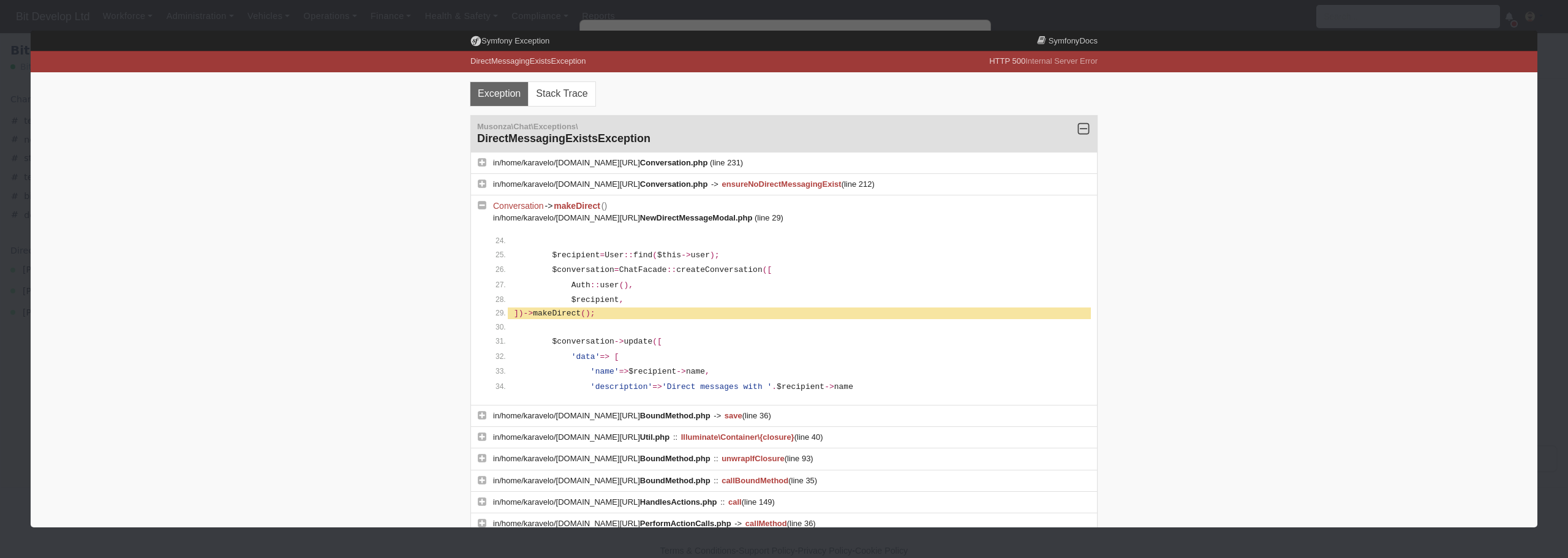
scroll to position [0, 0]
click at [797, 219] on icon at bounding box center [792, 218] width 10 height 10
drag, startPoint x: 1409, startPoint y: 29, endPoint x: 1374, endPoint y: 29, distance: 35.0
click at [1409, 29] on div at bounding box center [784, 279] width 1568 height 558
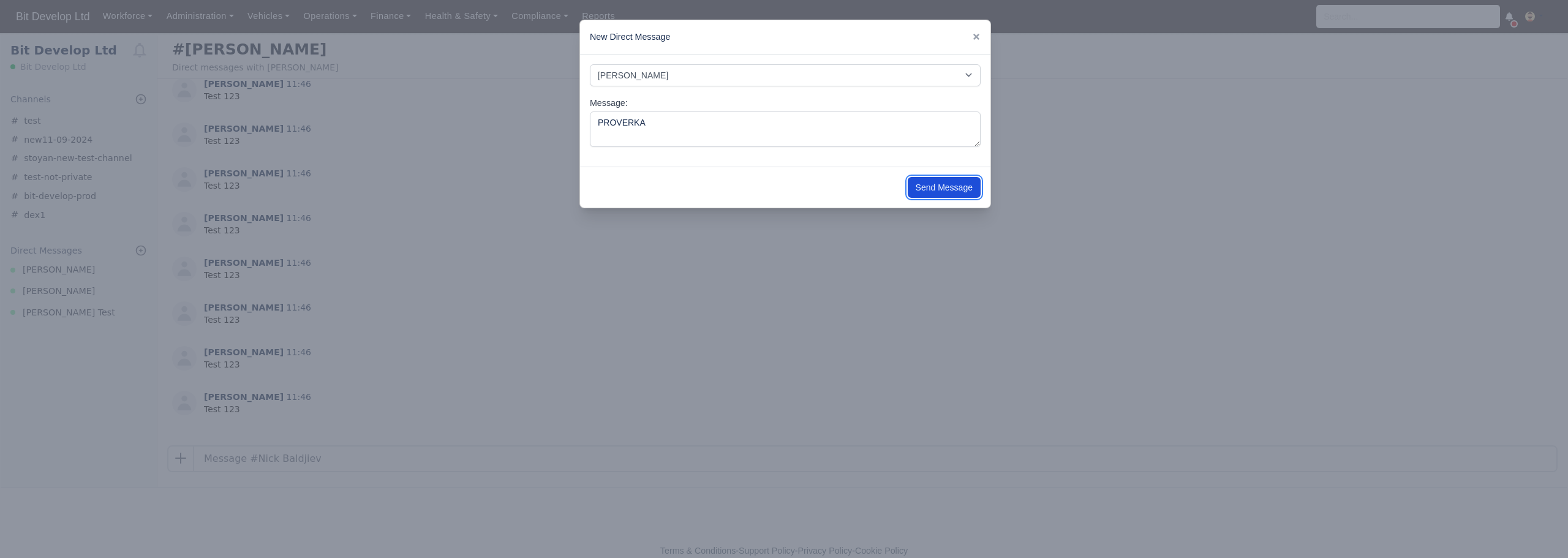
click at [938, 189] on button "Send Message" at bounding box center [943, 187] width 73 height 21
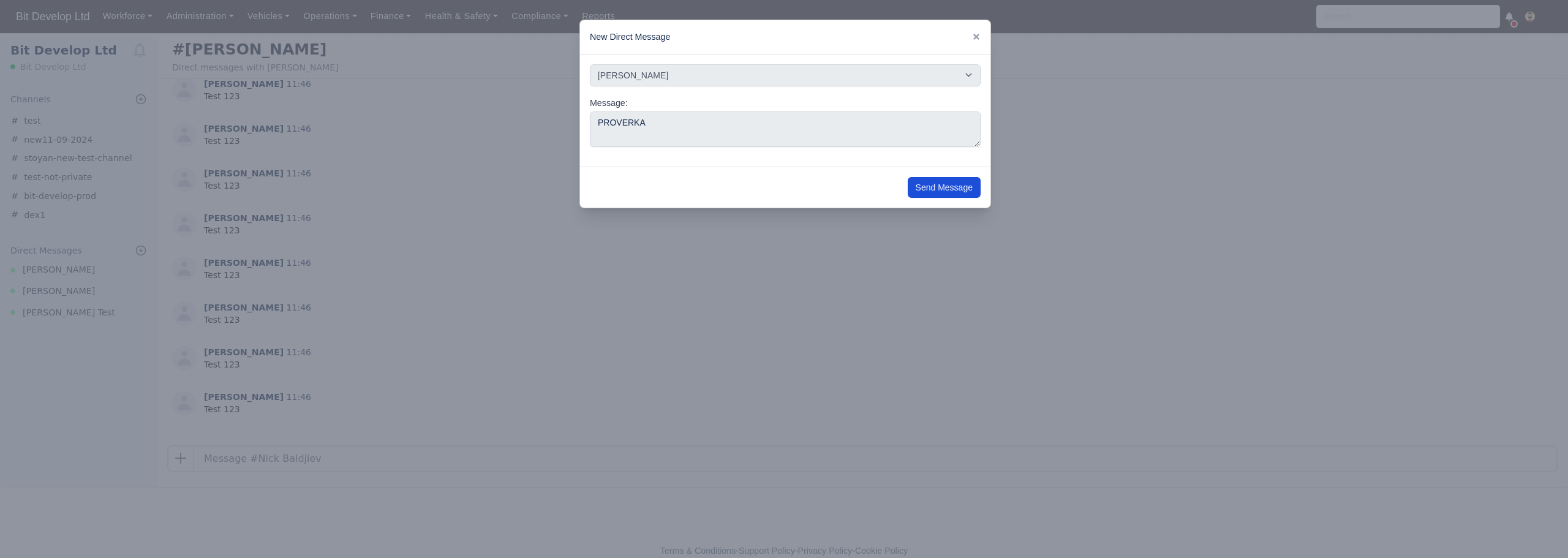
select select
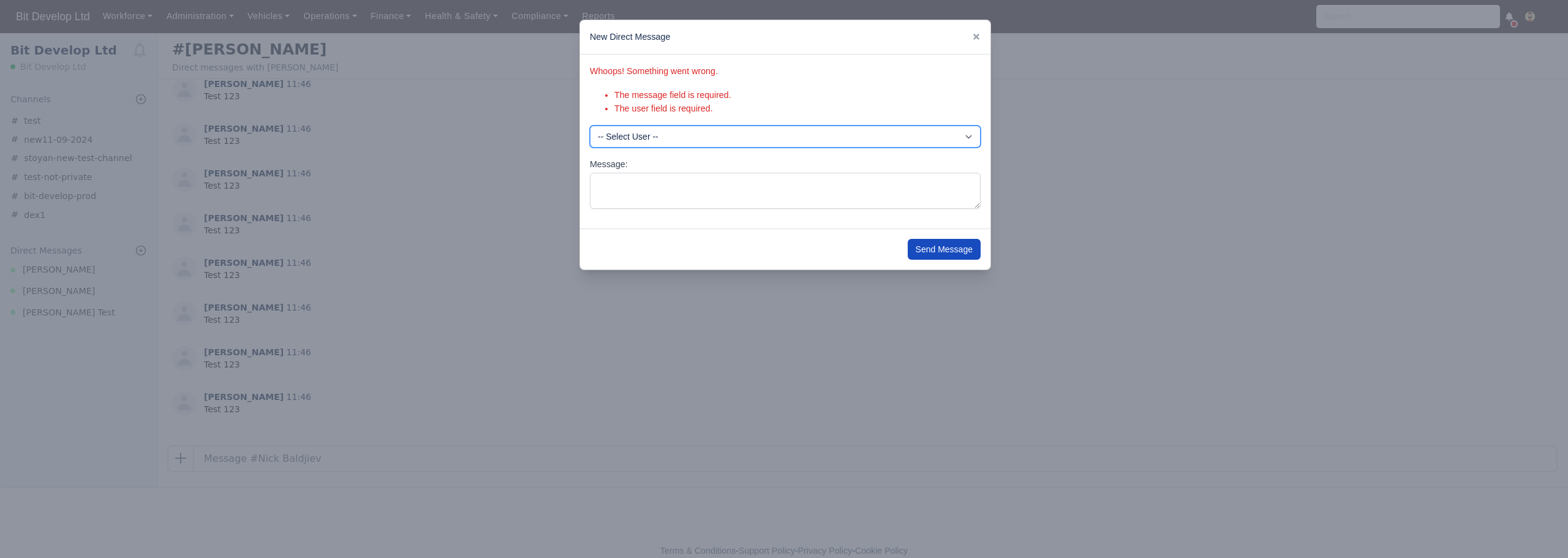
click at [760, 136] on select "-- Select User -- -DHP - NO DRIVER PAYMENT -DIG - NO DRIVER PAYMENT -DME - NO D…" at bounding box center [785, 137] width 391 height 22
select select "3635"
click at [590, 126] on select "-- Select User -- -DHP - NO DRIVER PAYMENT -DIG - NO DRIVER PAYMENT -DME - NO D…" at bounding box center [785, 137] width 391 height 22
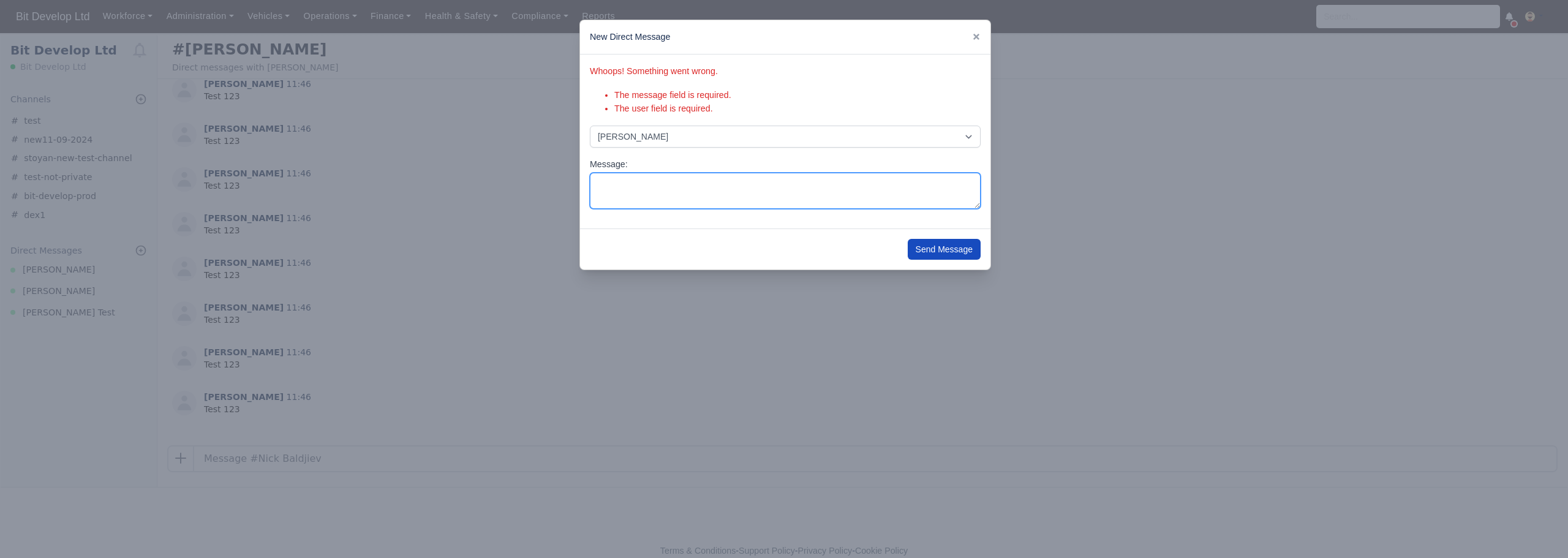
click at [714, 199] on textarea "Message:" at bounding box center [785, 190] width 391 height 36
type textarea "PROVERKA"
click at [952, 248] on button "Send Message" at bounding box center [943, 249] width 73 height 21
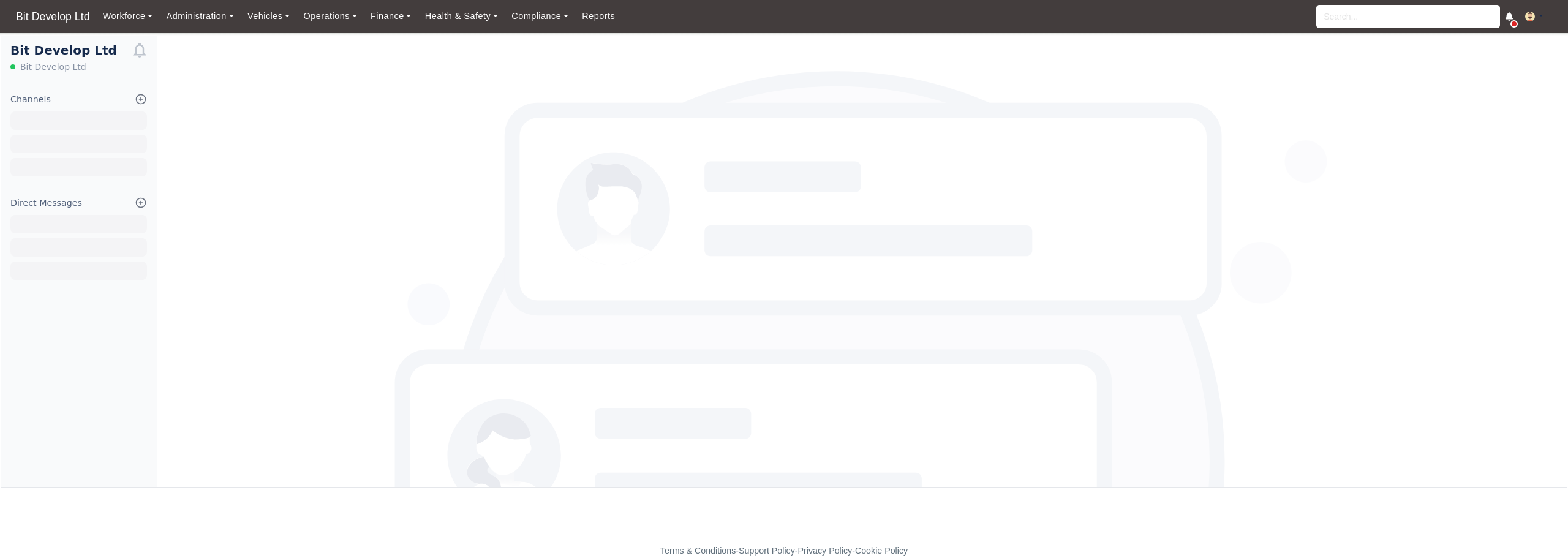
click at [143, 203] on icon at bounding box center [141, 202] width 9 height 9
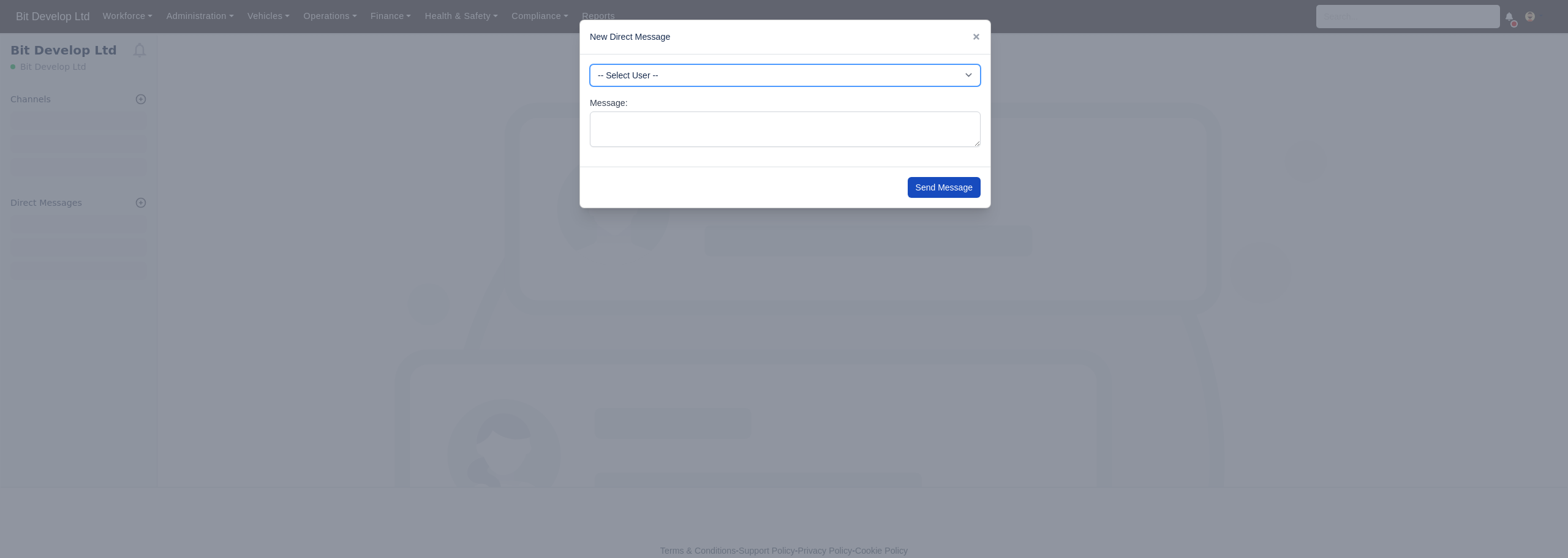
click at [725, 81] on select "-- Select User -- -DHP - NO DRIVER PAYMENT -DIG - NO DRIVER PAYMENT -DME - NO D…" at bounding box center [785, 75] width 391 height 22
select select "3635"
click at [590, 64] on select "-- Select User -- -DHP - NO DRIVER PAYMENT -DIG - NO DRIVER PAYMENT -DME - NO D…" at bounding box center [785, 75] width 391 height 22
click at [693, 124] on textarea "Message:" at bounding box center [785, 129] width 391 height 36
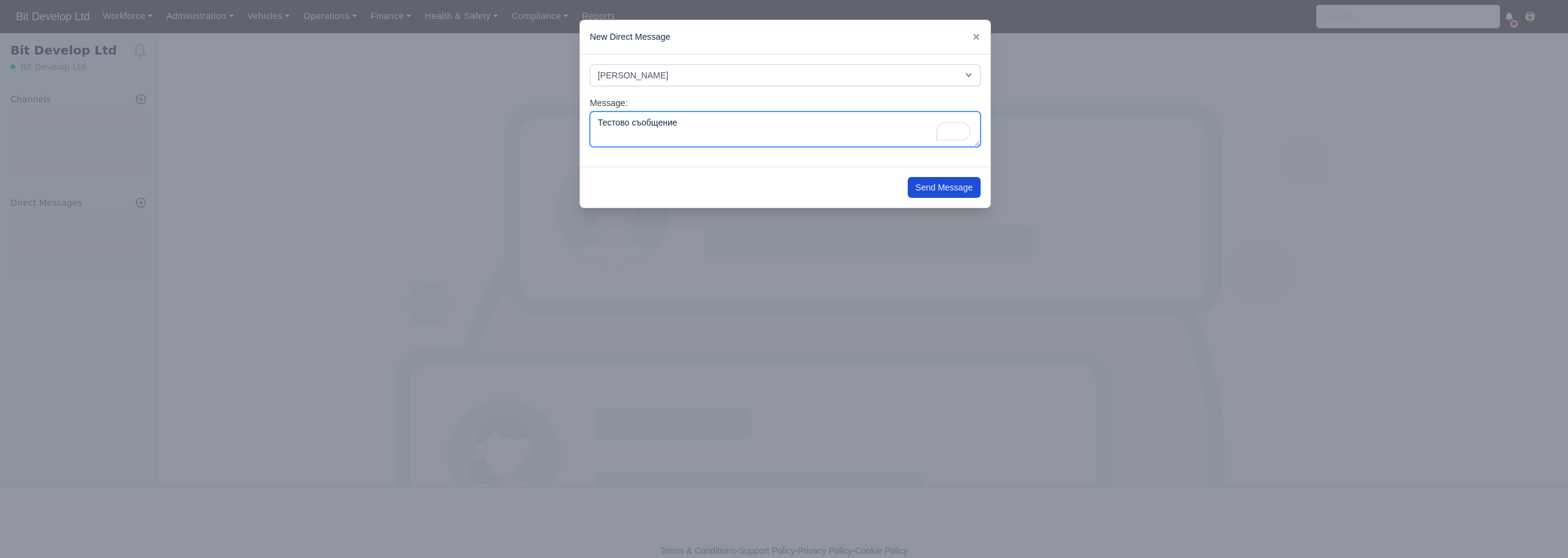
type textarea "Тестово съобщение"
click at [940, 187] on button "Send Message" at bounding box center [943, 187] width 73 height 21
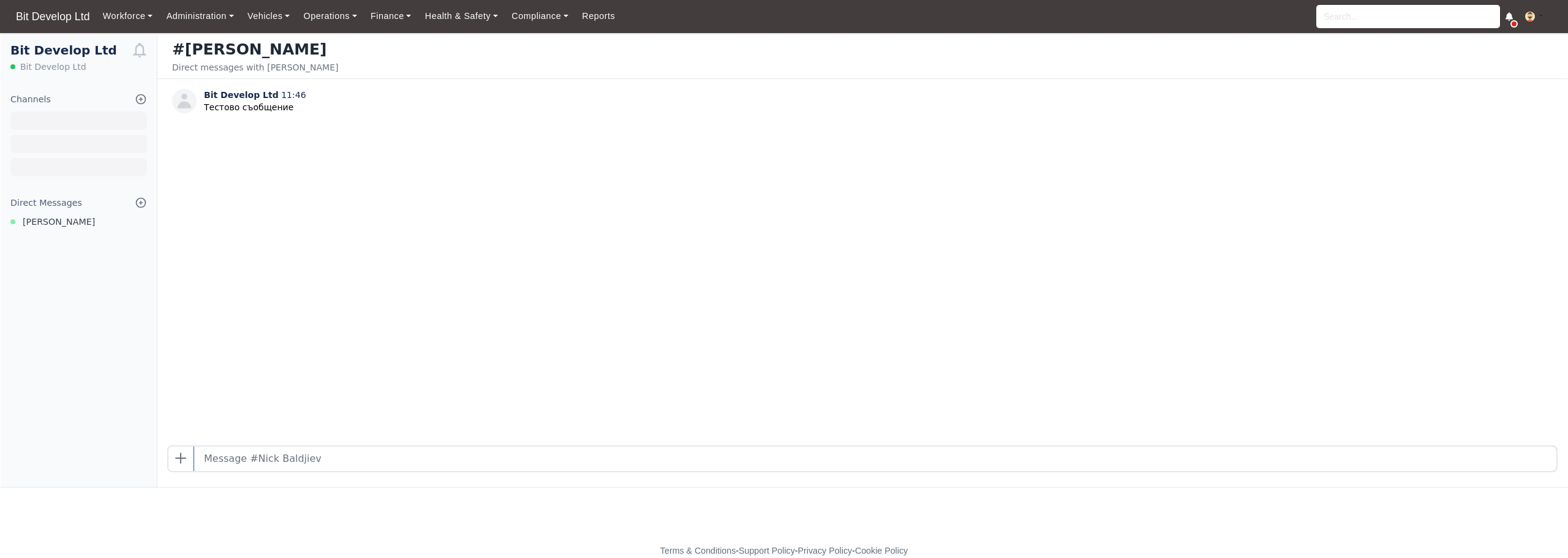
click at [276, 467] on input "text" at bounding box center [875, 458] width 1362 height 24
type input "тест"
click at [54, 223] on span "[PERSON_NAME]" at bounding box center [58, 222] width 73 height 14
click at [1145, 215] on div "Bit Develop Ltd 11:46 Тестово съобщение Bit Develop Ltd 11:46 тест Nick Baldjie…" at bounding box center [862, 262] width 1410 height 366
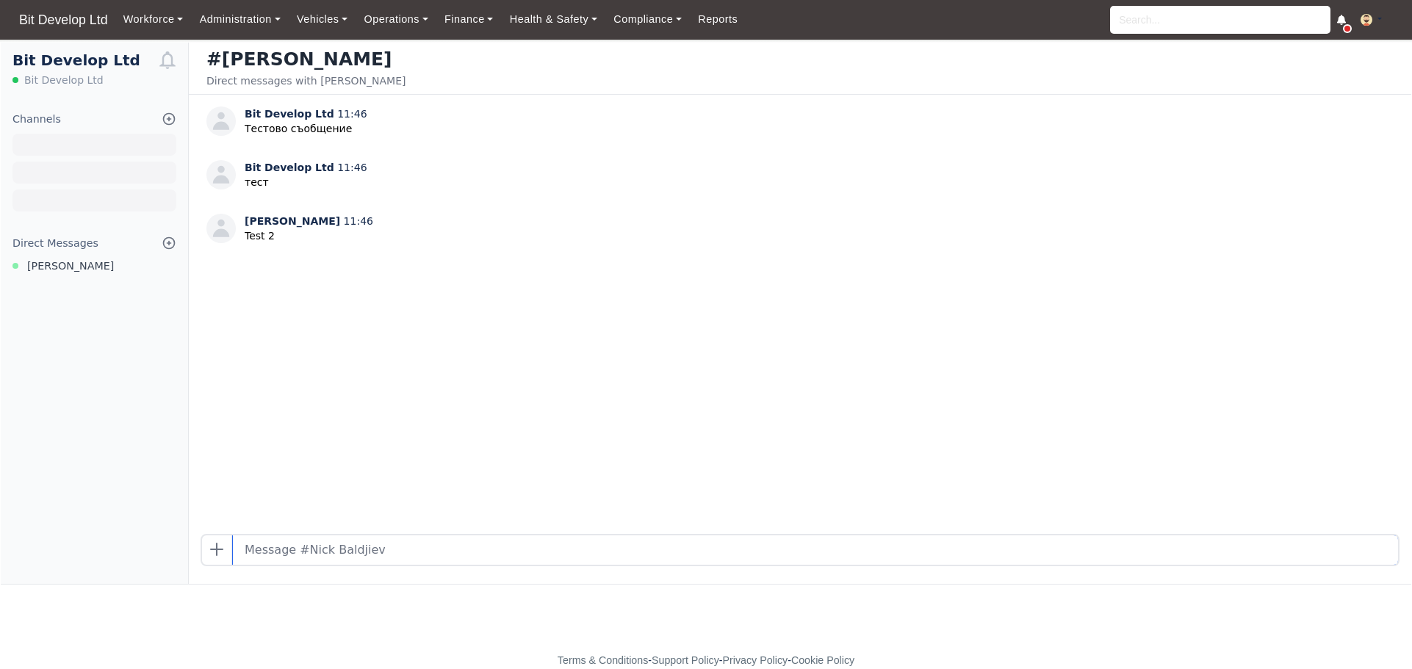
click at [428, 549] on input "text" at bounding box center [815, 549] width 1165 height 29
click at [519, 555] on input "text" at bounding box center [815, 549] width 1165 height 29
type input "test 5"
click at [91, 448] on div "Bit Develop Ltd Bit Develop Ltd Channels Browse Channels Create Channel Direct …" at bounding box center [95, 313] width 188 height 541
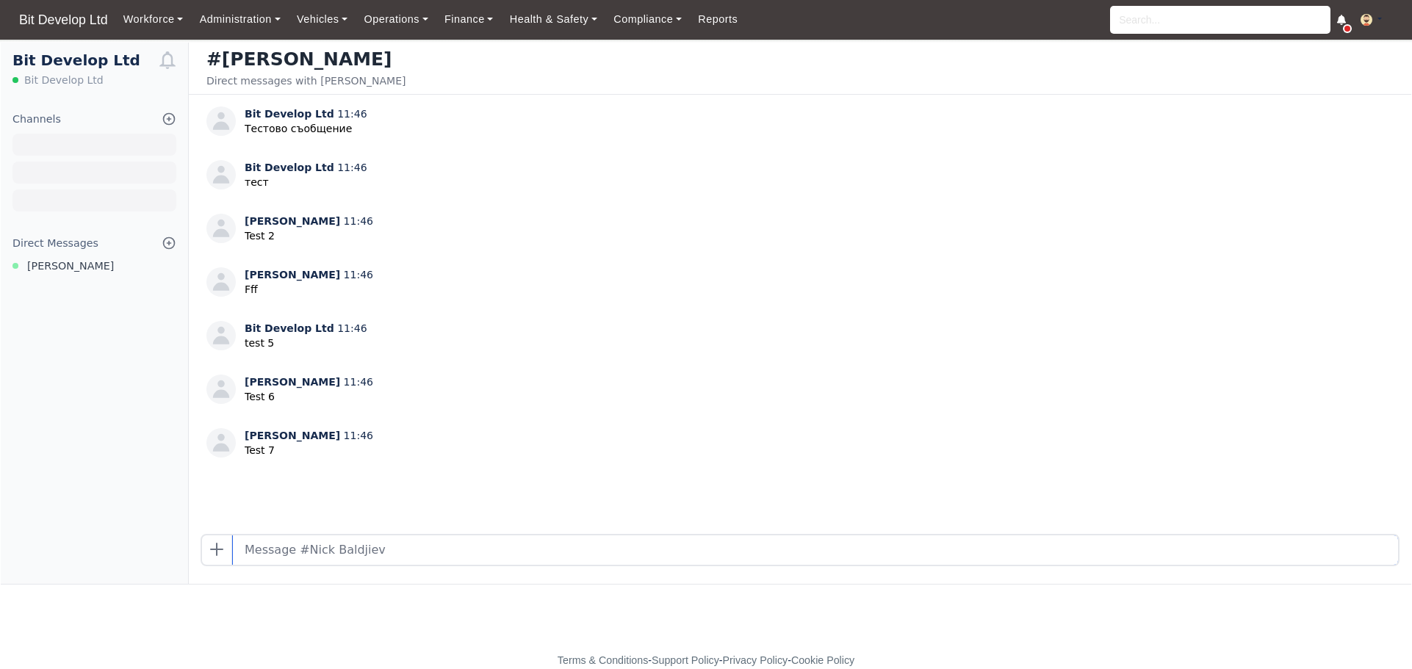
click at [374, 554] on input "text" at bounding box center [815, 549] width 1165 height 29
type input "jhjkhj"
click at [438, 557] on input "text" at bounding box center [815, 549] width 1165 height 29
type input "хкгхйк"
